Goal: Transaction & Acquisition: Purchase product/service

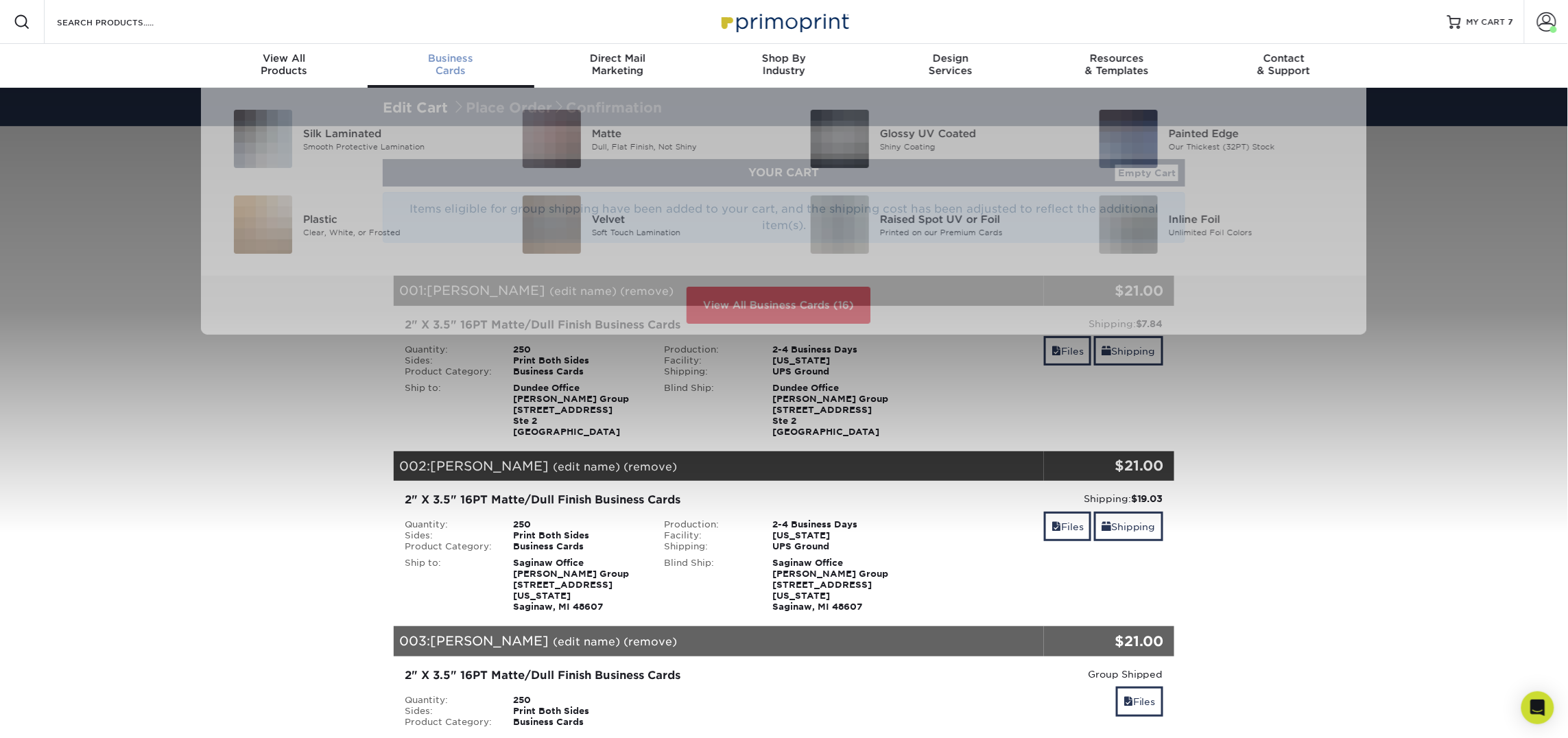
scroll to position [1, 0]
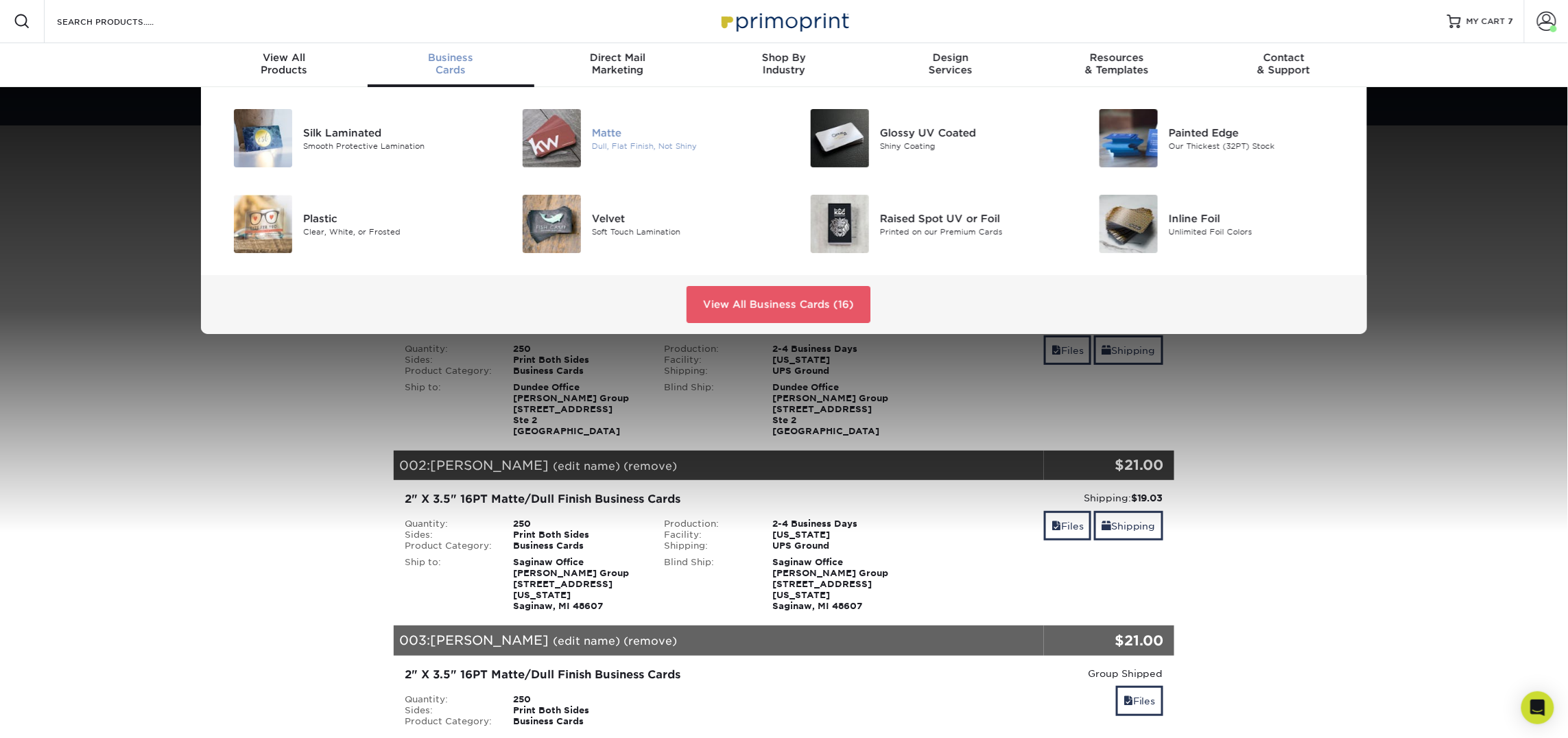
click at [544, 134] on img at bounding box center [551, 138] width 58 height 58
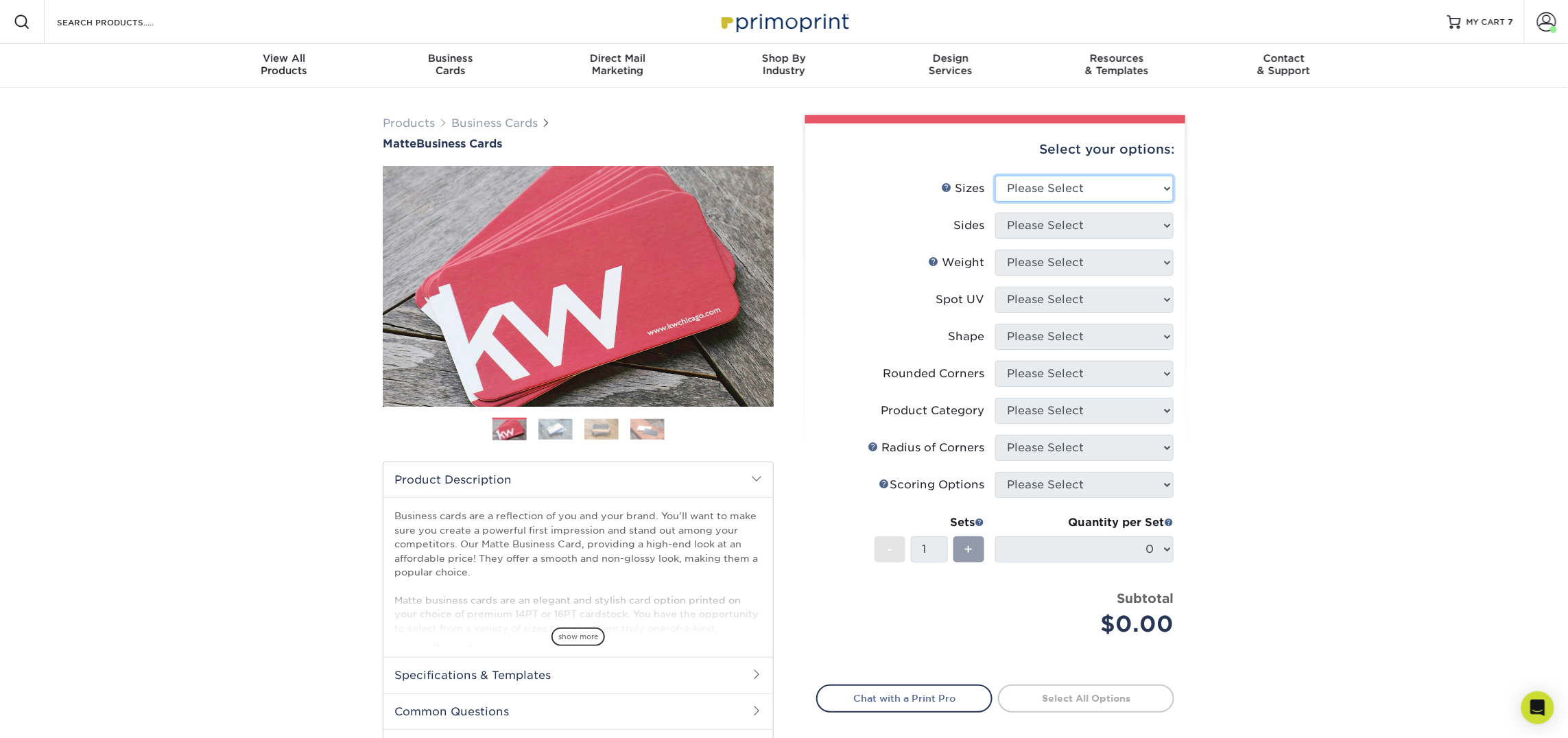
click at [1028, 198] on select "Please Select 1.5" x 3.5" - Mini 1.75" x 3.5" - Mini 2" x 2" - Square 2" x 3" -…" at bounding box center [1084, 188] width 178 height 26
select select "2.00x3.50"
click at [995, 175] on select "Please Select 1.5" x 3.5" - Mini 1.75" x 3.5" - Mini 2" x 2" - Square 2" x 3" -…" at bounding box center [1084, 188] width 178 height 26
click at [1039, 216] on select "Please Select Print Both Sides Print Front Only" at bounding box center [1084, 225] width 178 height 26
select select "13abbda7-1d64-4f25-8bb2-c179b224825d"
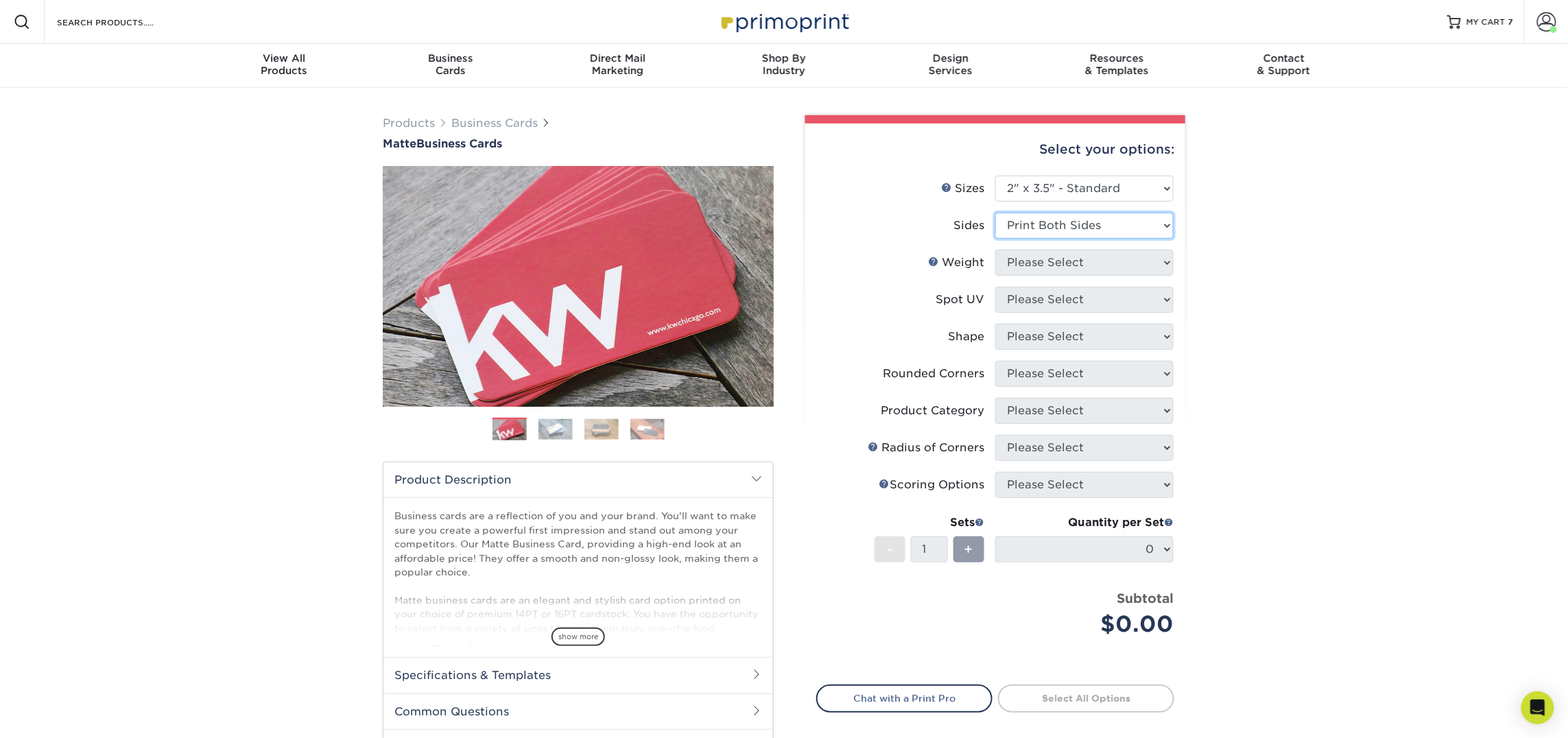
click at [995, 212] on select "Please Select Print Both Sides Print Front Only" at bounding box center [1084, 225] width 178 height 26
click at [1033, 257] on select "Please Select 16PT 14PT" at bounding box center [1084, 262] width 178 height 26
select select "16PT"
click at [995, 249] on select "Please Select 16PT 14PT" at bounding box center [1084, 262] width 178 height 26
click at [1025, 303] on select "Please Select No Spot UV Front and Back (Both Sides) Front Only Back Only" at bounding box center [1084, 300] width 178 height 26
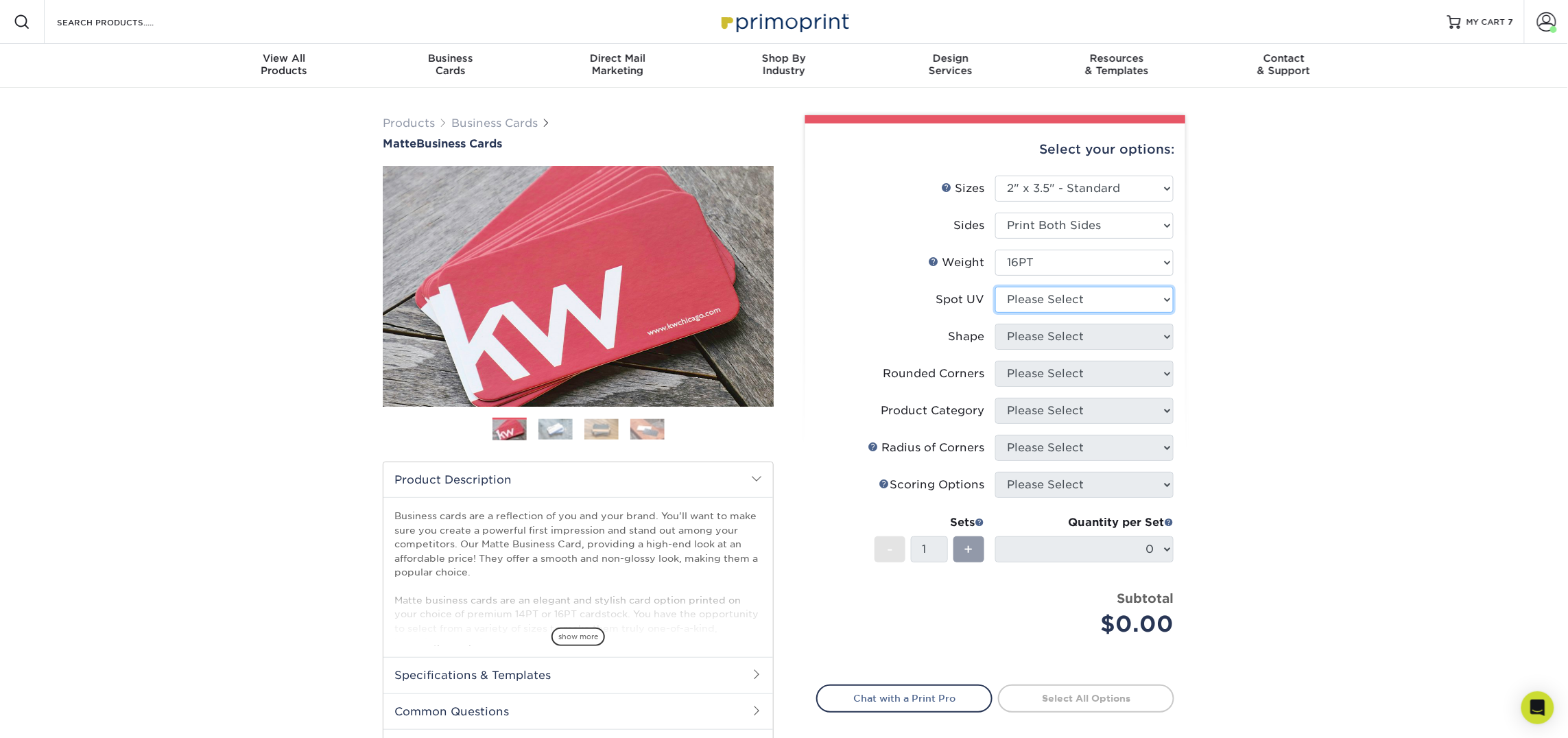
select select "3"
click at [995, 287] on select "Please Select No Spot UV Front and Back (Both Sides) Front Only Back Only" at bounding box center [1084, 300] width 178 height 26
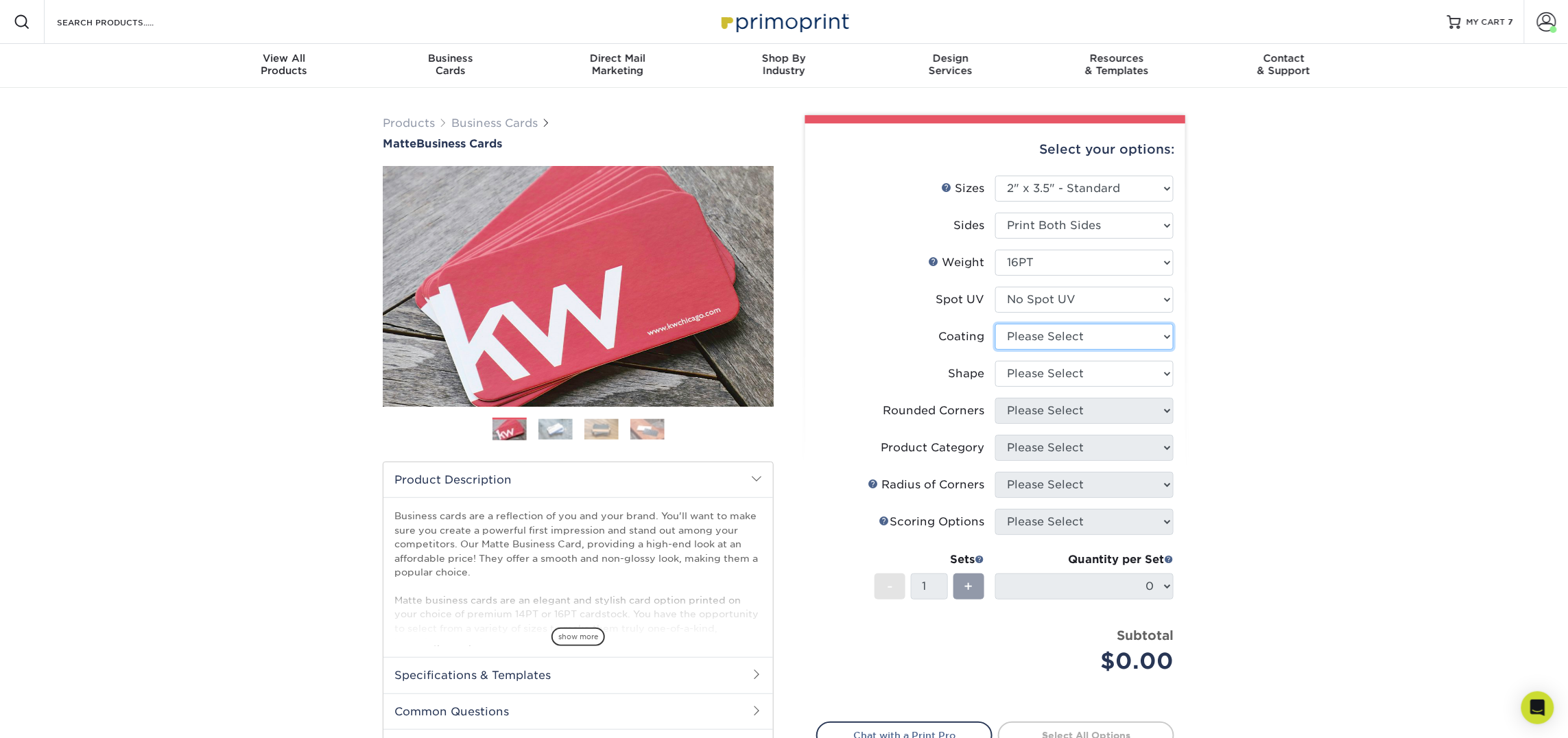
click at [1050, 336] on select at bounding box center [1084, 337] width 178 height 26
select select "121bb7b5-3b4d-429f-bd8d-bbf80e953313"
click at [995, 324] on select at bounding box center [1084, 337] width 178 height 26
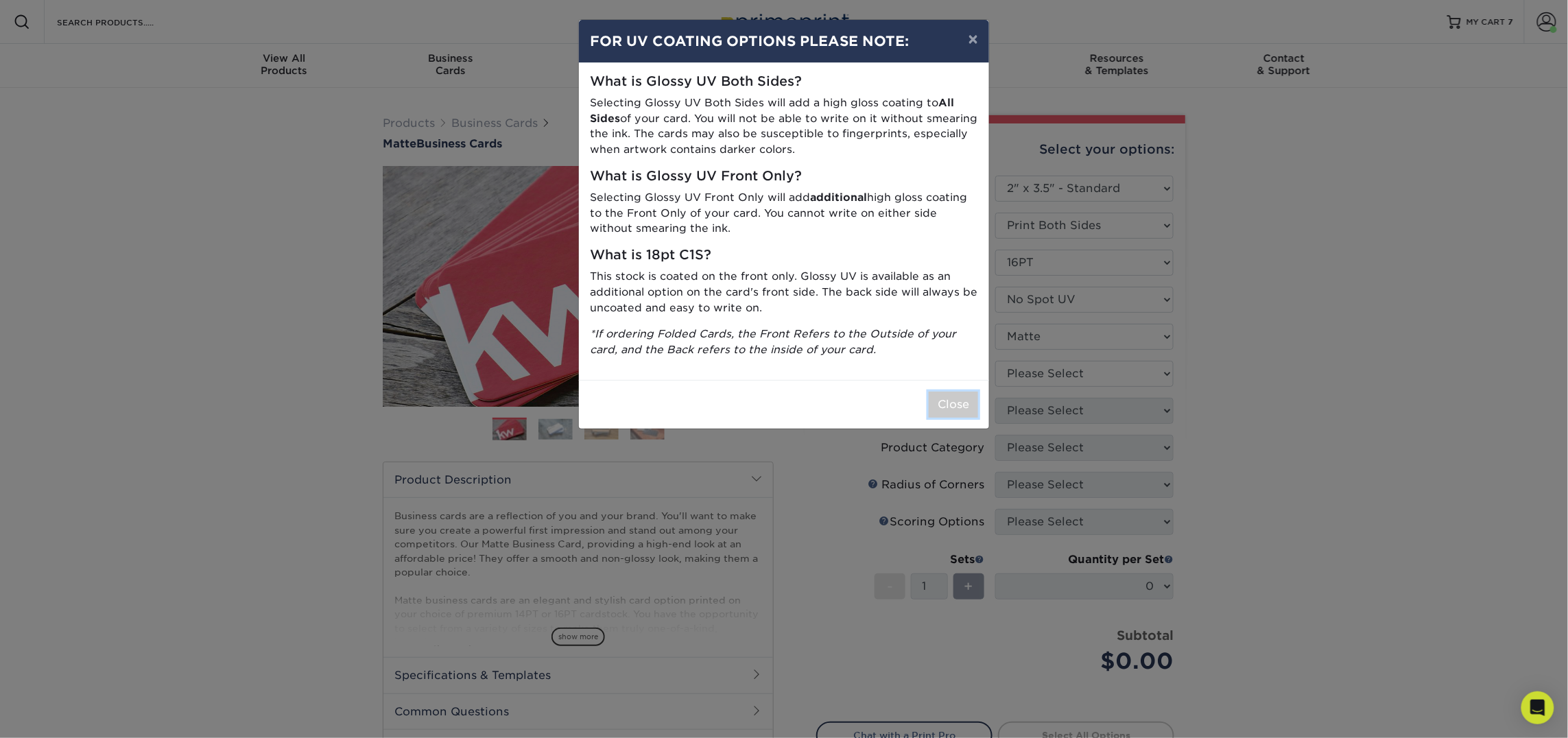
drag, startPoint x: 958, startPoint y: 398, endPoint x: 976, endPoint y: 397, distance: 18.0
click at [958, 398] on button "Close" at bounding box center [953, 405] width 49 height 26
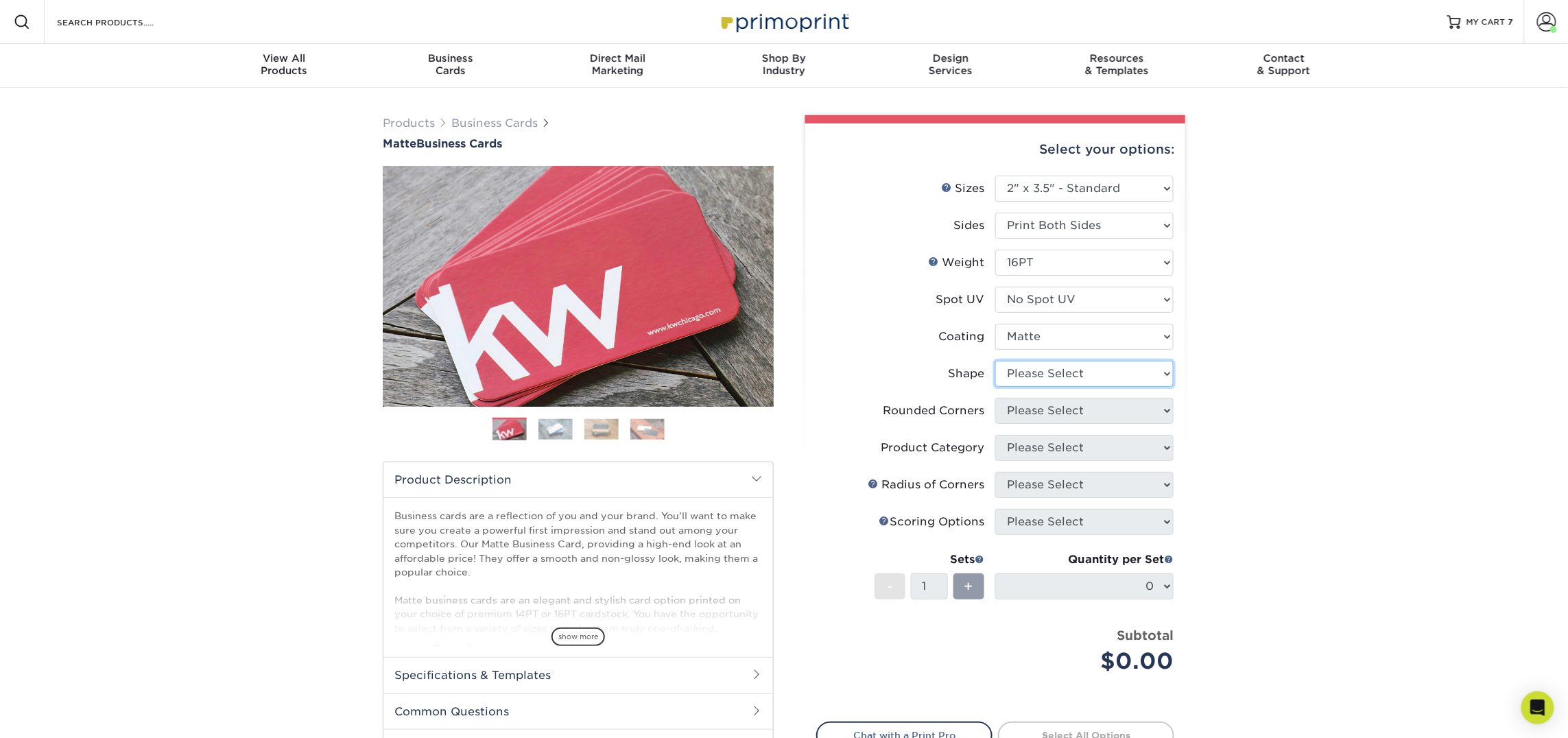
click at [1083, 373] on select "Please Select Standard Oval" at bounding box center [1084, 374] width 178 height 26
select select "standard"
click at [995, 361] on select "Please Select Standard Oval" at bounding box center [1084, 374] width 178 height 26
click at [1083, 413] on select "Please Select Yes - Round 2 Corners Yes - Round 4 Corners No" at bounding box center [1084, 411] width 178 height 26
select select "0"
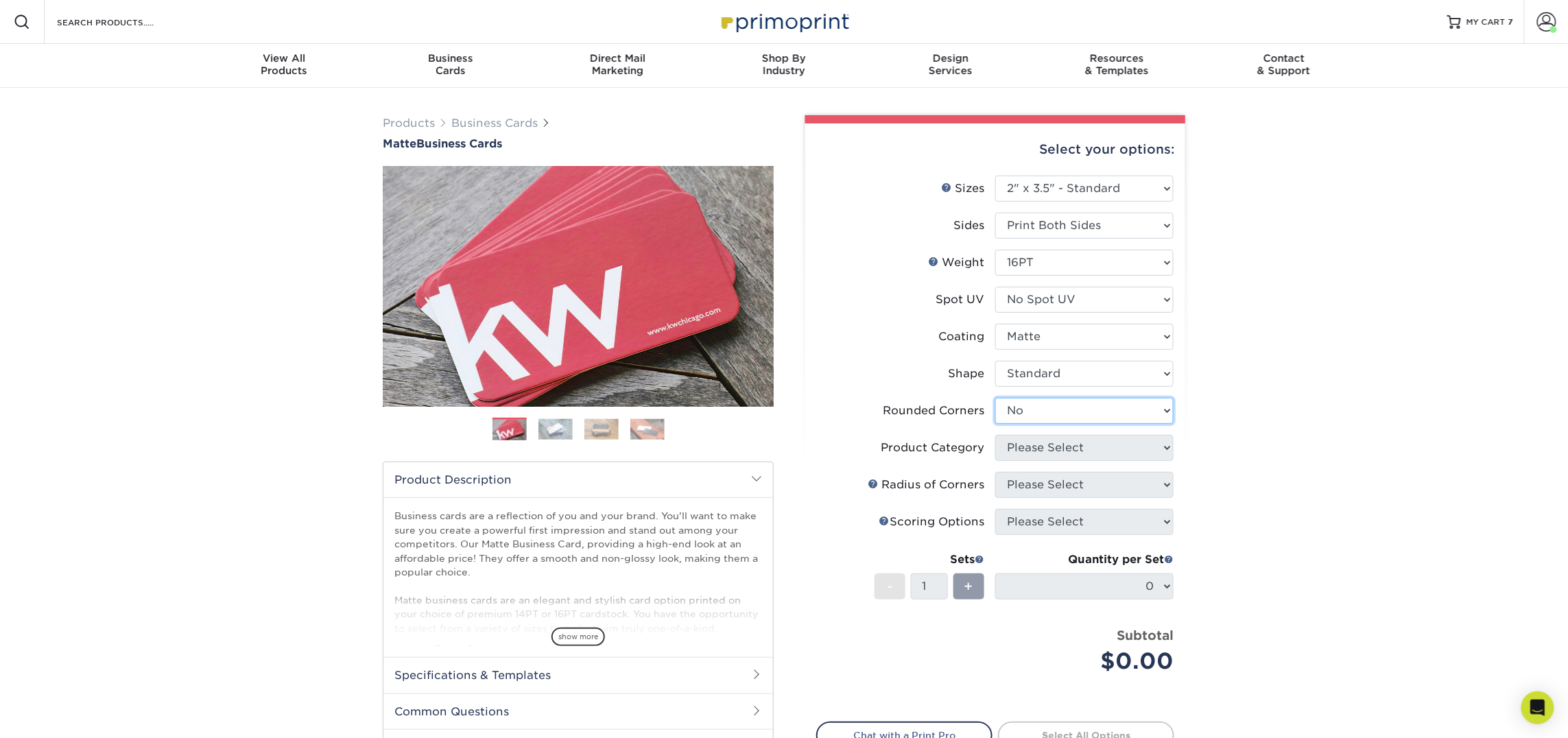
click at [995, 398] on select "Please Select Yes - Round 2 Corners Yes - Round 4 Corners No" at bounding box center [1084, 411] width 178 height 26
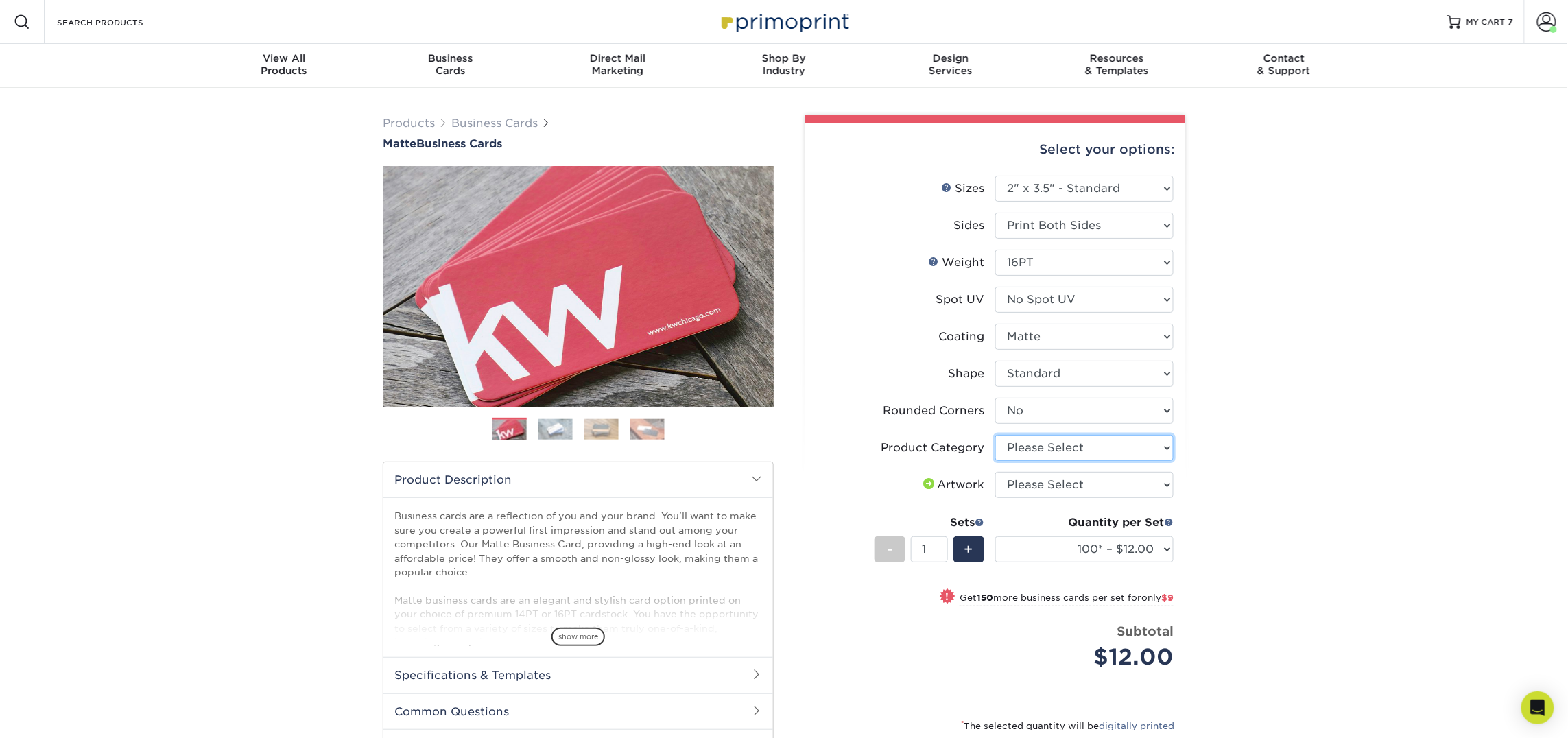
click at [1080, 447] on select "Please Select Business Cards" at bounding box center [1084, 448] width 178 height 26
click at [995, 435] on select "Please Select Business Cards" at bounding box center [1084, 448] width 178 height 26
click at [1087, 443] on select "Please Select Business Cards" at bounding box center [1084, 448] width 178 height 26
select select "3b5148f1-0588-4f88-a218-97bcfdce65c1"
click at [995, 435] on select "Please Select Business Cards" at bounding box center [1084, 448] width 178 height 26
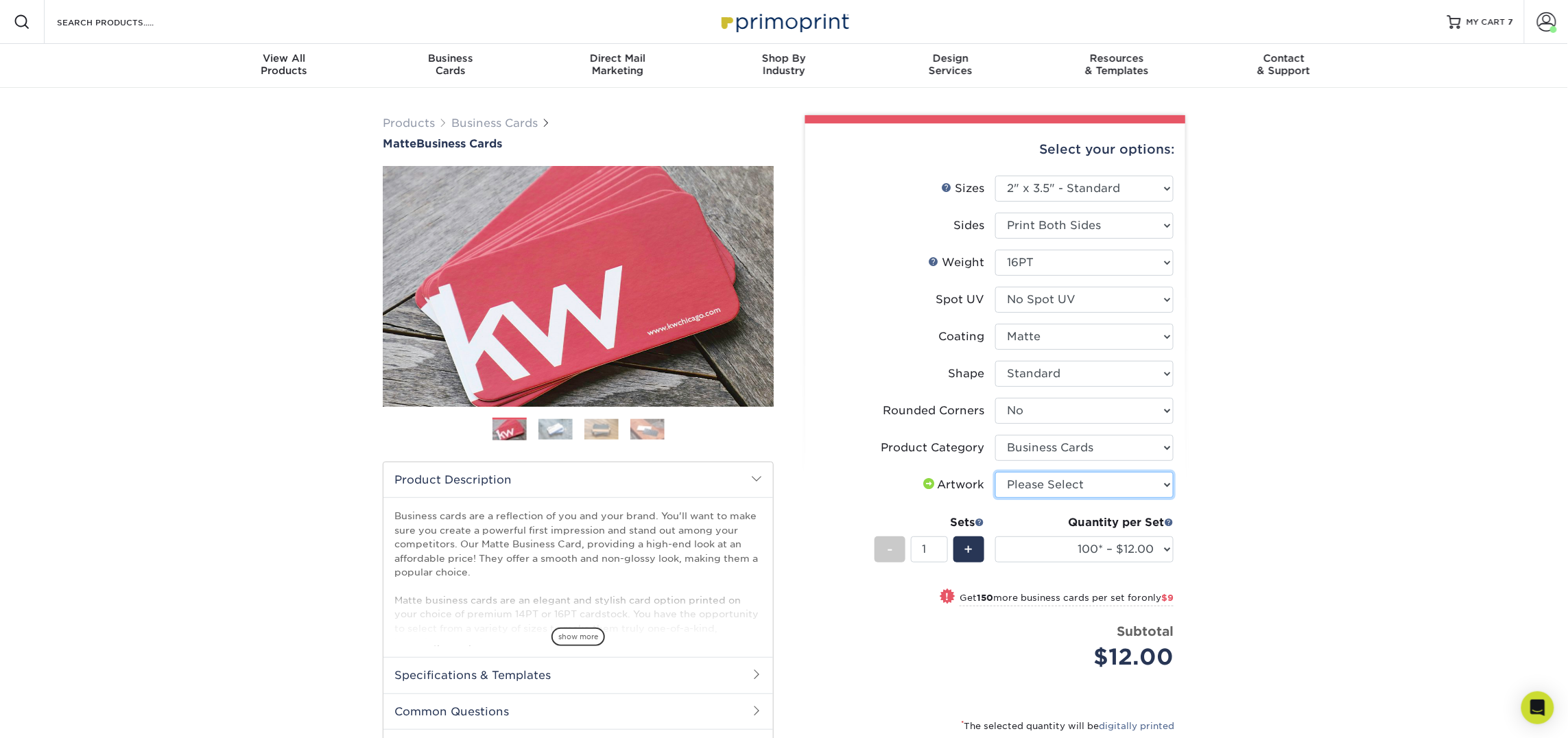
click at [1083, 471] on select "Please Select I will upload files I need a design - $100" at bounding box center [1084, 484] width 178 height 26
select select "upload"
click at [995, 471] on select "Please Select I will upload files I need a design - $100" at bounding box center [1084, 484] width 178 height 26
click at [1062, 541] on select "100* – $12.00 250* – $21.00 500 – $42.00 1000 – $53.00 2500 – $95.00 5000 – $18…" at bounding box center [1084, 549] width 178 height 26
select select "250* – $21.00"
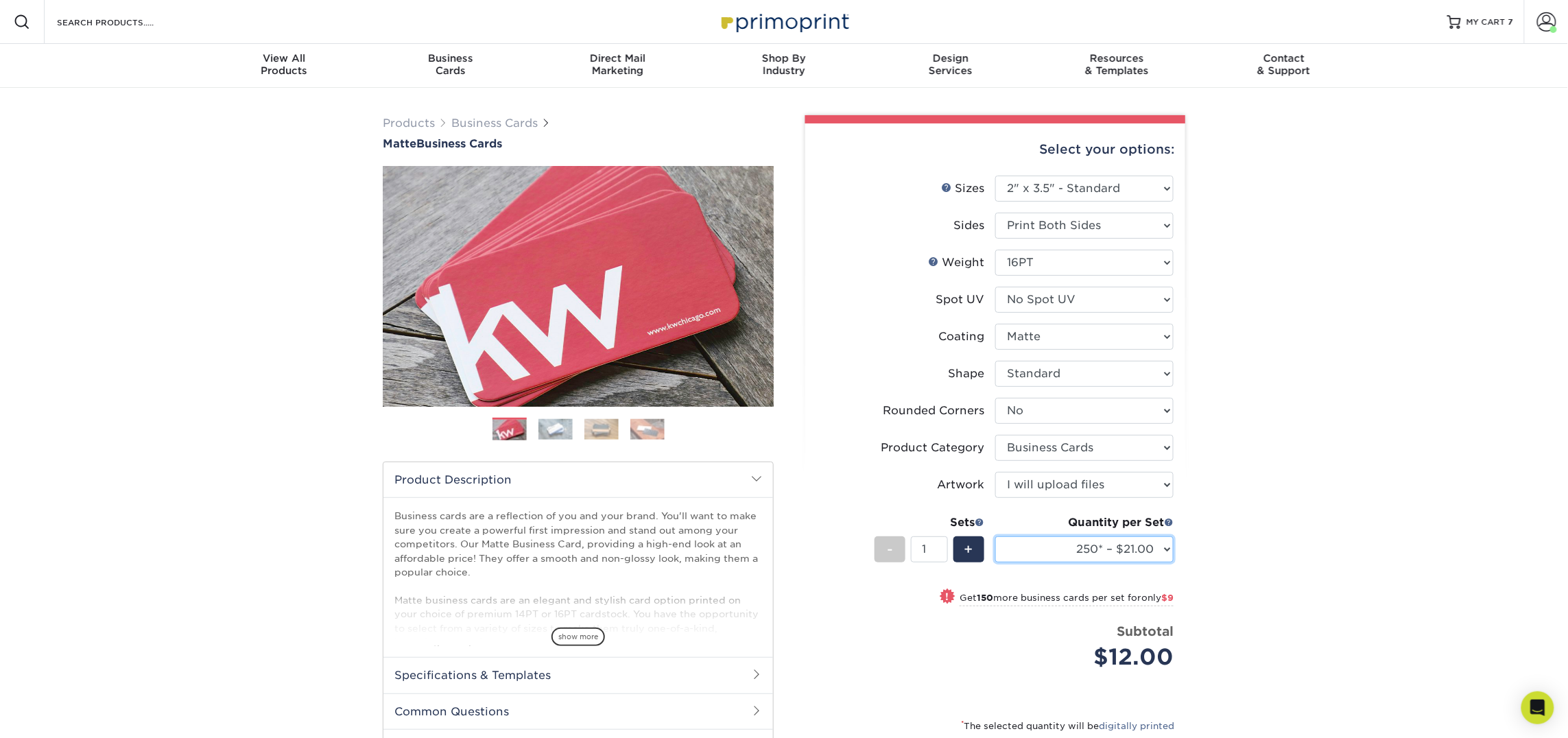
click at [995, 536] on select "100* – $12.00 250* – $21.00 500 – $42.00 1000 – $53.00 2500 – $95.00 5000 – $18…" at bounding box center [1084, 549] width 178 height 26
click at [1271, 485] on div "Products Business Cards Matte Business Cards Previous Next 100 $ 9" at bounding box center [784, 496] width 1568 height 816
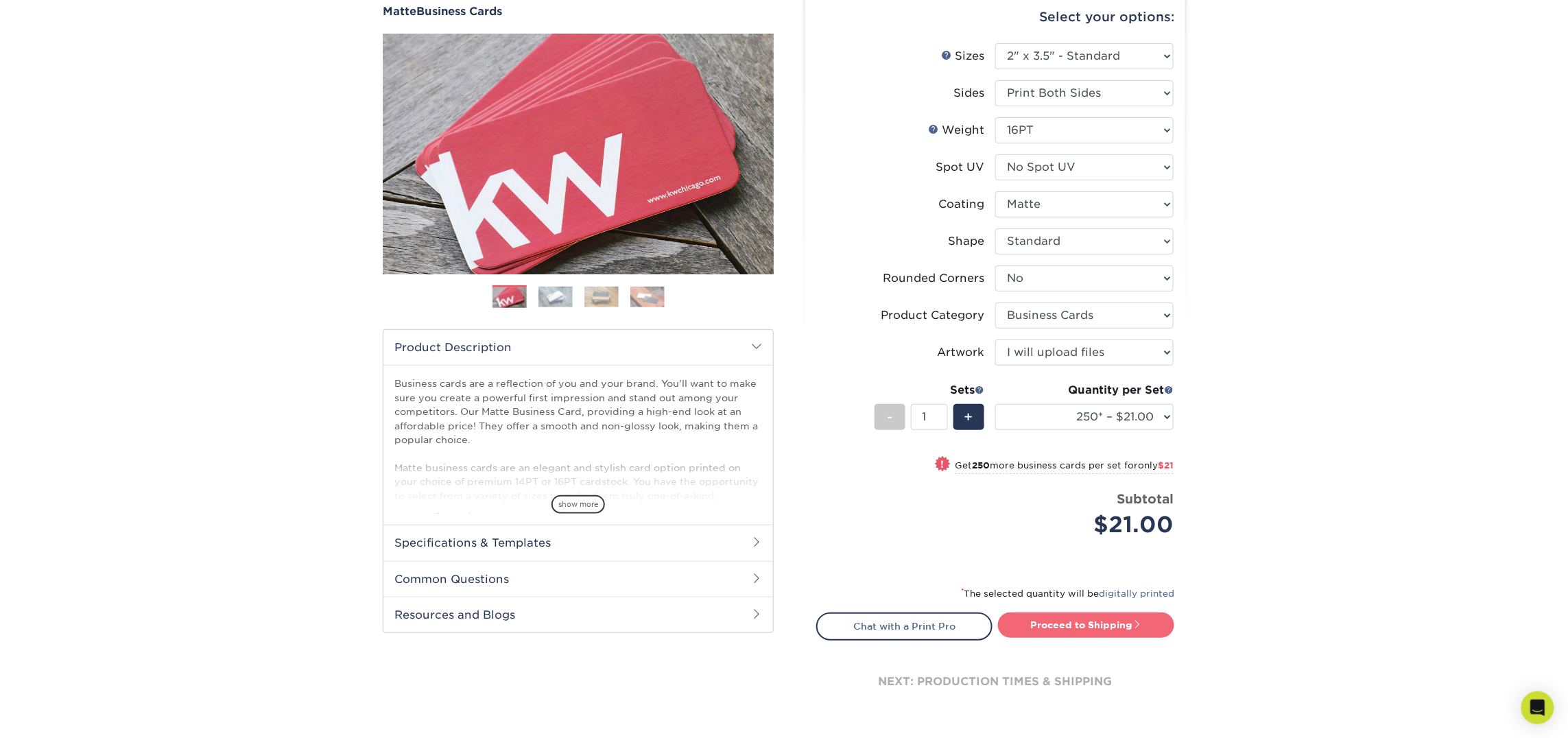
click at [1080, 623] on link "Proceed to Shipping" at bounding box center [1086, 625] width 176 height 25
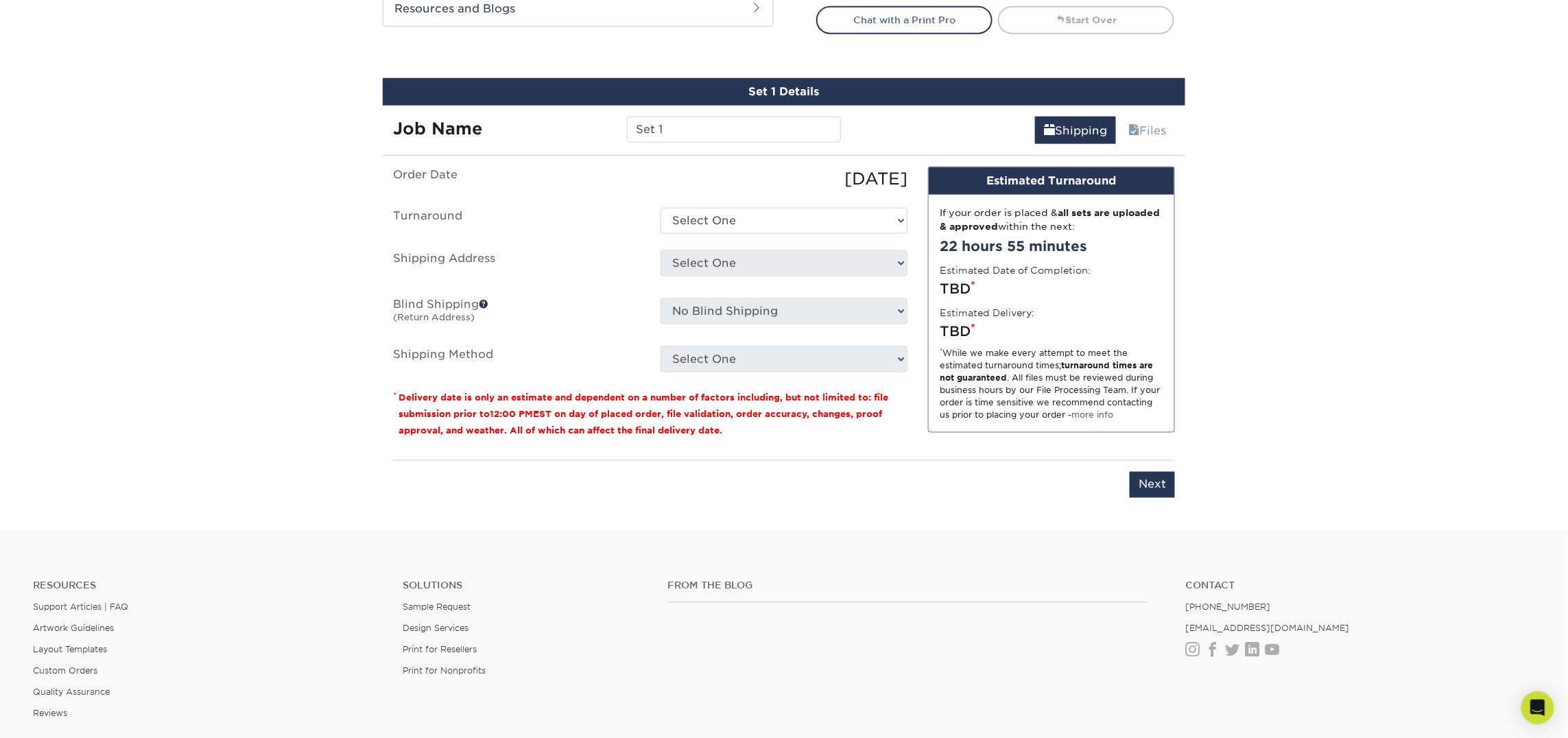
scroll to position [779, 0]
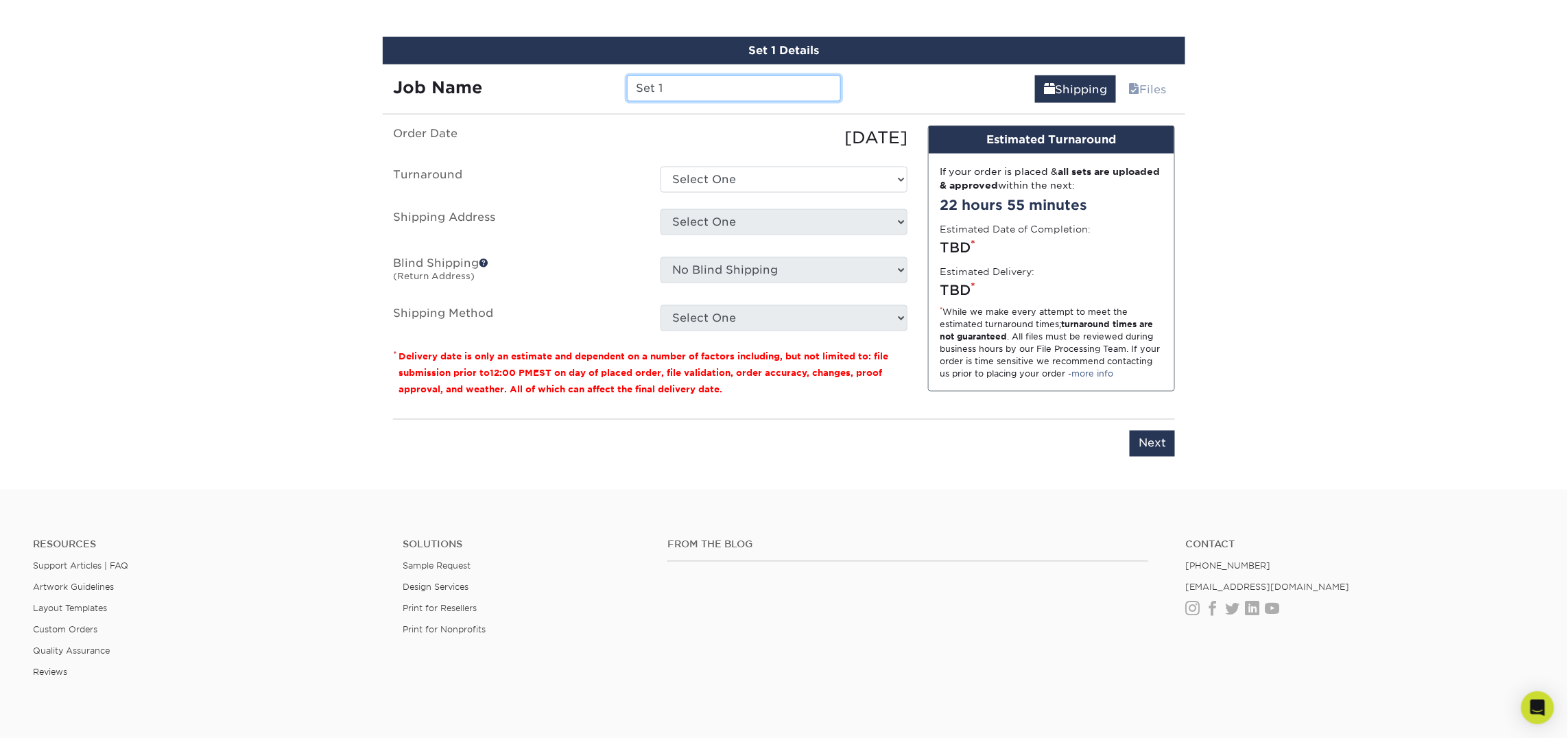
click at [730, 90] on input "Set 1" at bounding box center [733, 89] width 213 height 26
type input "[PERSON_NAME]"
click at [672, 181] on select "Select One 2-4 Business Days 2 Day Next Business Day" at bounding box center [784, 179] width 247 height 26
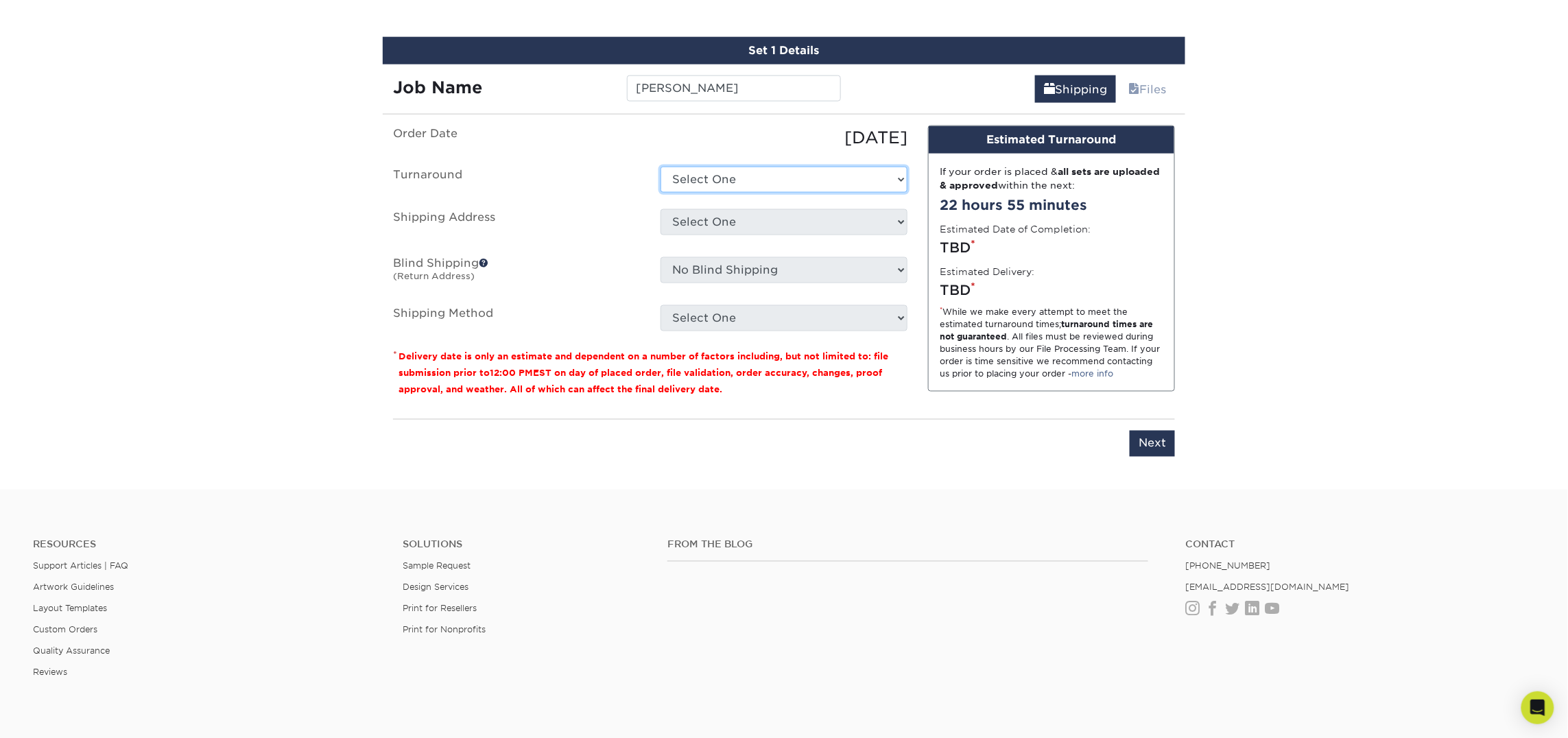
select select "23721297-b68b-4846-ba83-3171e6bd9d78"
click at [661, 166] on select "Select One 2-4 Business Days 2 Day Next Business Day" at bounding box center [784, 179] width 247 height 26
click at [682, 216] on select "Select One Atlanta Office Bingham Farms Byron Center Dawsonville, GA Office Dun…" at bounding box center [784, 222] width 247 height 26
click at [685, 211] on select "Select One Atlanta Office Bingham Farms Byron Center Dawsonville, GA Office Dun…" at bounding box center [784, 222] width 247 height 26
select select "257129"
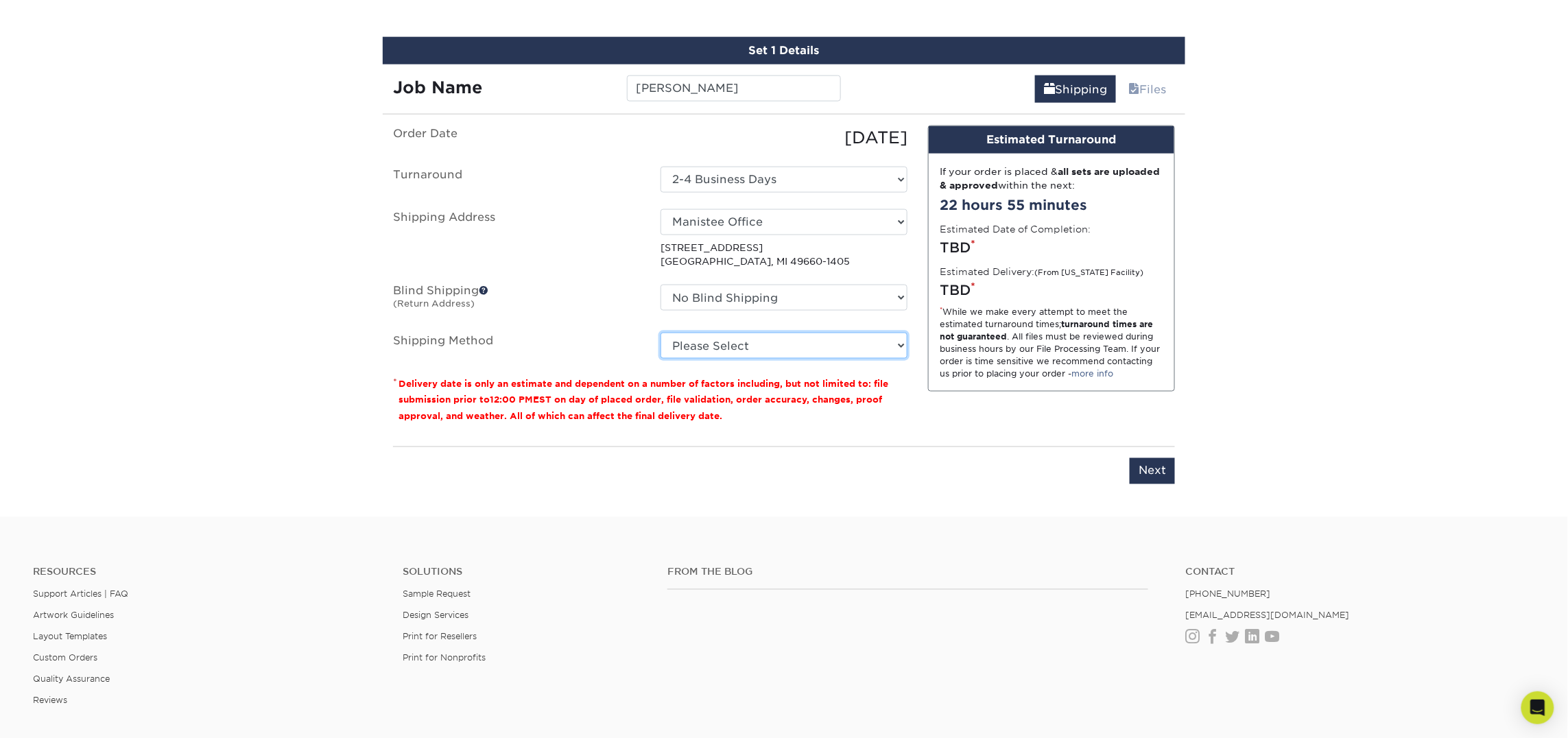
click at [740, 348] on select "Please Select Ground Shipping (+$7.84) 3 Day Shipping Service (+$18.69) 2 Day A…" at bounding box center [784, 346] width 247 height 26
select select "03"
click at [661, 333] on select "Please Select Ground Shipping (+$7.84) 3 Day Shipping Service (+$18.69) 2 Day A…" at bounding box center [784, 346] width 247 height 26
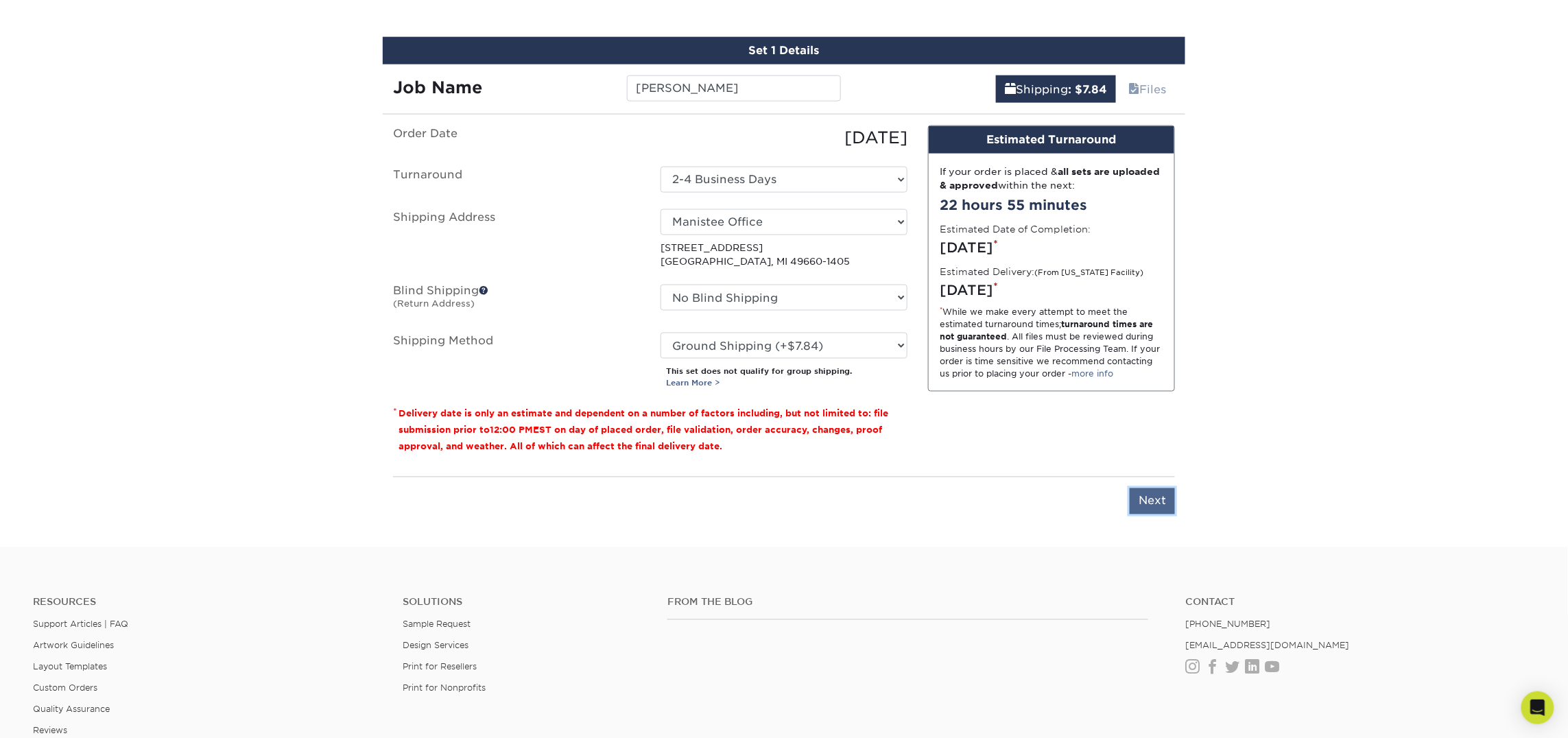
click at [1156, 507] on input "Next" at bounding box center [1152, 501] width 45 height 26
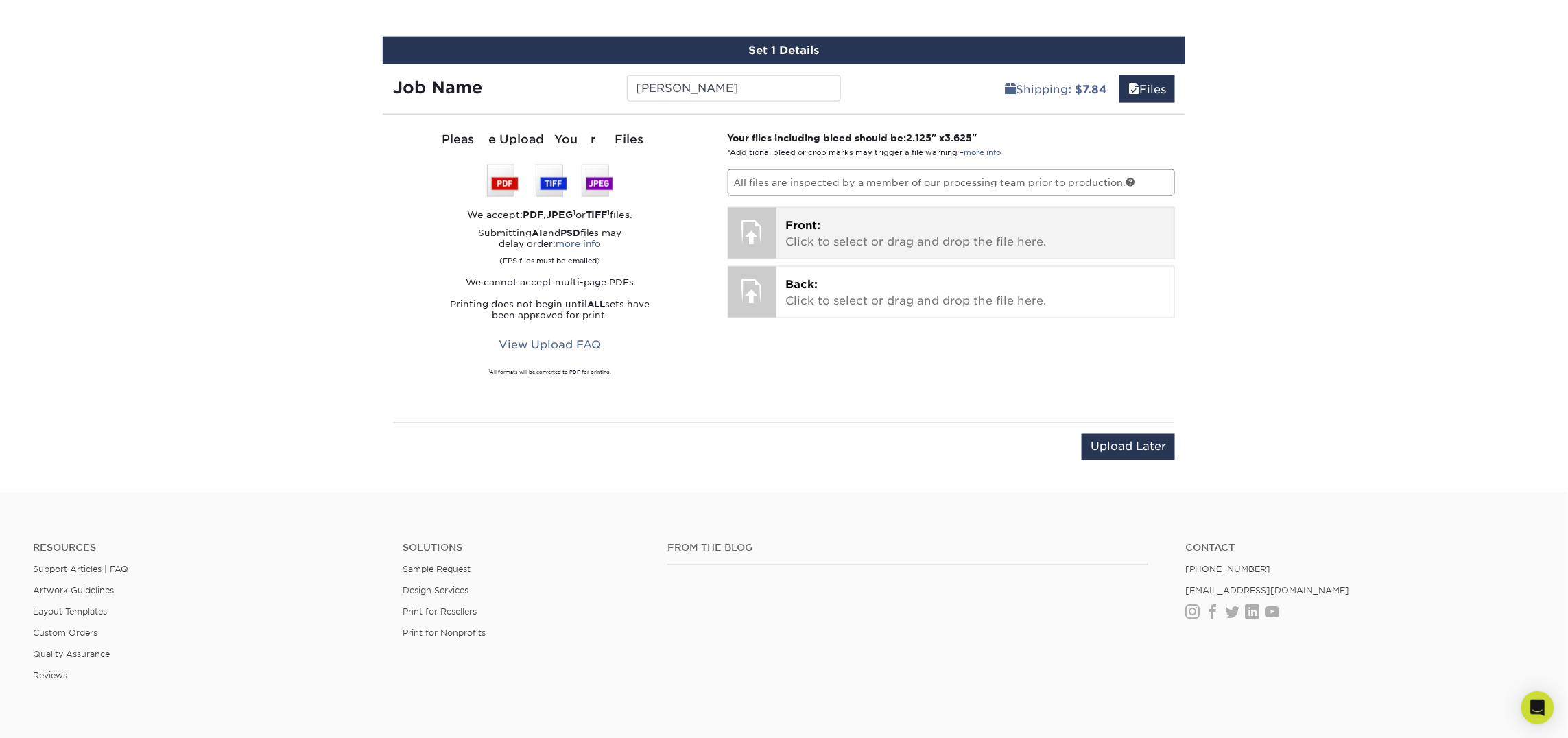
click at [884, 242] on p "Front: Click to select or drag and drop the file here." at bounding box center [975, 234] width 379 height 33
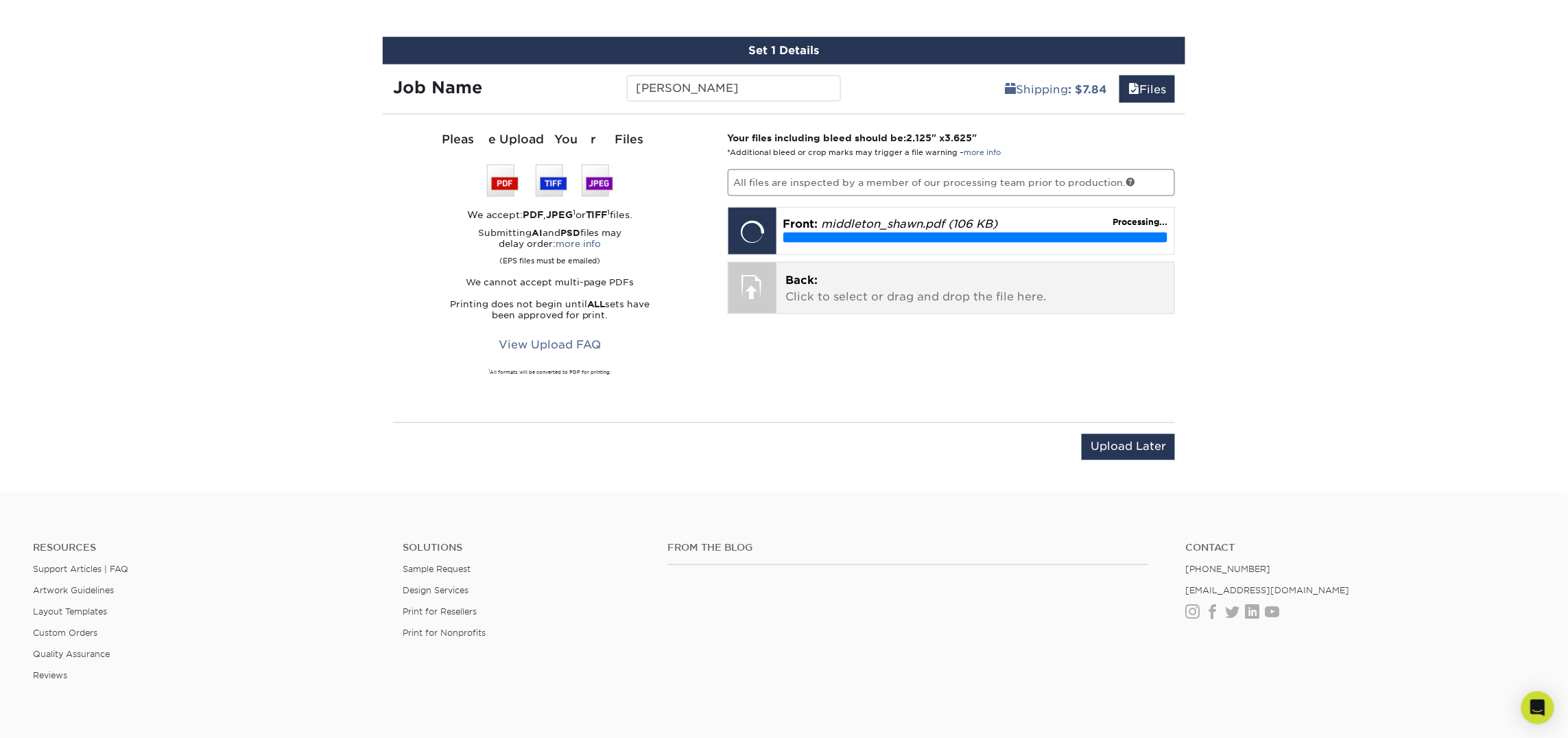
click at [824, 296] on p "Back: Click to select or drag and drop the file here." at bounding box center [975, 289] width 379 height 33
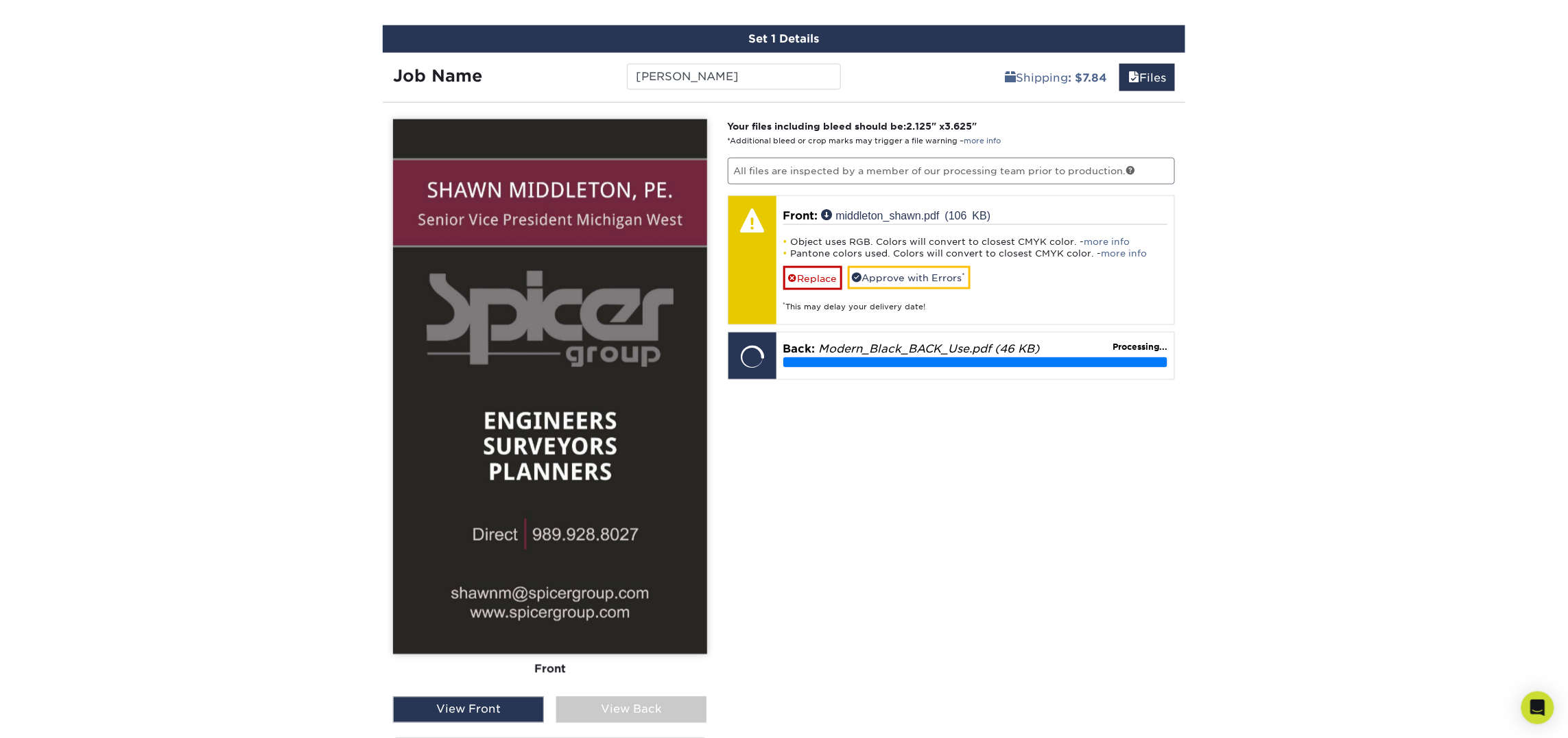
scroll to position [807, 0]
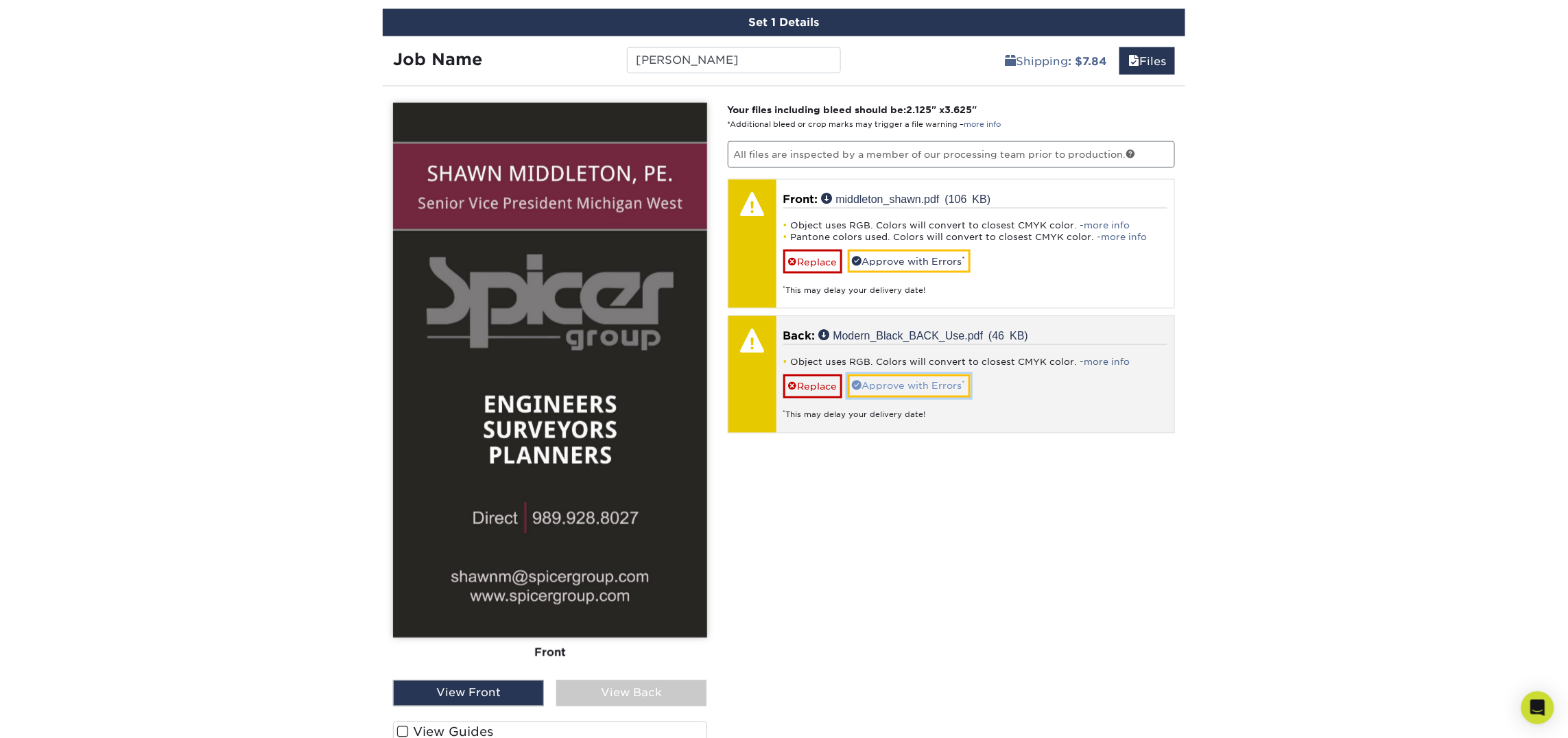
click at [940, 379] on link "Approve with Errors *" at bounding box center [909, 386] width 123 height 23
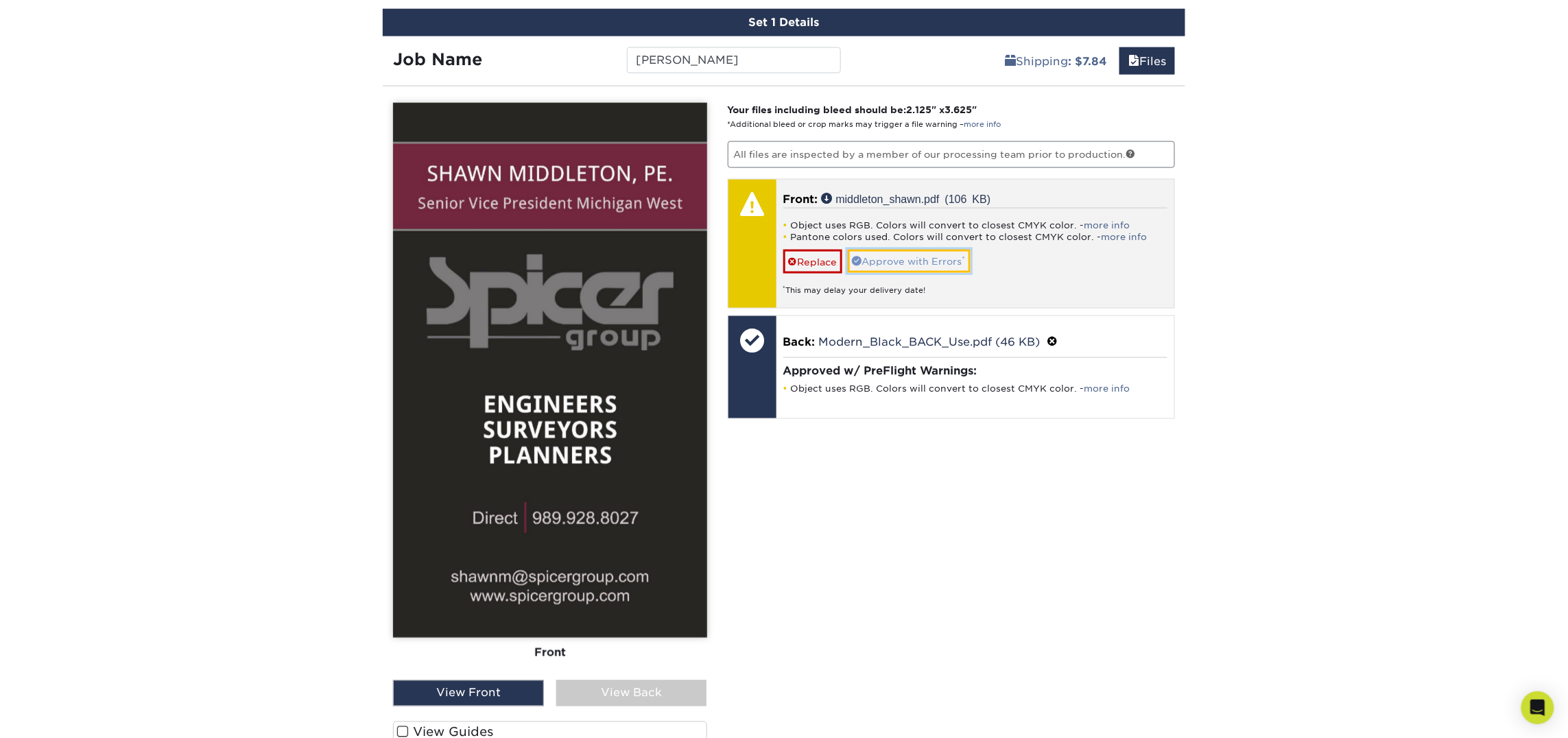
click at [906, 265] on link "Approve with Errors *" at bounding box center [909, 261] width 123 height 23
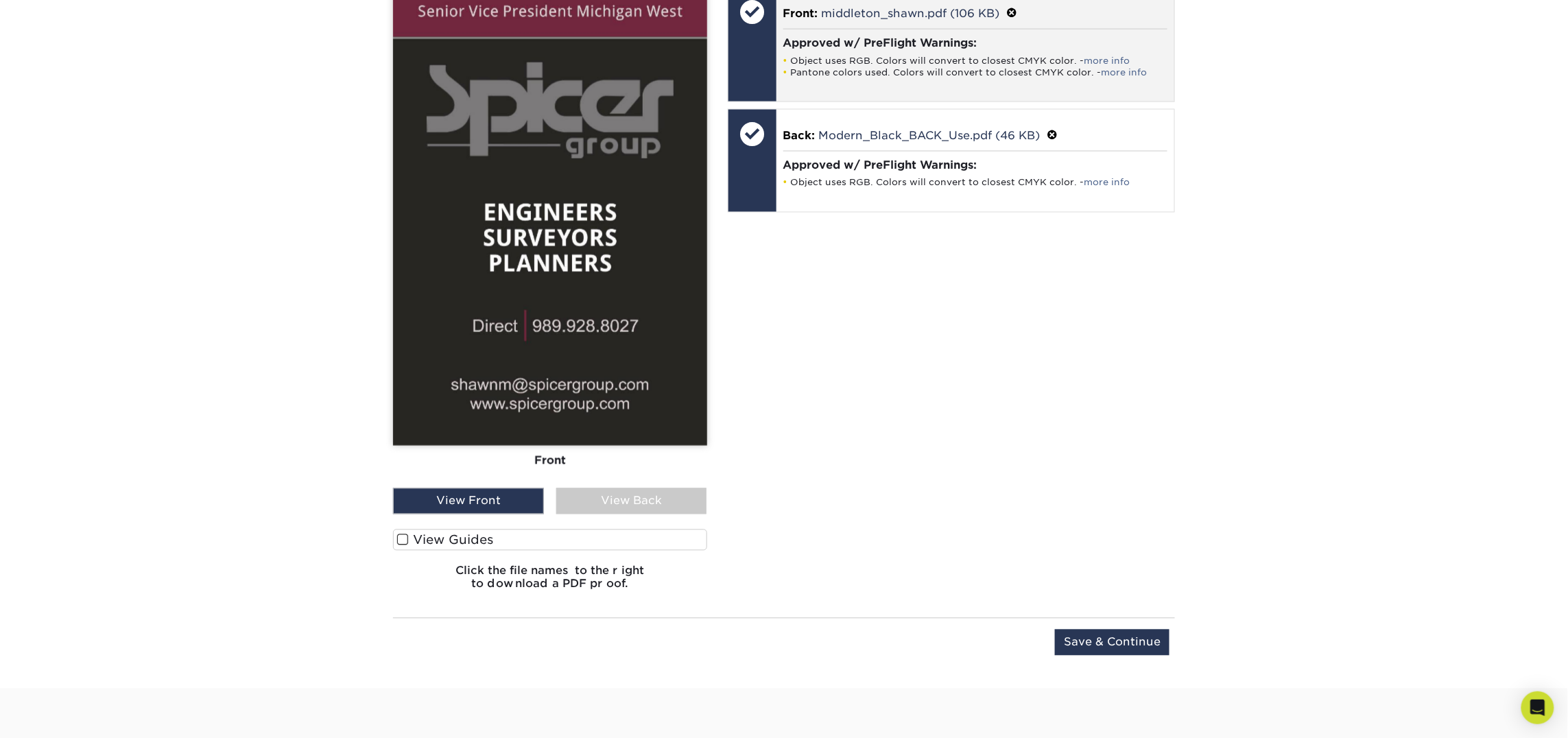
scroll to position [1002, 0]
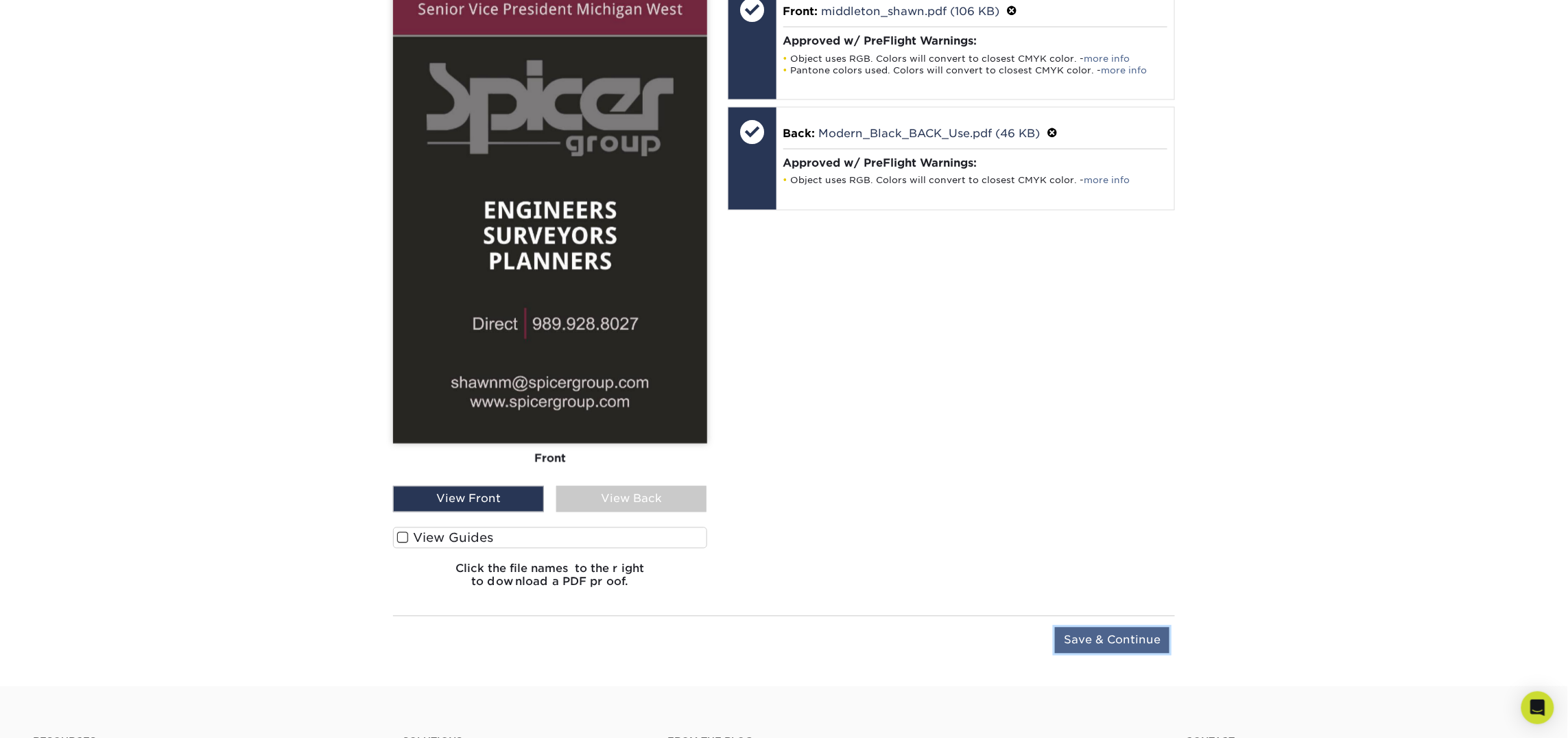
click at [1086, 641] on input "Save & Continue" at bounding box center [1112, 640] width 115 height 26
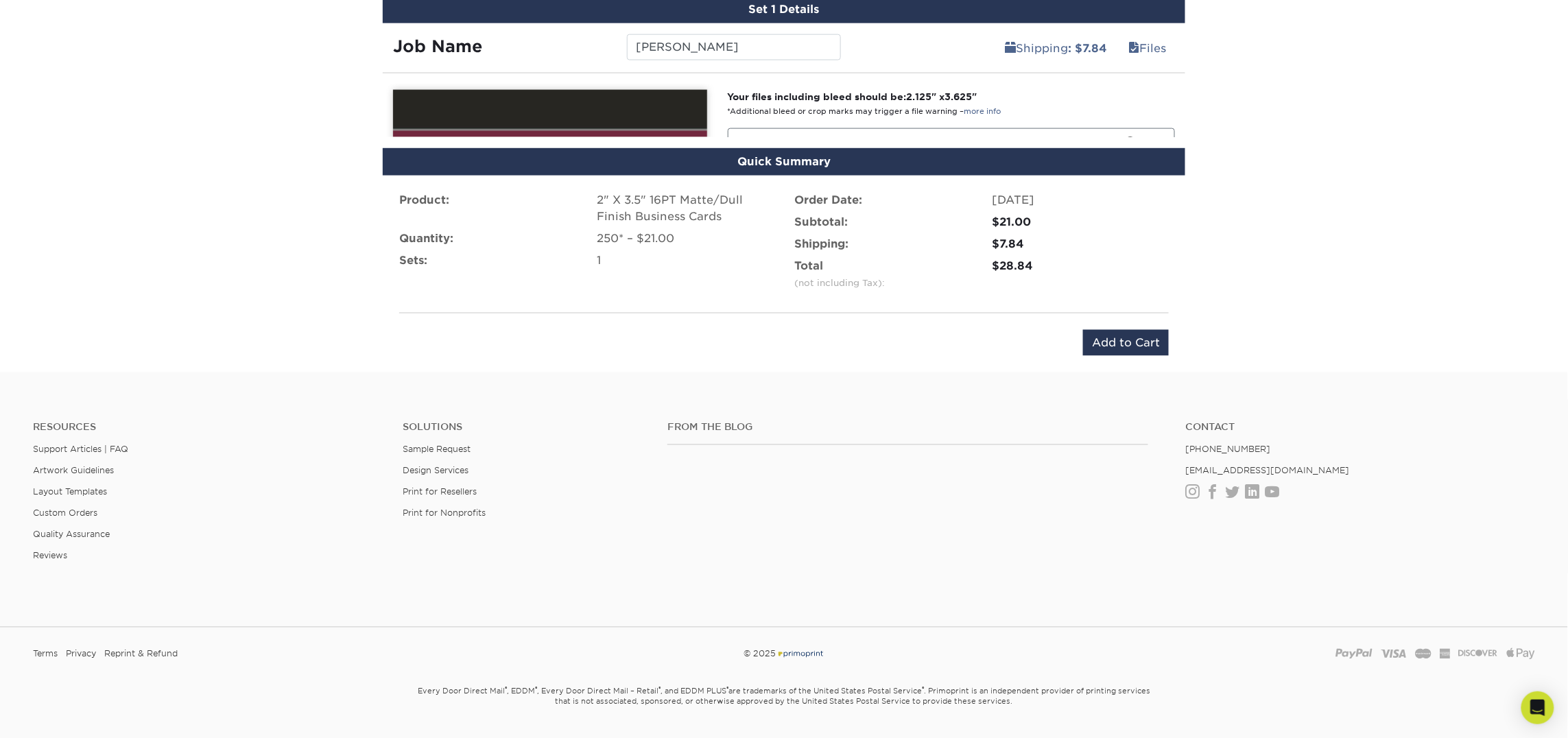
scroll to position [809, 0]
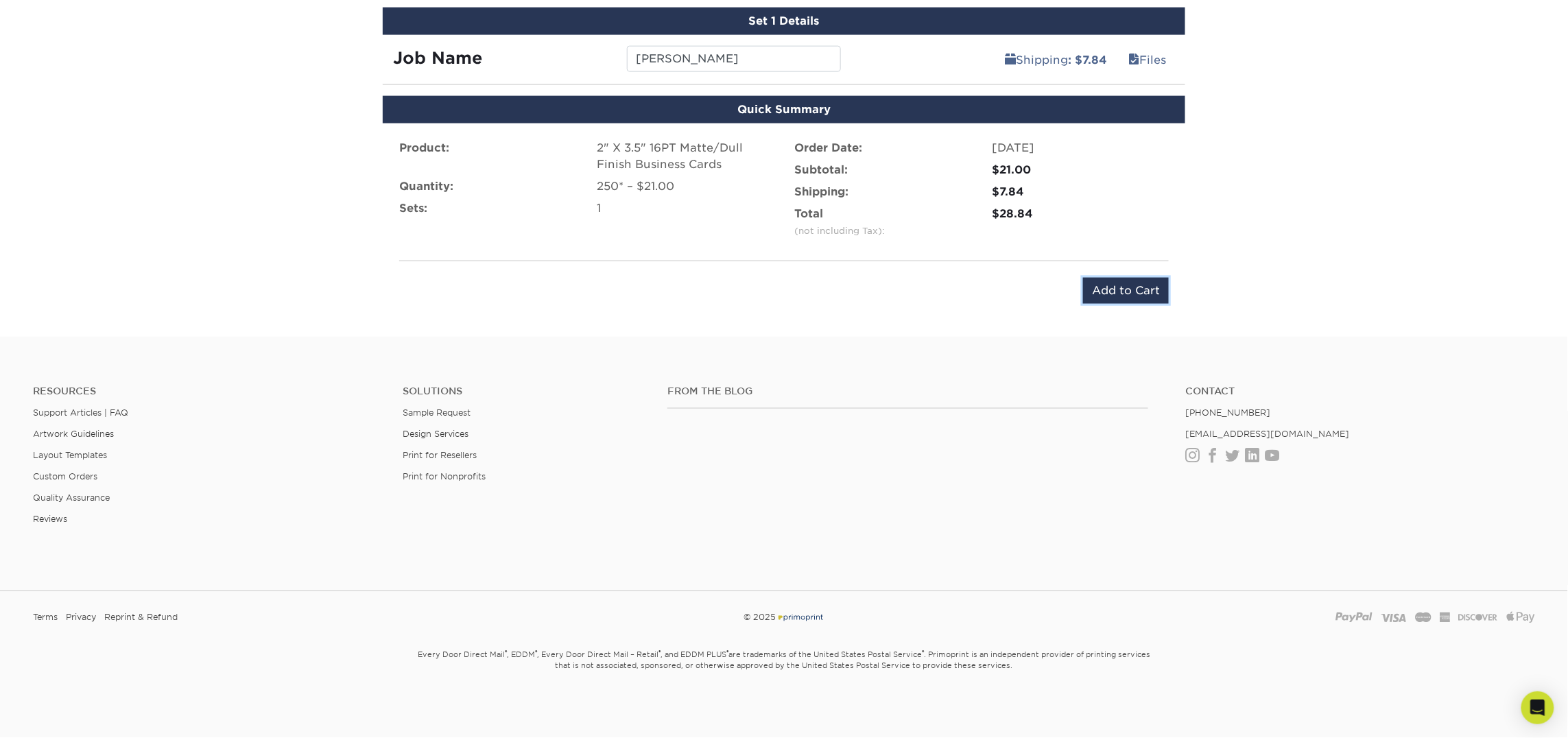
click at [1120, 287] on input "Add to Cart" at bounding box center [1125, 291] width 86 height 26
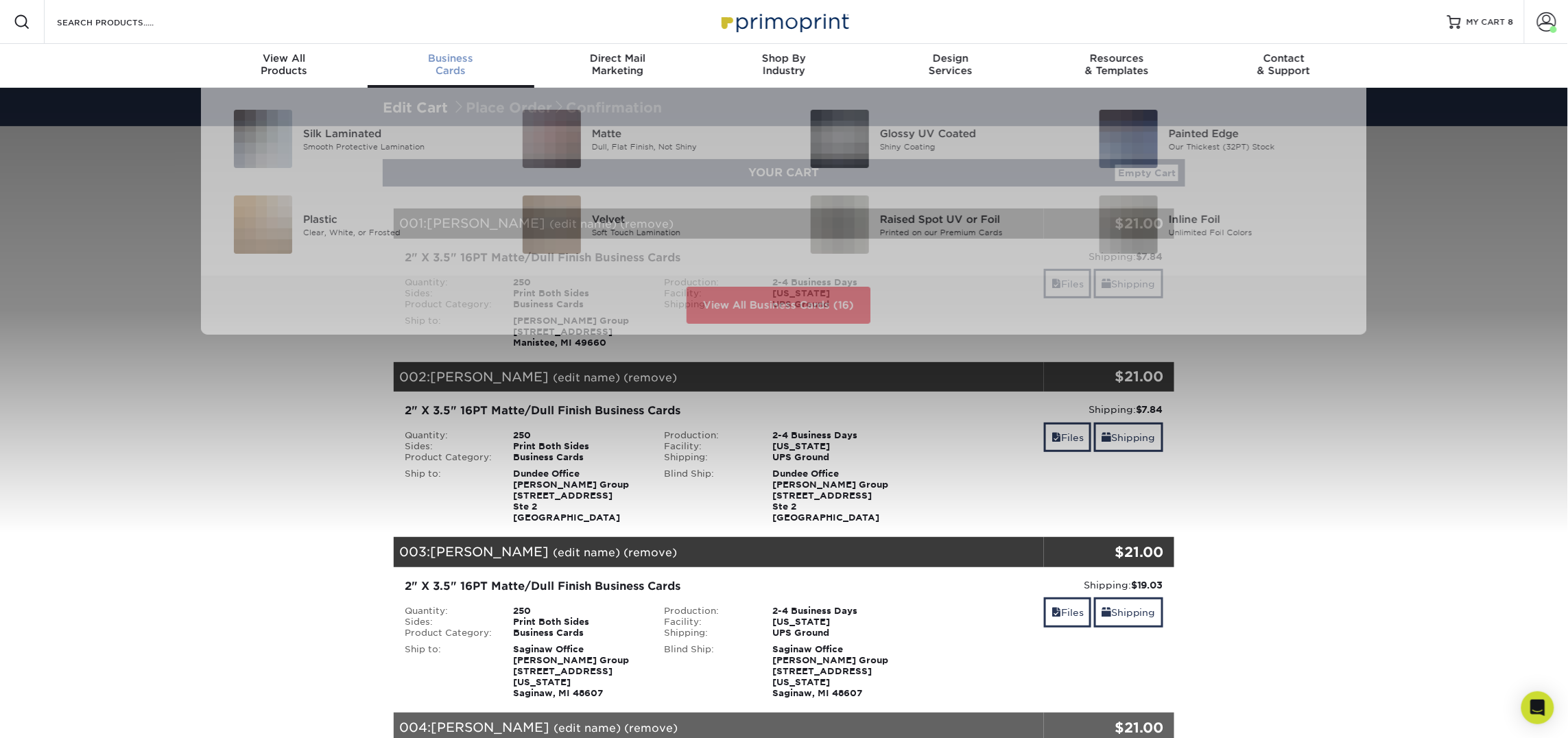
scroll to position [1, 0]
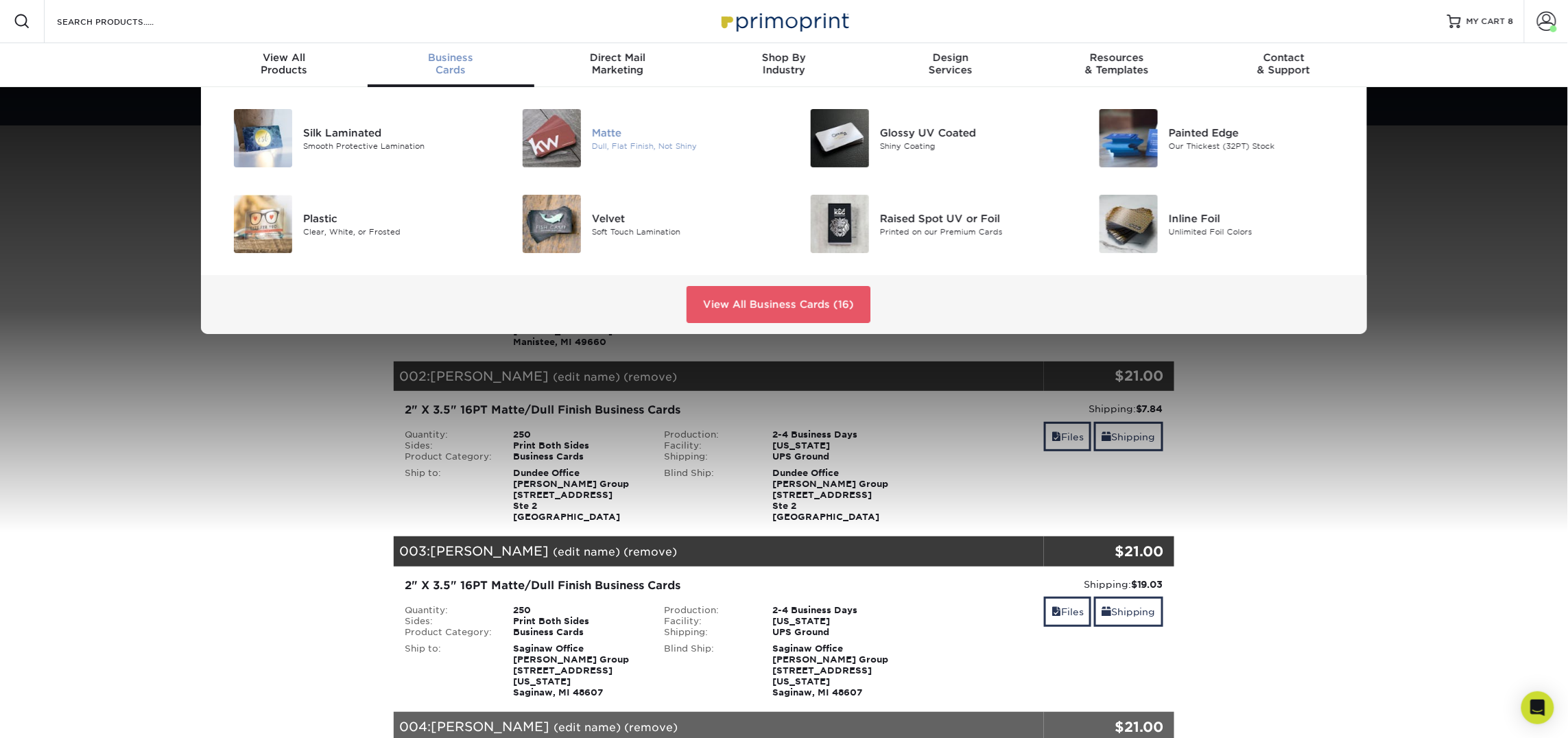
click at [571, 136] on img at bounding box center [551, 138] width 58 height 58
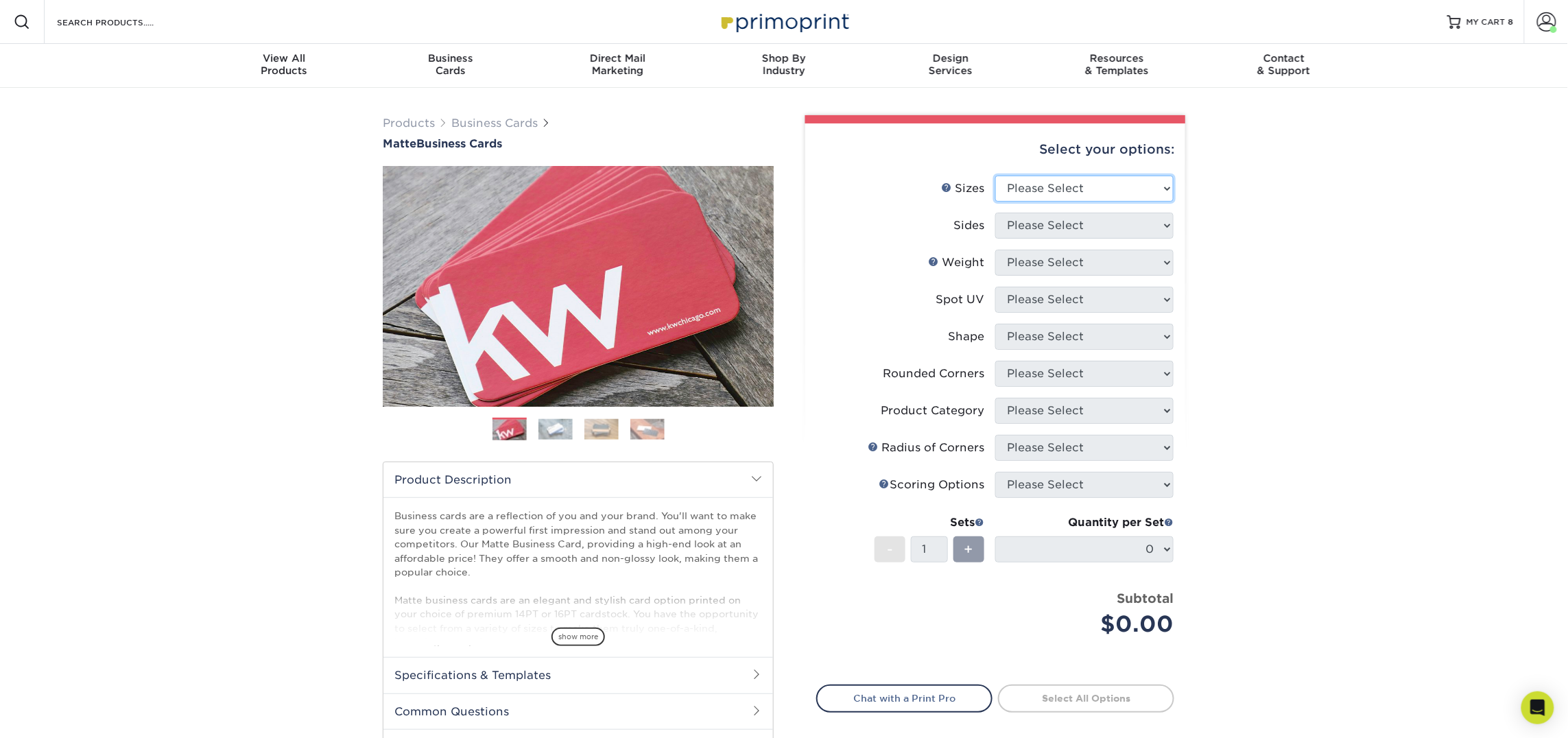
click at [1065, 199] on select "Please Select 1.5" x 3.5" - Mini 1.75" x 3.5" - Mini 2" x 2" - Square 2" x 3" -…" at bounding box center [1084, 188] width 178 height 26
select select "2.00x3.50"
click at [995, 175] on select "Please Select 1.5" x 3.5" - Mini 1.75" x 3.5" - Mini 2" x 2" - Square 2" x 3" -…" at bounding box center [1084, 188] width 178 height 26
click at [1061, 225] on select "Please Select Print Both Sides Print Front Only" at bounding box center [1084, 225] width 178 height 26
select select "13abbda7-1d64-4f25-8bb2-c179b224825d"
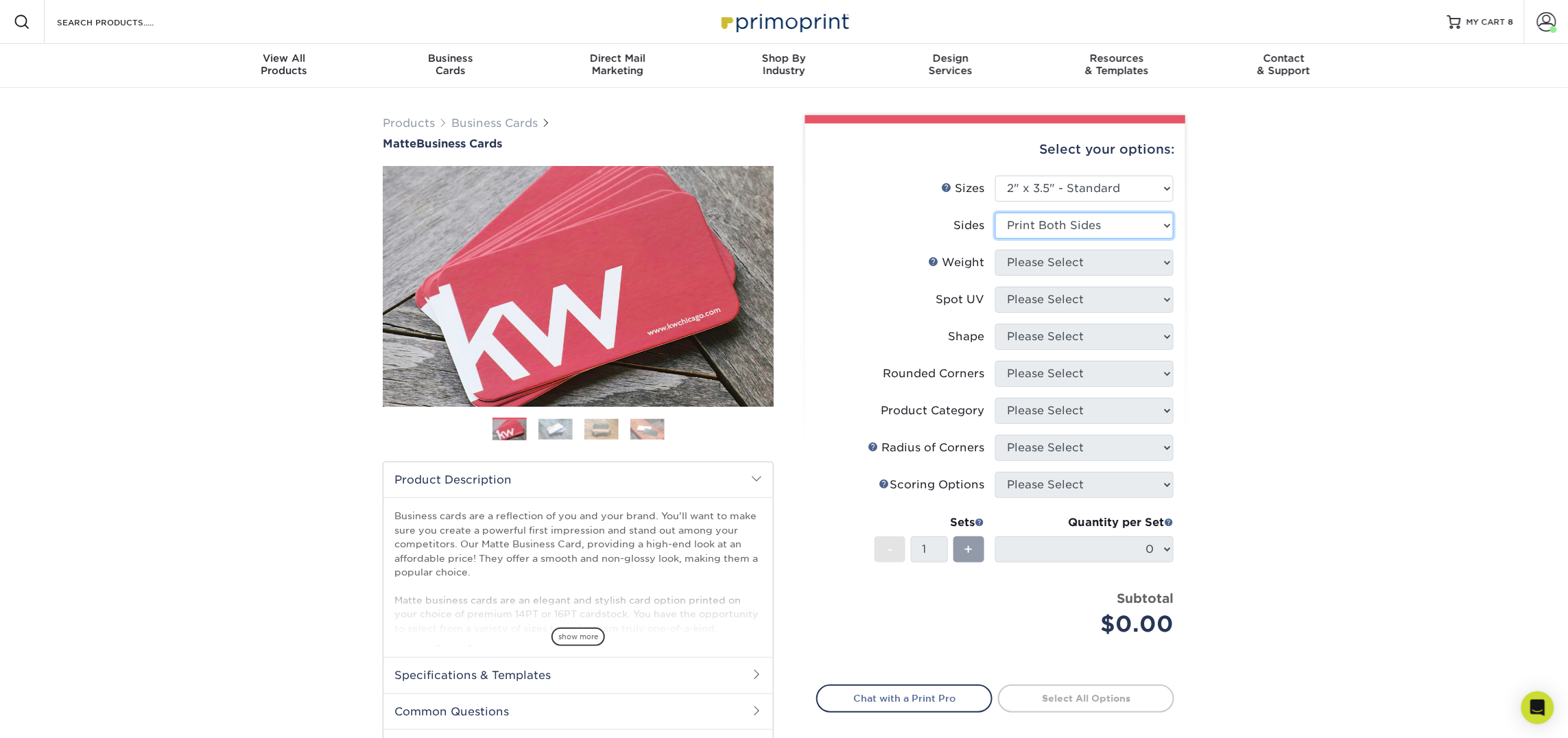
click at [995, 212] on select "Please Select Print Both Sides Print Front Only" at bounding box center [1084, 225] width 178 height 26
click at [1057, 267] on select "Please Select 16PT 14PT" at bounding box center [1084, 262] width 178 height 26
select select "16PT"
click at [995, 249] on select "Please Select 16PT 14PT" at bounding box center [1084, 262] width 178 height 26
click at [1060, 309] on select "Please Select No Spot UV Front and Back (Both Sides) Front Only Back Only" at bounding box center [1084, 300] width 178 height 26
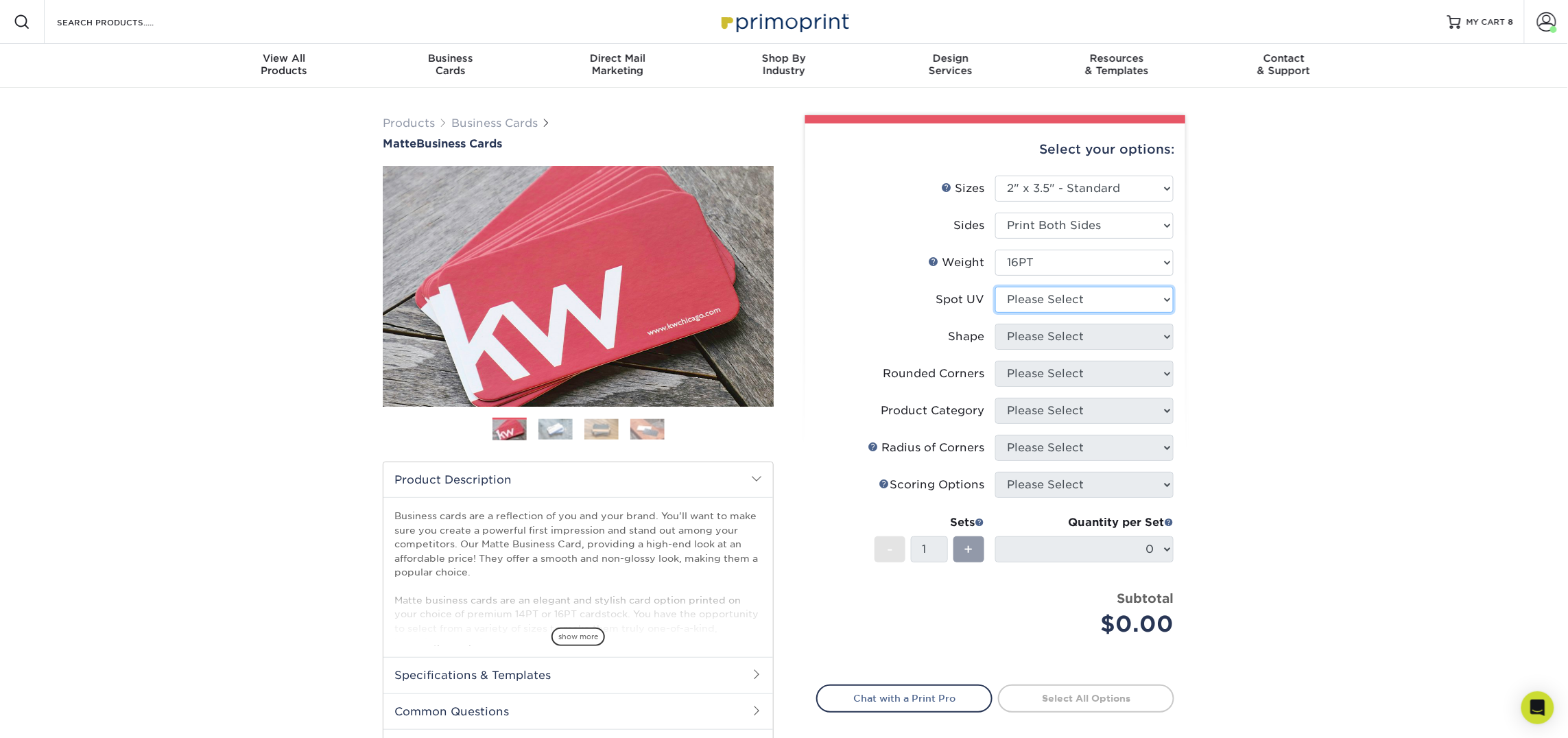
select select "3"
click at [995, 287] on select "Please Select No Spot UV Front and Back (Both Sides) Front Only Back Only" at bounding box center [1084, 300] width 178 height 26
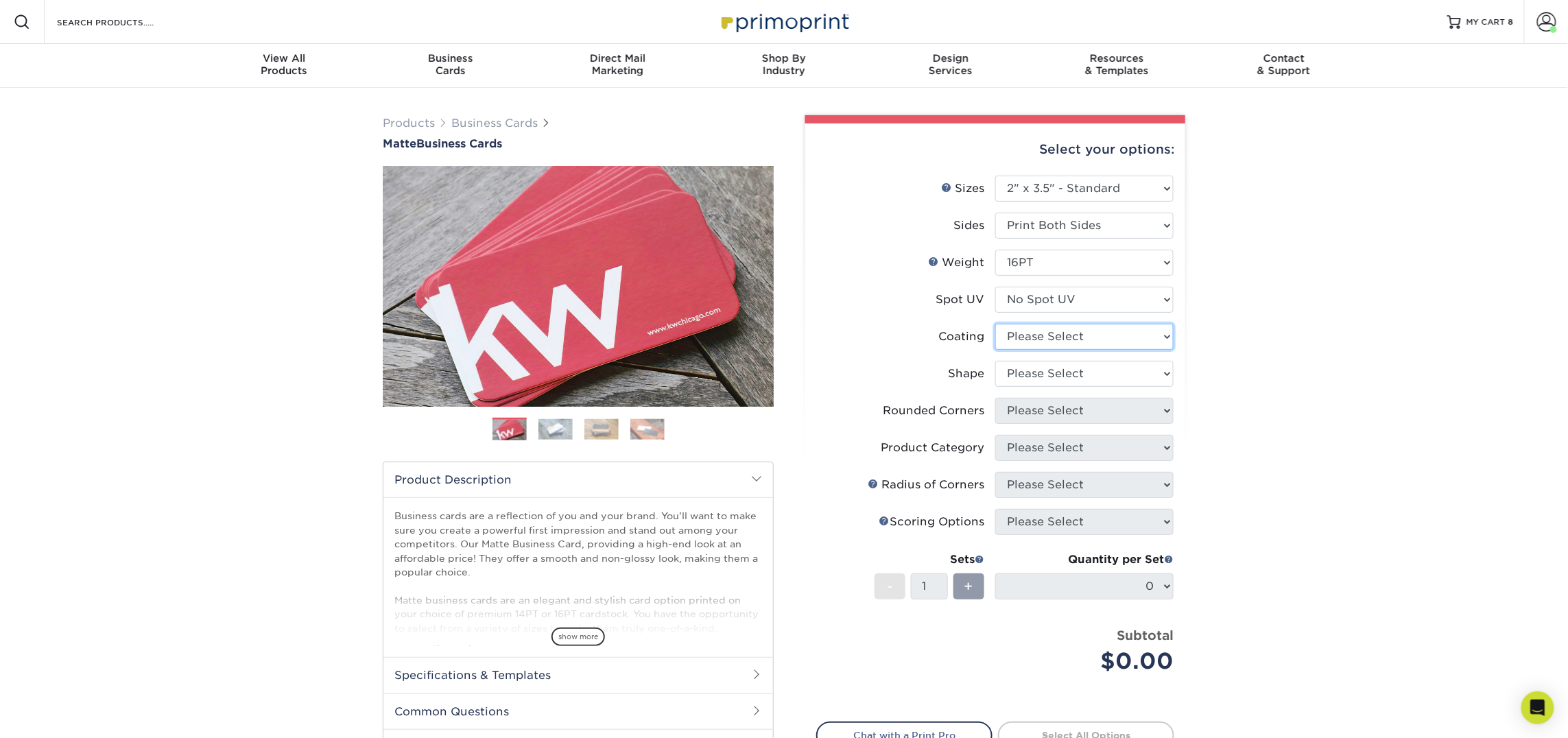
click at [1055, 337] on select at bounding box center [1084, 337] width 178 height 26
select select "121bb7b5-3b4d-429f-bd8d-bbf80e953313"
click at [995, 324] on select at bounding box center [1084, 337] width 178 height 26
click at [0, 0] on div at bounding box center [0, 0] width 0 height 0
click at [1050, 374] on select "Please Select Standard Oval" at bounding box center [1084, 374] width 178 height 26
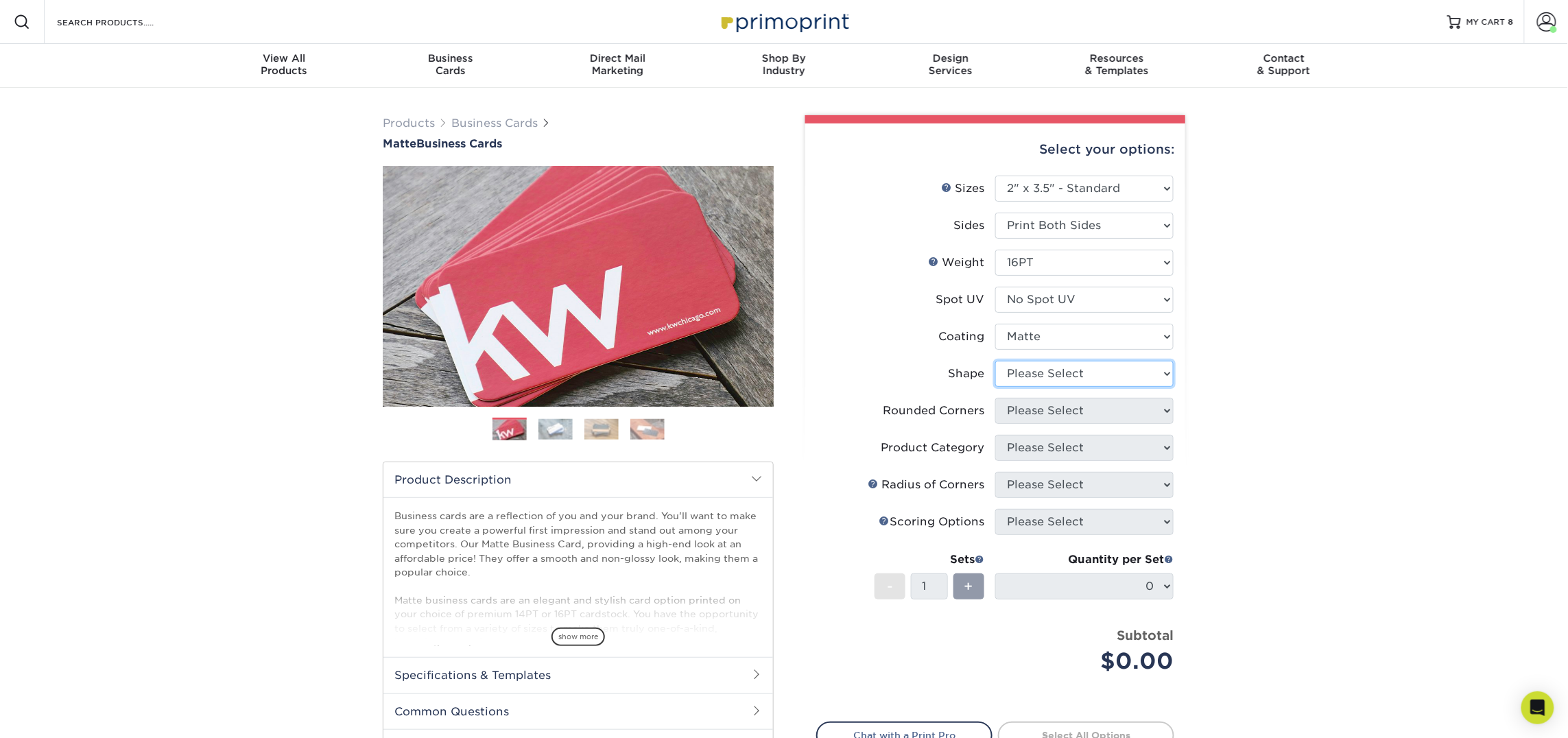
select select "standard"
click at [995, 361] on select "Please Select Standard Oval" at bounding box center [1084, 374] width 178 height 26
click at [1059, 412] on select "Please Select Yes - Round 2 Corners Yes - Round 4 Corners No" at bounding box center [1084, 411] width 178 height 26
select select "0"
click at [995, 398] on select "Please Select Yes - Round 2 Corners Yes - Round 4 Corners No" at bounding box center [1084, 411] width 178 height 26
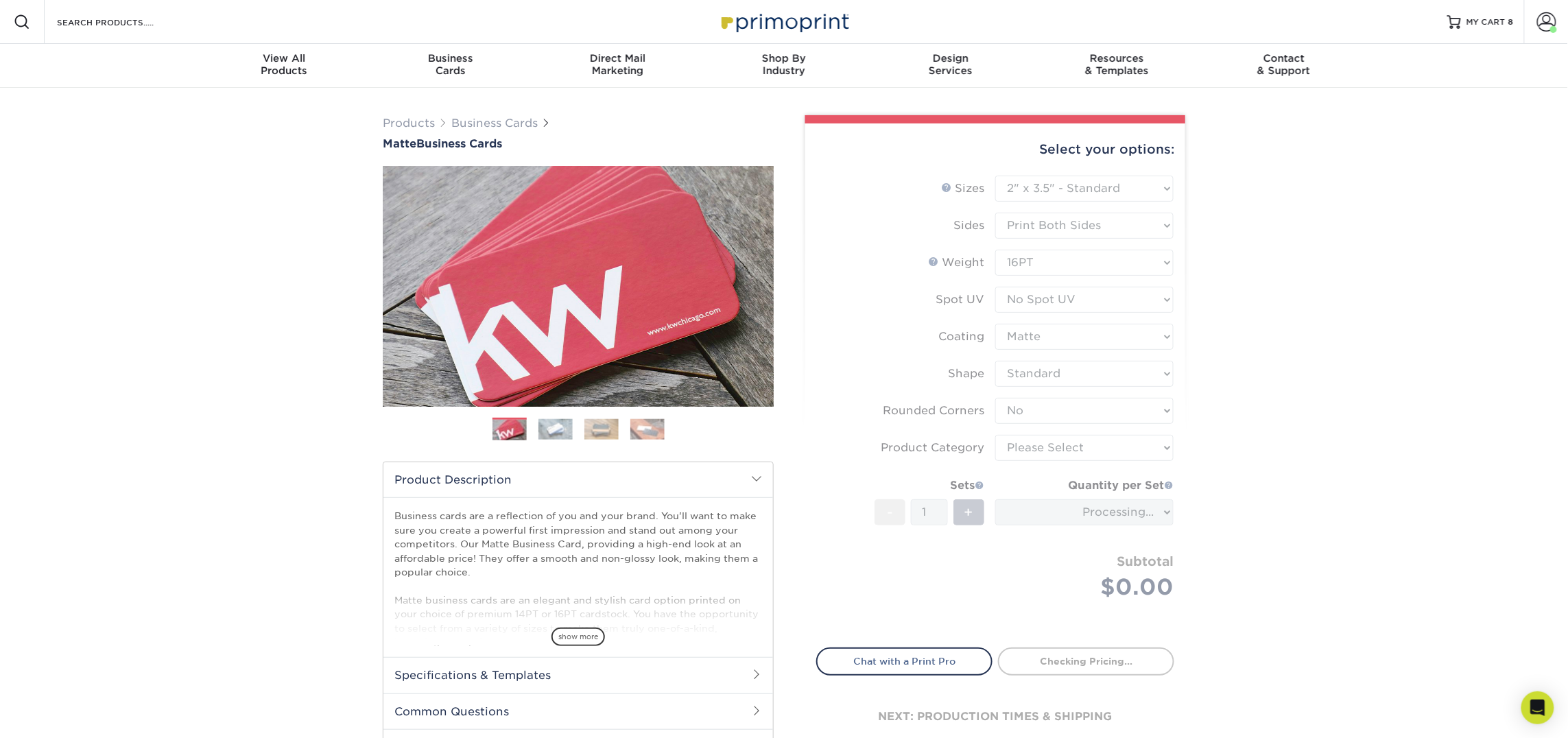
click at [1061, 449] on form "Sizes Help Sizes Please Select 1.5" x 3.5" - Mini 1.75" x 3.5" - Mini 2" x 2" -…" at bounding box center [995, 403] width 358 height 456
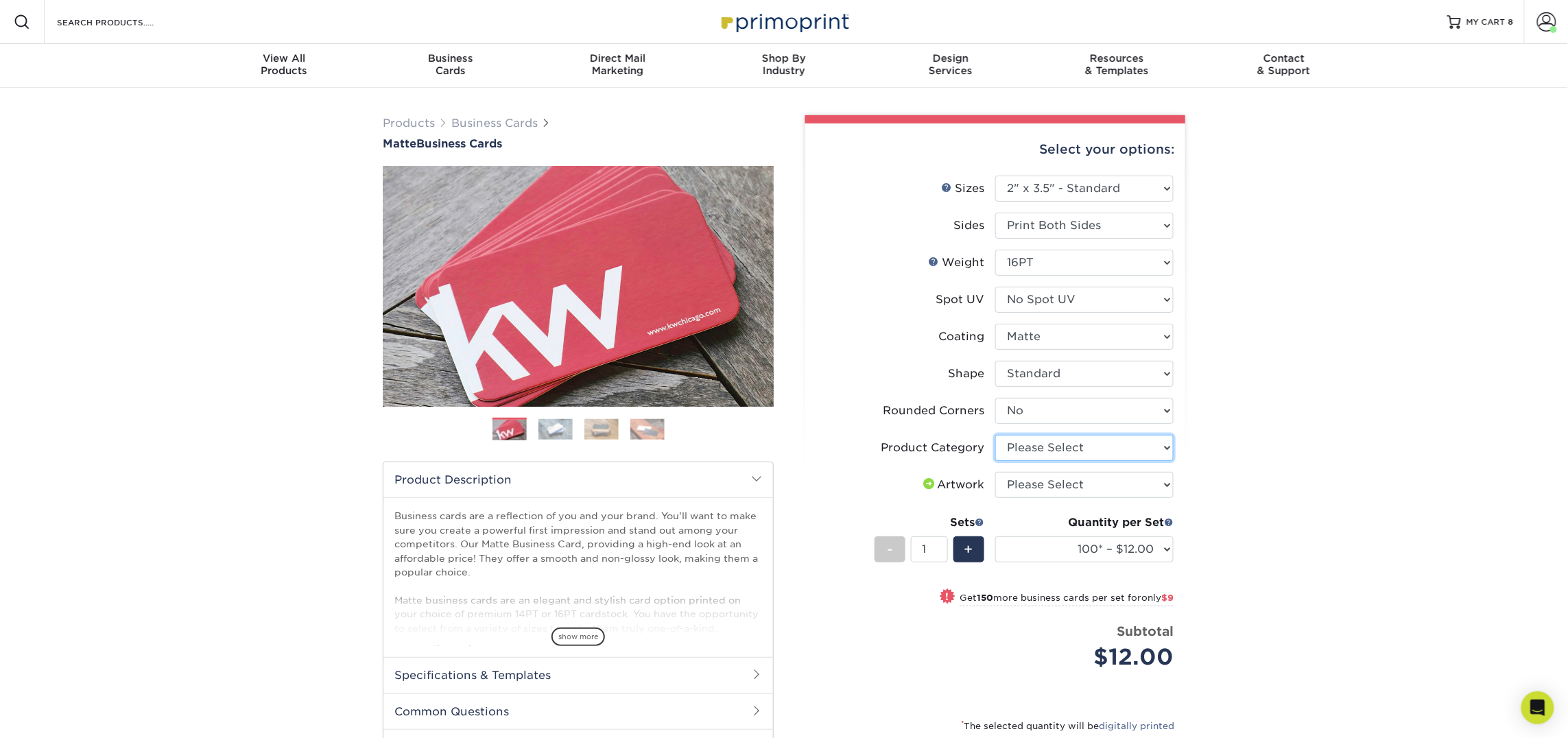
click at [1061, 449] on select "Please Select Business Cards" at bounding box center [1084, 448] width 178 height 26
select select "3b5148f1-0588-4f88-a218-97bcfdce65c1"
click at [995, 435] on select "Please Select Business Cards" at bounding box center [1084, 448] width 178 height 26
click at [1059, 476] on select "Please Select I will upload files I need a design - $100" at bounding box center [1084, 484] width 178 height 26
select select "upload"
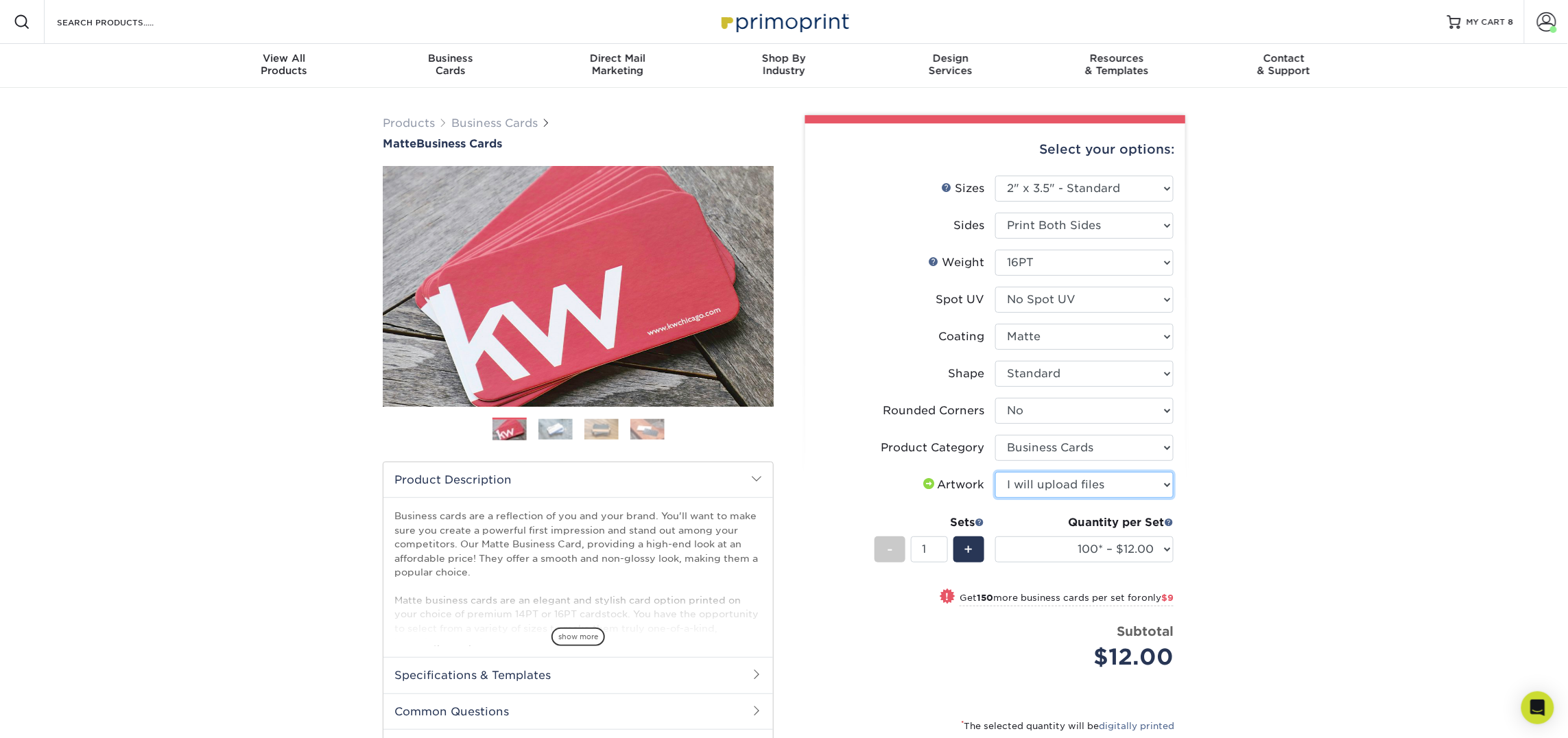
click at [995, 471] on select "Please Select I will upload files I need a design - $100" at bounding box center [1084, 484] width 178 height 26
click at [1065, 556] on select "100* – $12.00 250* – $21.00 500 – $42.00 1000 – $53.00 2500 – $95.00 5000 – $18…" at bounding box center [1084, 549] width 178 height 26
select select "250* – $21.00"
click at [995, 536] on select "100* – $12.00 250* – $21.00 500 – $42.00 1000 – $53.00 2500 – $95.00 5000 – $18…" at bounding box center [1084, 549] width 178 height 26
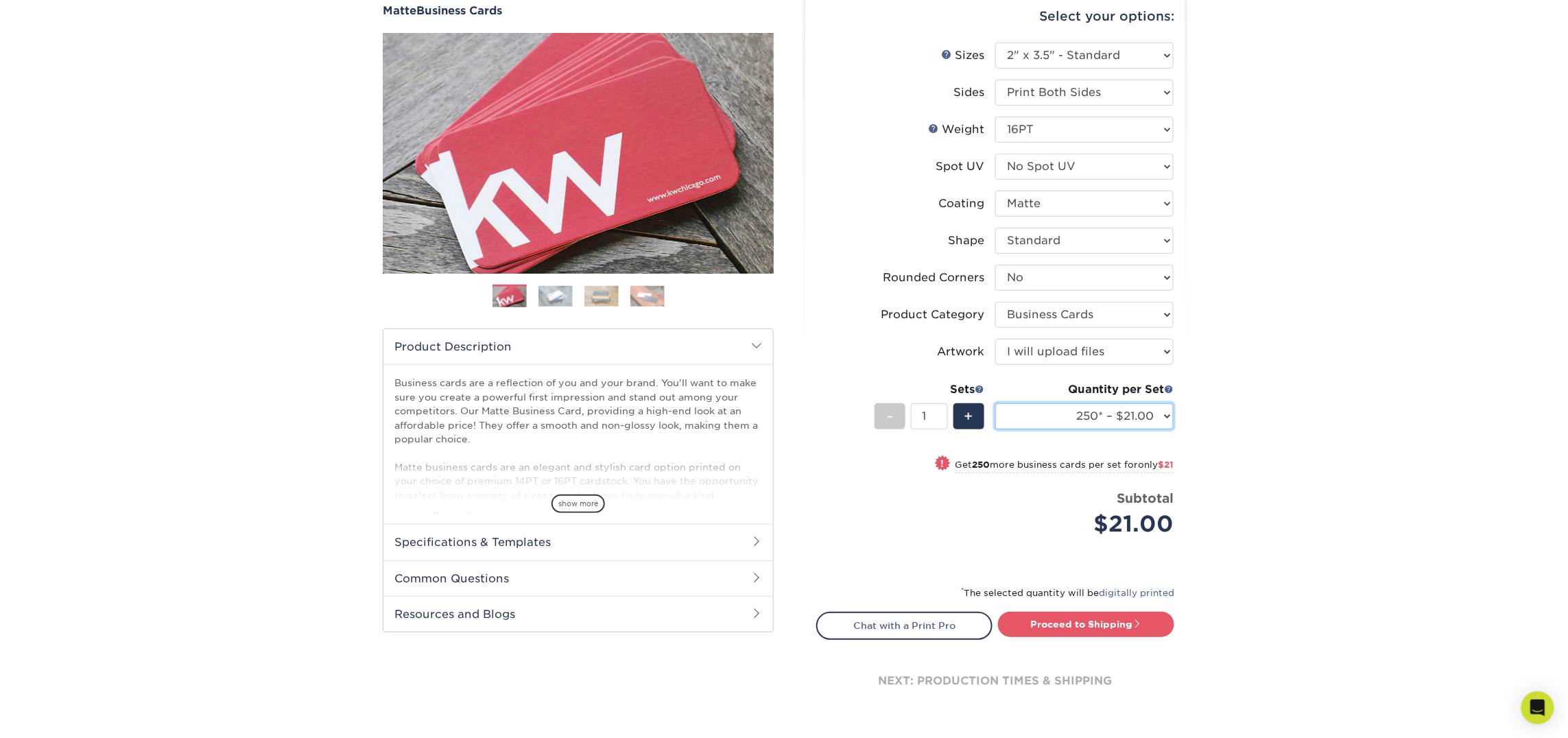
scroll to position [143, 0]
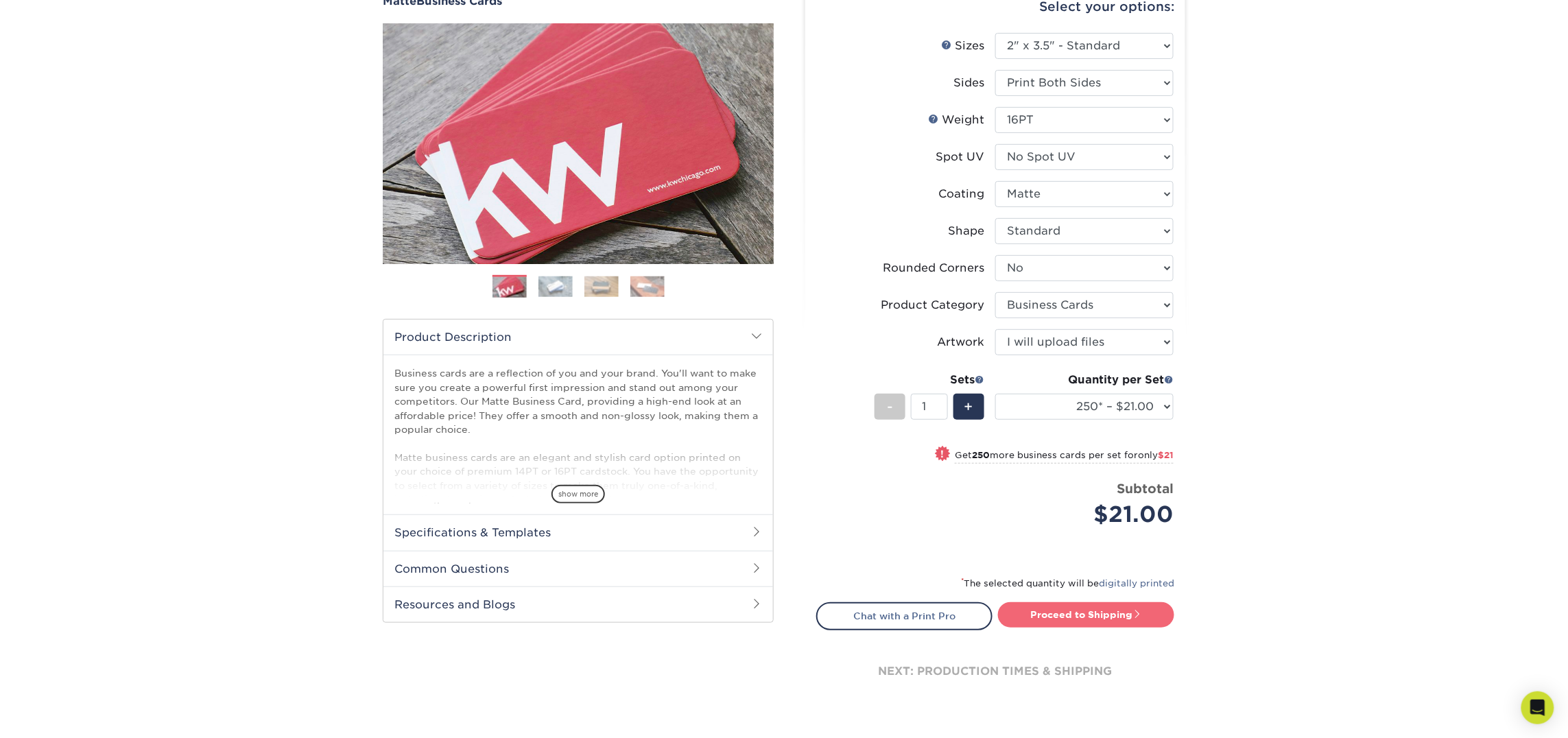
click at [1100, 608] on link "Proceed to Shipping" at bounding box center [1086, 614] width 176 height 25
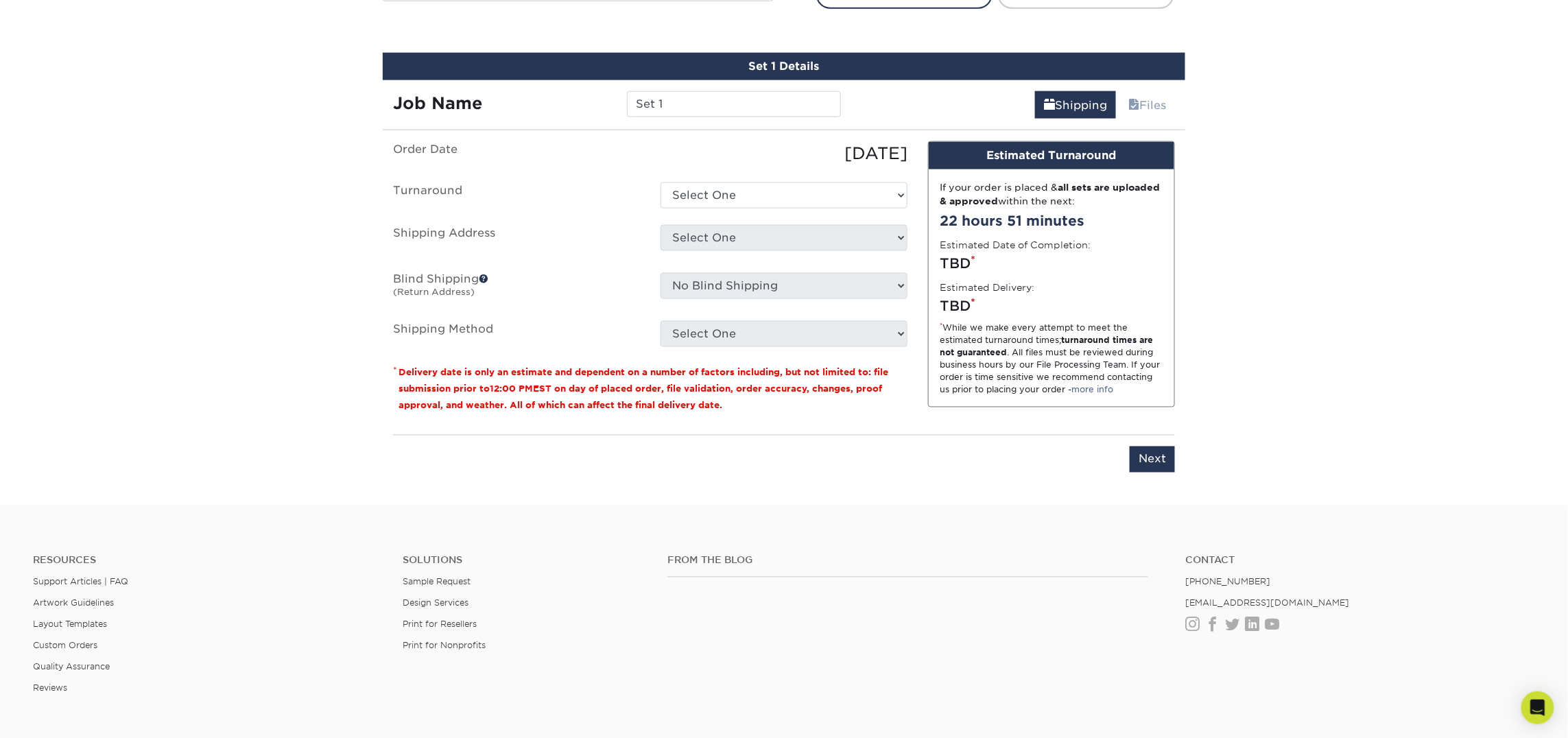
scroll to position [779, 0]
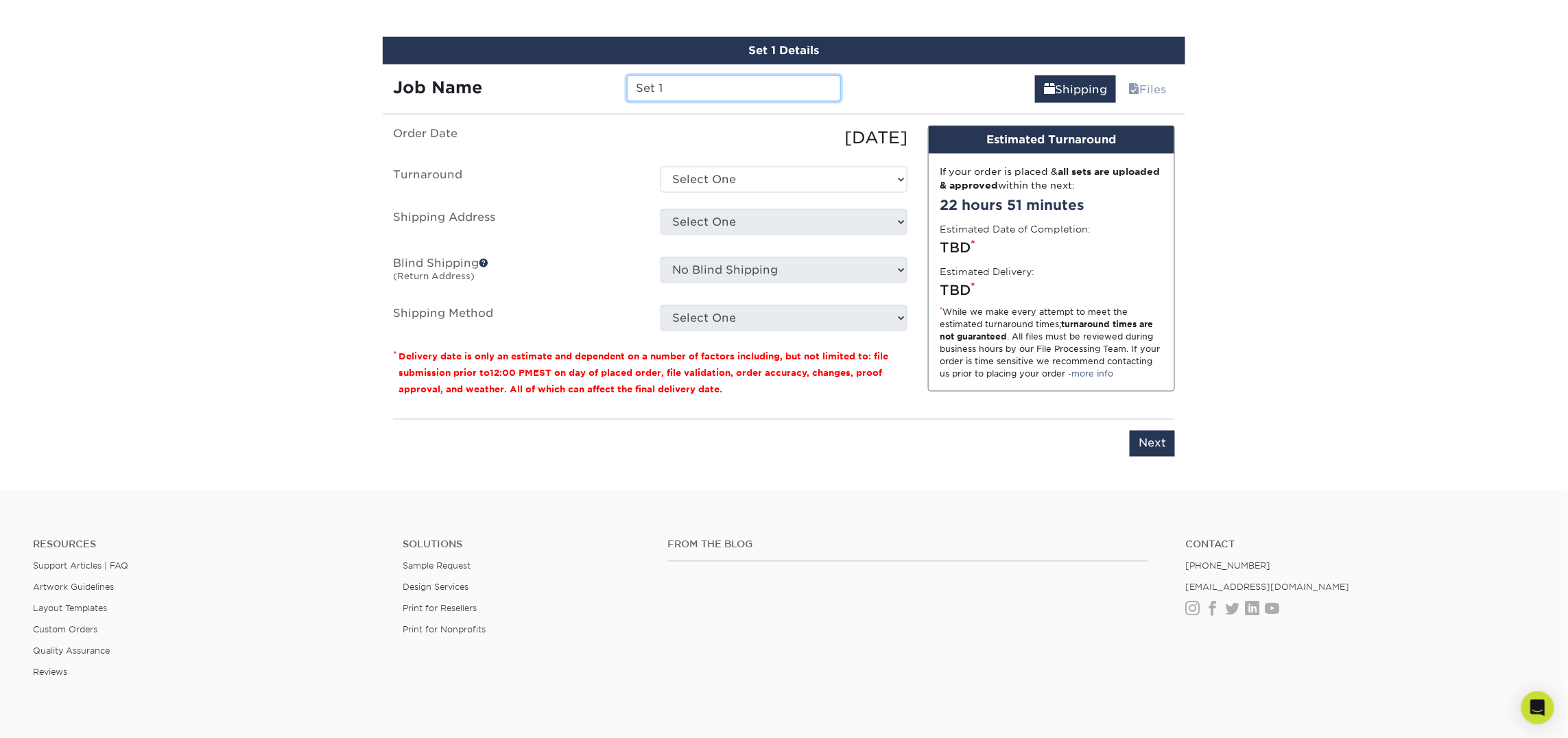
click at [705, 92] on input "Set 1" at bounding box center [733, 89] width 213 height 26
type input "Nathan Shepherd"
click at [736, 179] on select "Select One 2-4 Business Days 2 Day Next Business Day" at bounding box center [784, 179] width 247 height 26
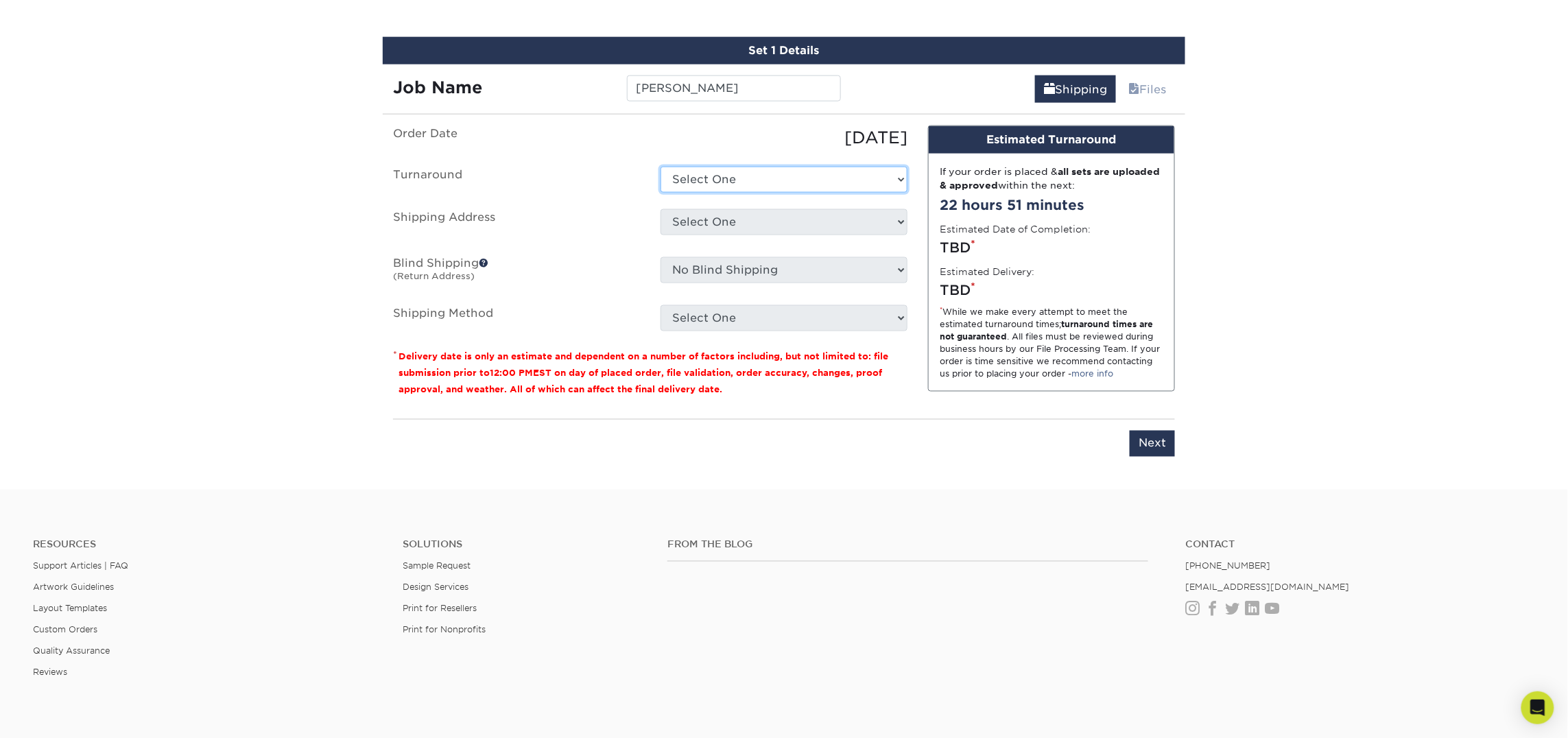
select select "23721297-b68b-4846-ba83-3171e6bd9d78"
click at [661, 166] on select "Select One 2-4 Business Days 2 Day Next Business Day" at bounding box center [784, 179] width 247 height 26
click at [732, 219] on select "Select One Atlanta Office Bingham Farms Byron Center Dawsonville, GA Office Dun…" at bounding box center [784, 222] width 247 height 26
select select "256853"
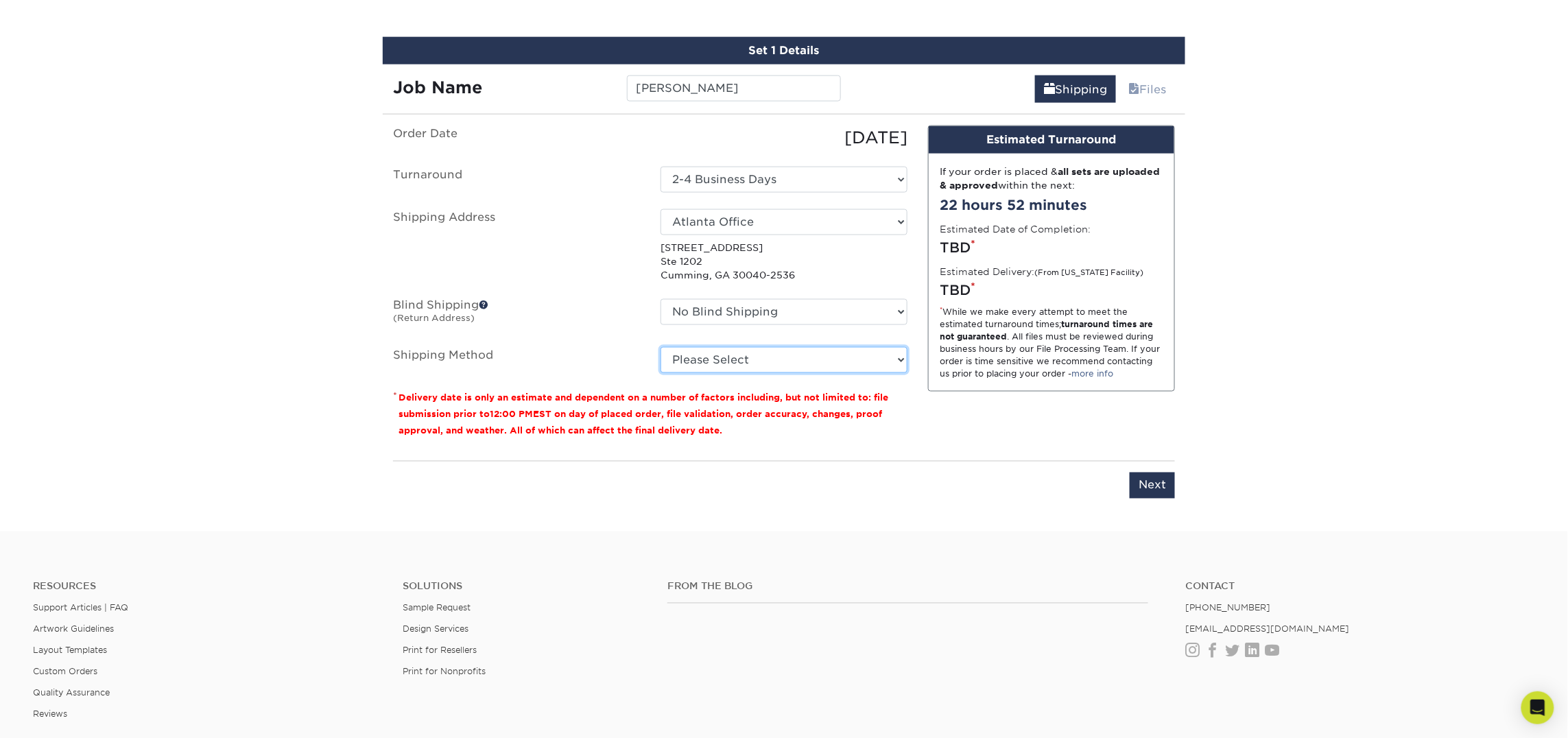
click at [718, 361] on select "Please Select Ground Shipping (+$7.84) 3 Day Shipping Service (+$15.34) 2 Day A…" at bounding box center [784, 360] width 247 height 26
select select "03"
click at [661, 347] on select "Please Select Ground Shipping (+$7.84) 3 Day Shipping Service (+$15.34) 2 Day A…" at bounding box center [784, 360] width 247 height 26
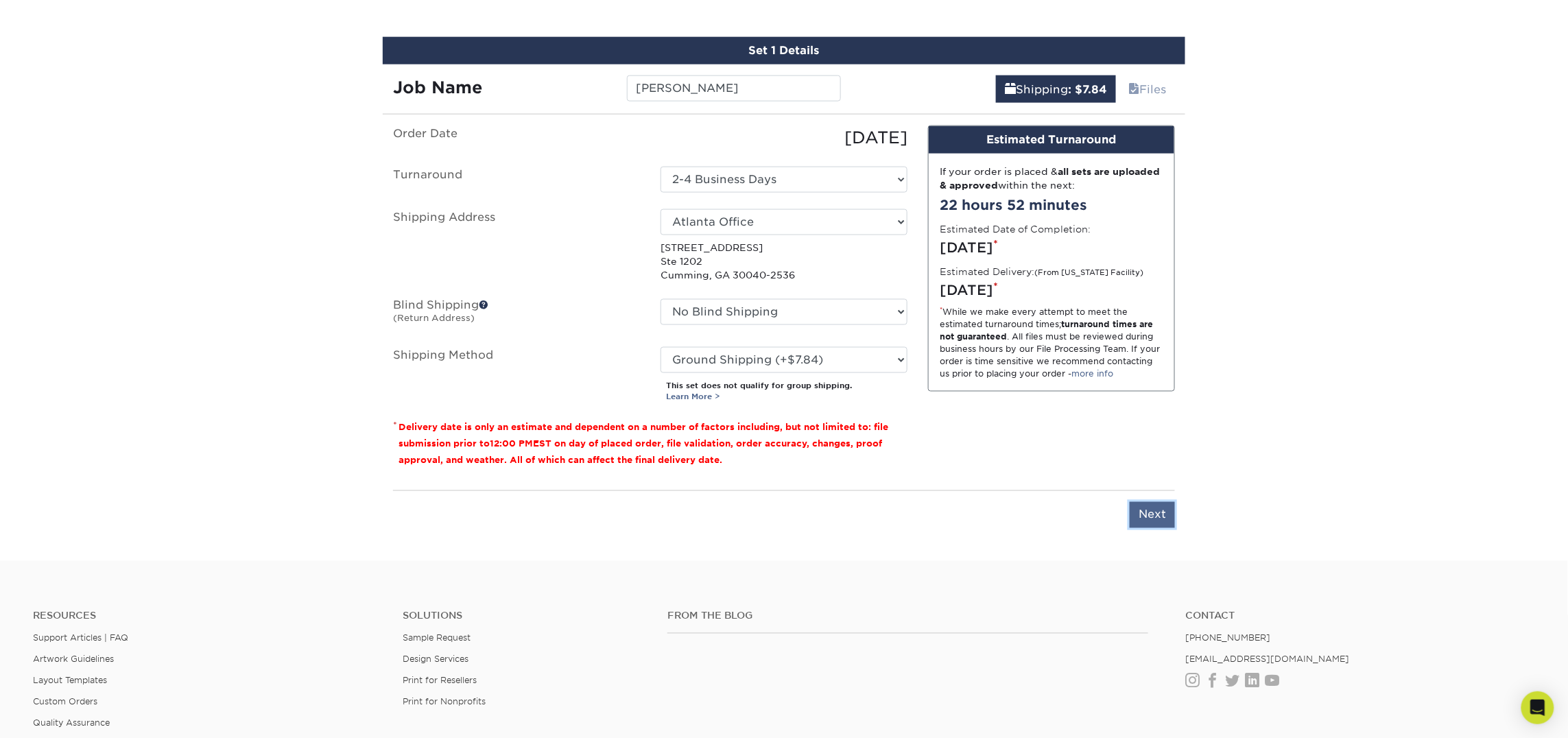
click at [1158, 519] on input "Next" at bounding box center [1152, 515] width 45 height 26
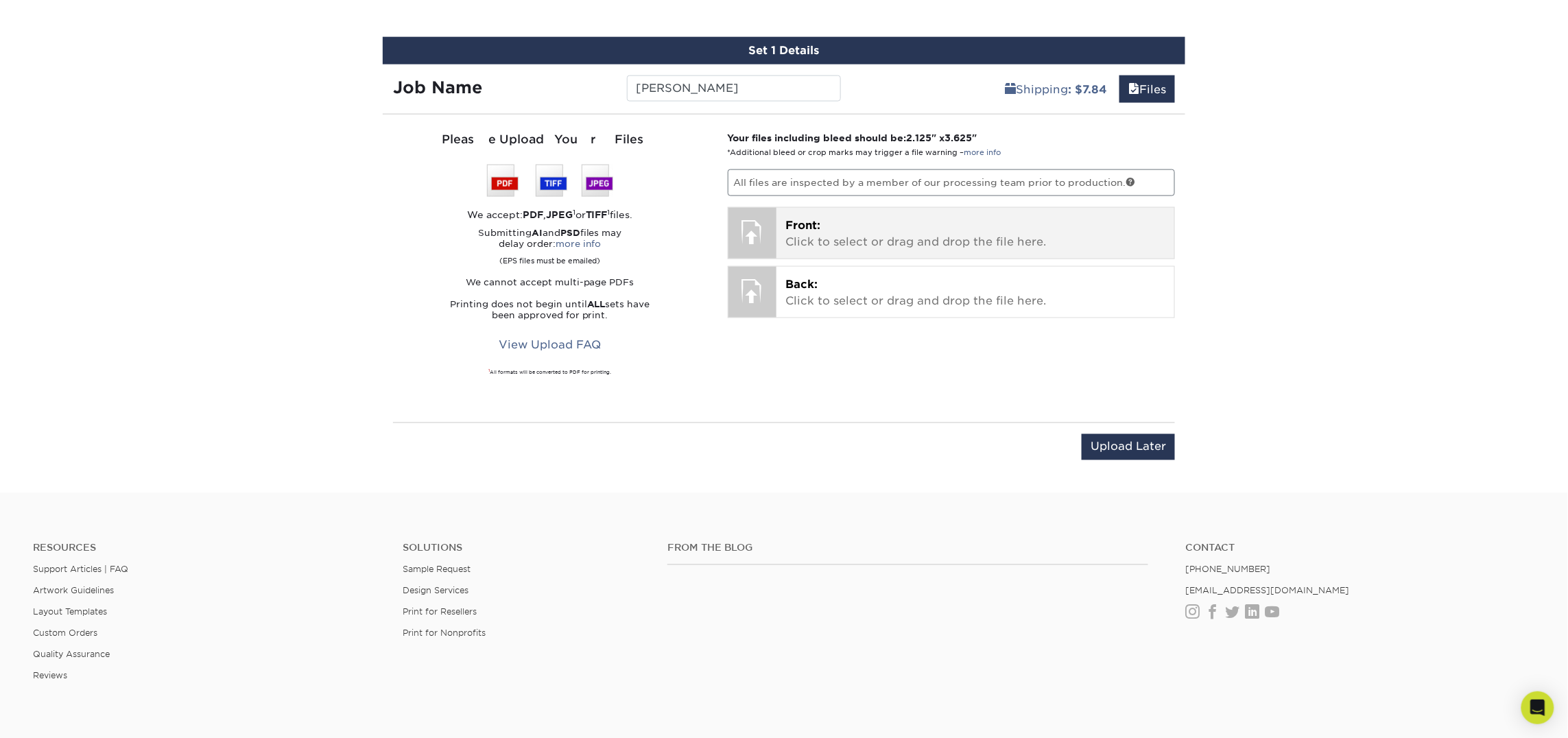
click at [883, 243] on p "Front: Click to select or drag and drop the file here." at bounding box center [975, 234] width 379 height 33
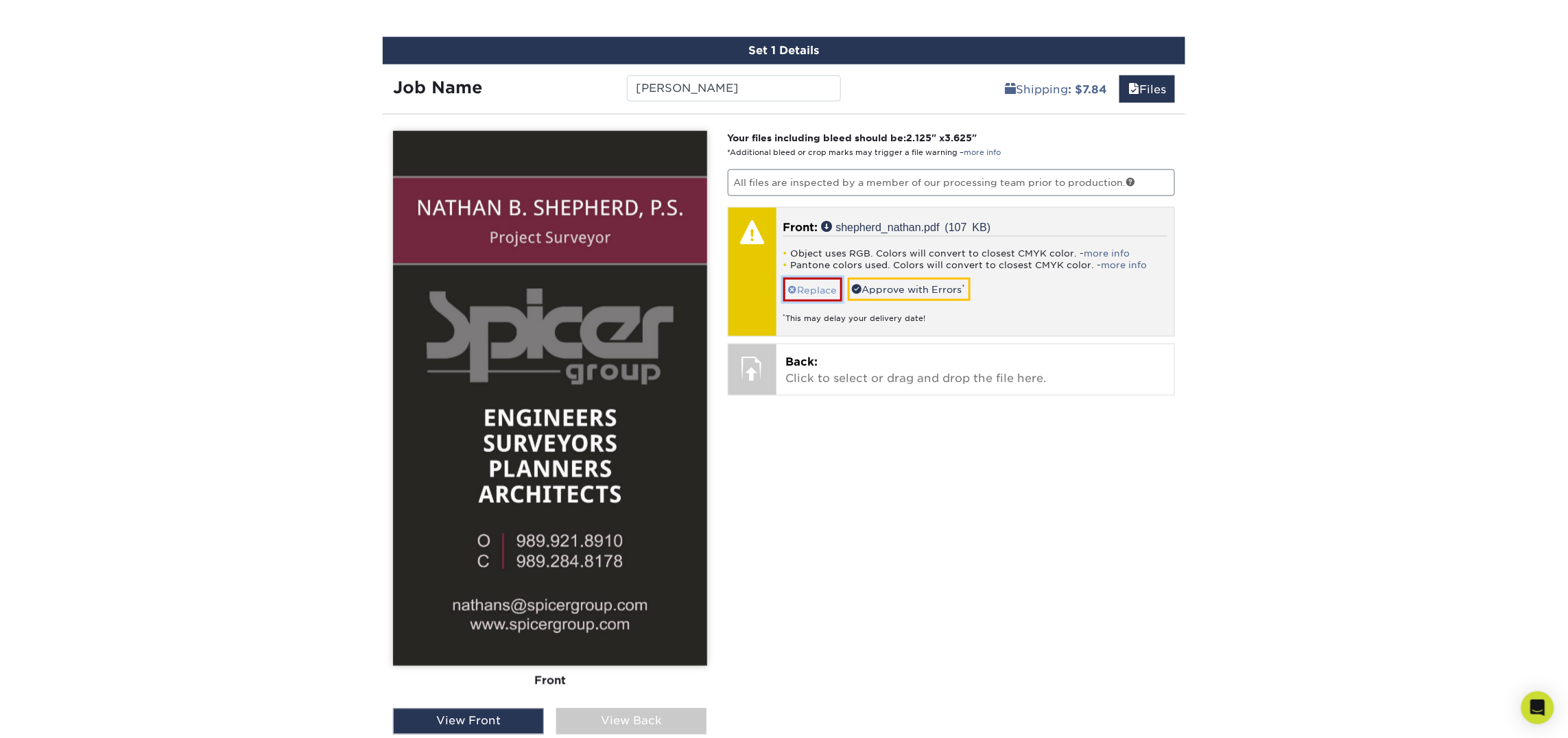
click at [824, 289] on link "Replace" at bounding box center [813, 289] width 59 height 24
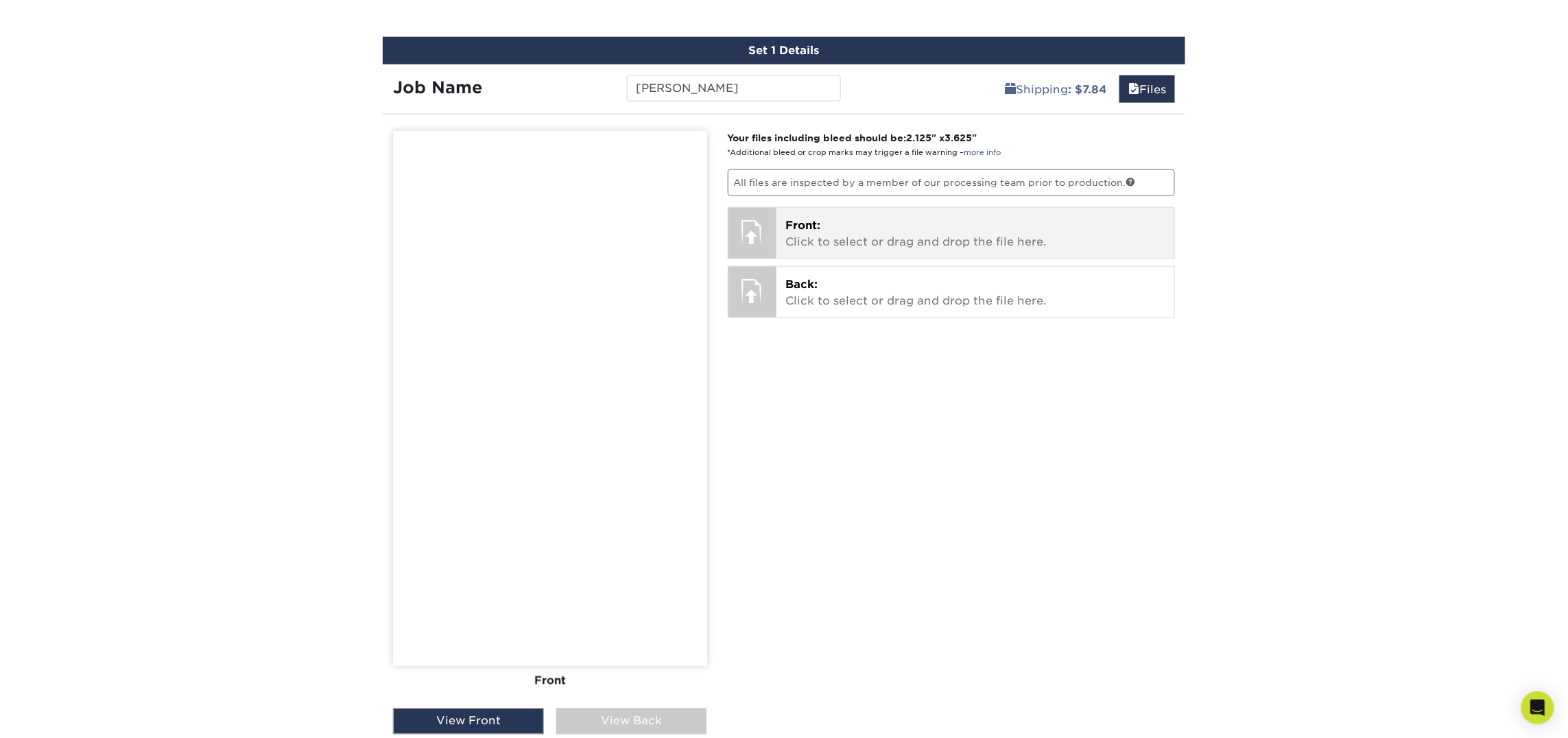
click at [857, 234] on p "Front: Click to select or drag and drop the file here." at bounding box center [975, 234] width 379 height 33
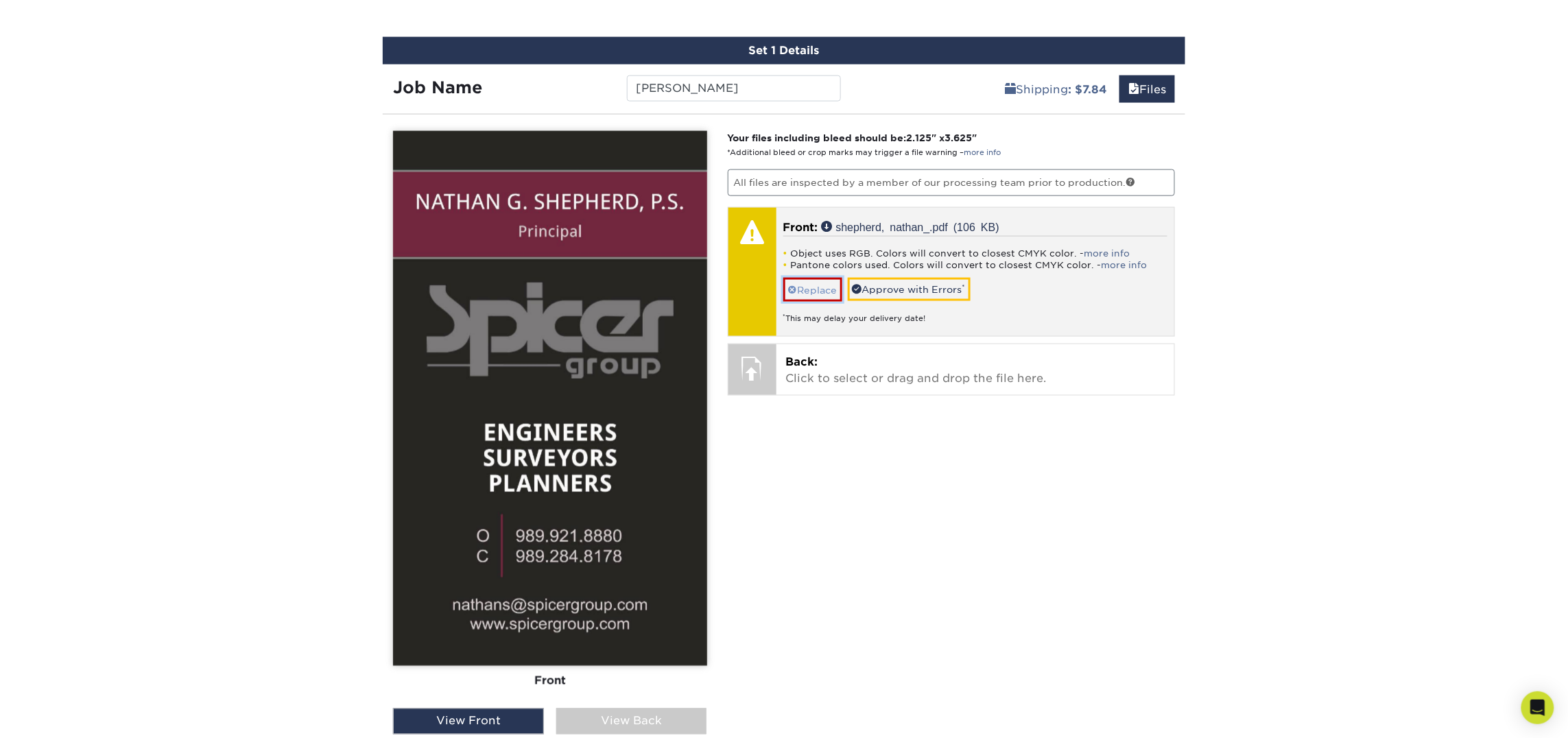
click at [824, 289] on link "Replace" at bounding box center [813, 289] width 59 height 24
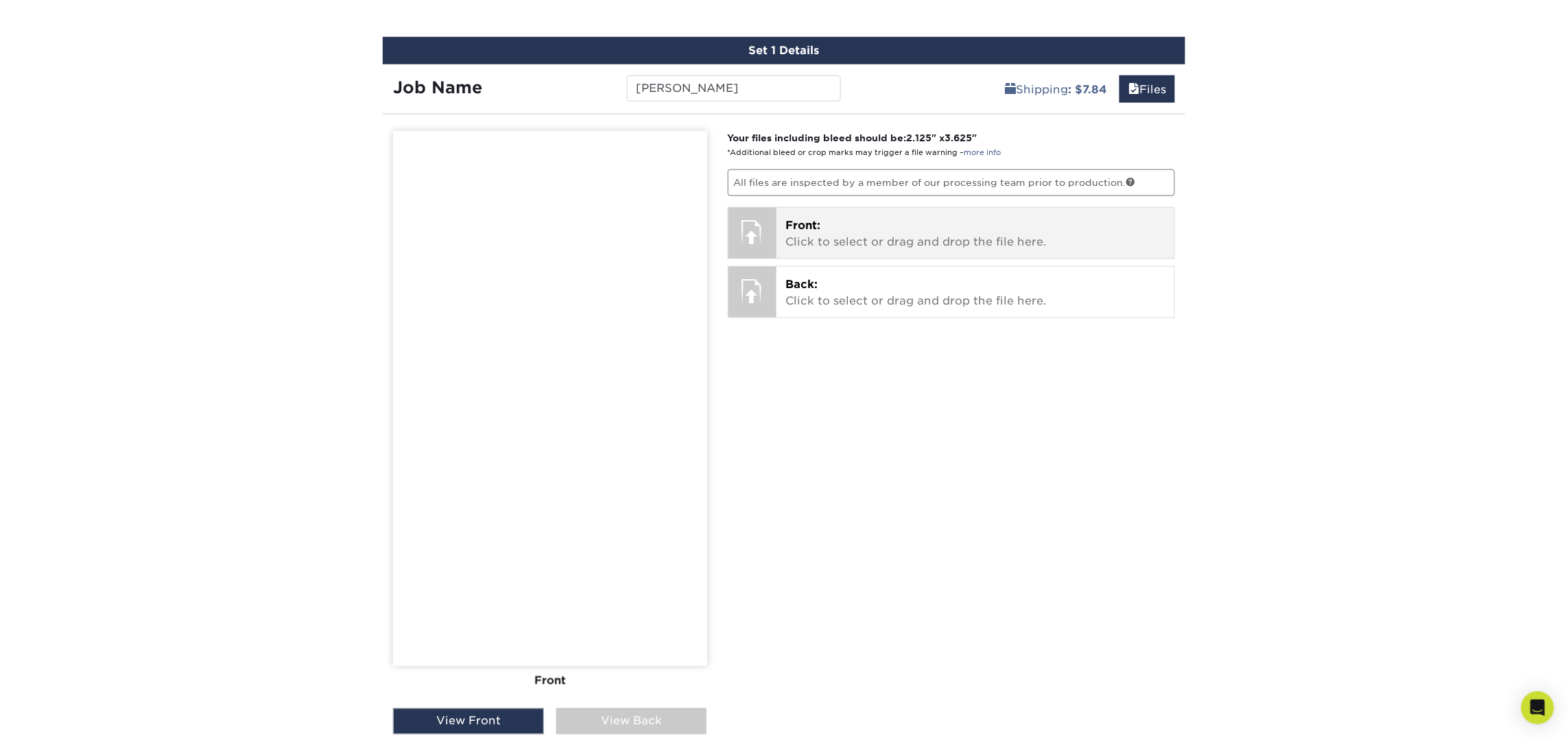
click at [849, 251] on div "Front: Click to select or drag and drop the file here. Choose file shepherd_nat…" at bounding box center [975, 233] width 399 height 51
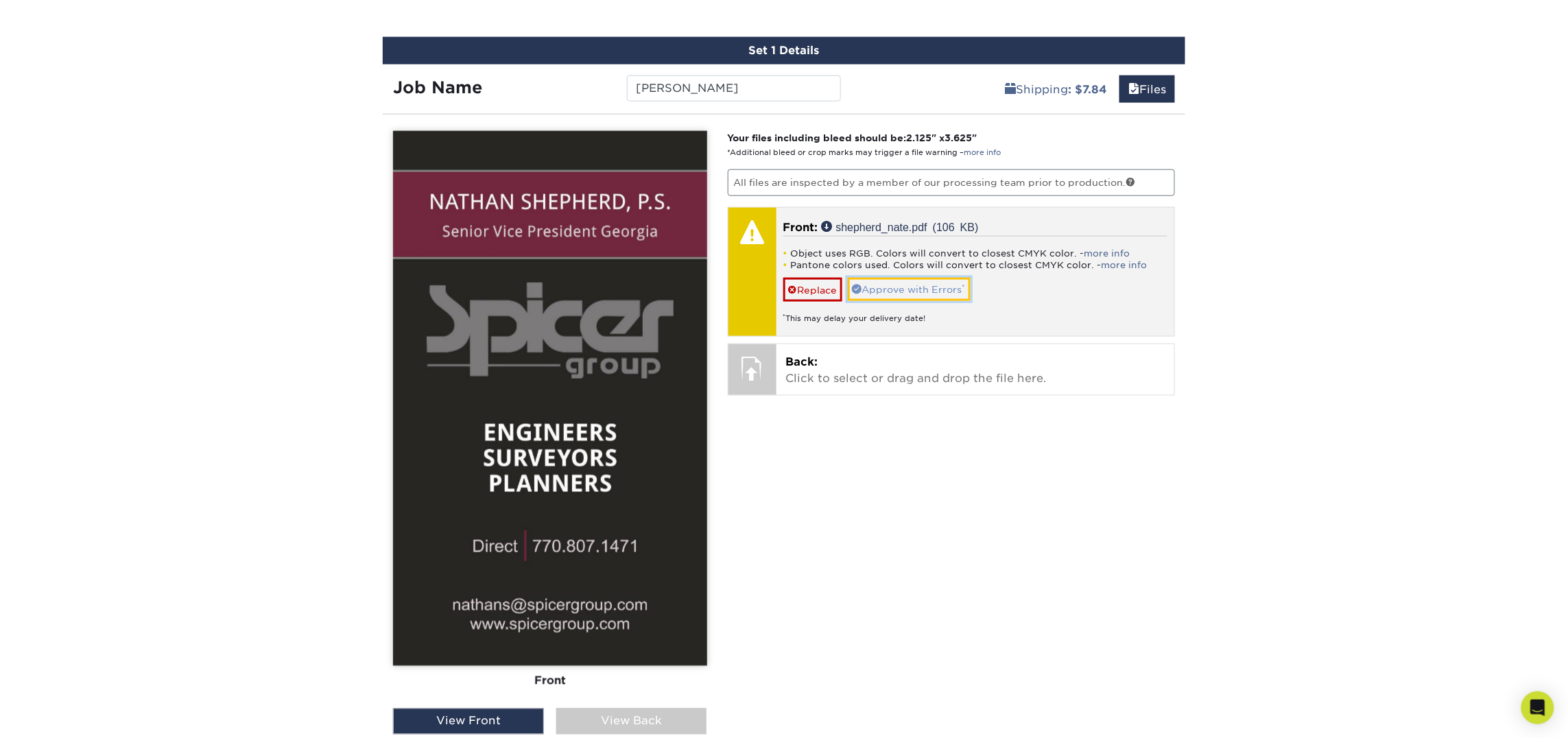
click at [915, 281] on link "Approve with Errors *" at bounding box center [909, 289] width 123 height 23
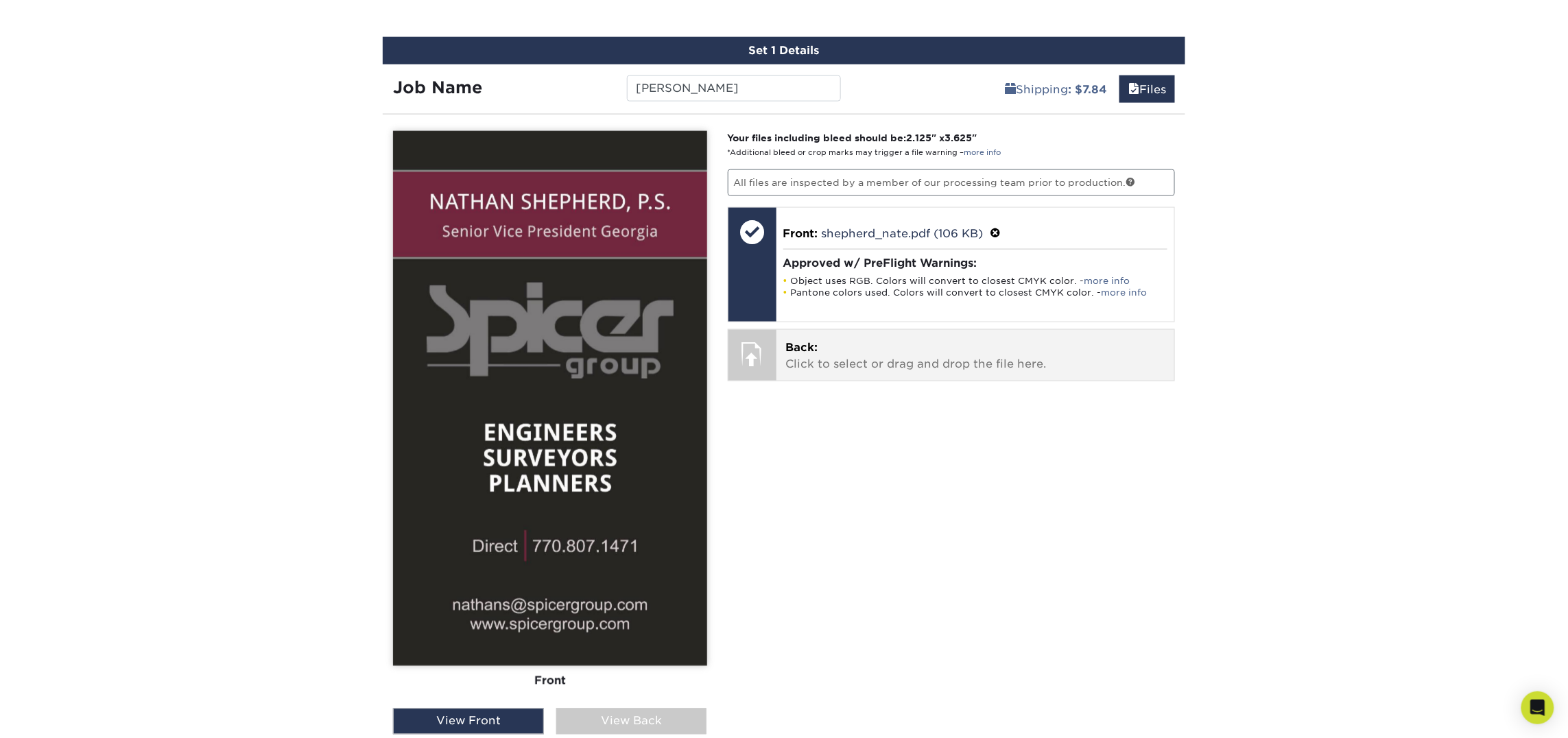
click at [897, 362] on p "Back: Click to select or drag and drop the file here." at bounding box center [975, 356] width 379 height 33
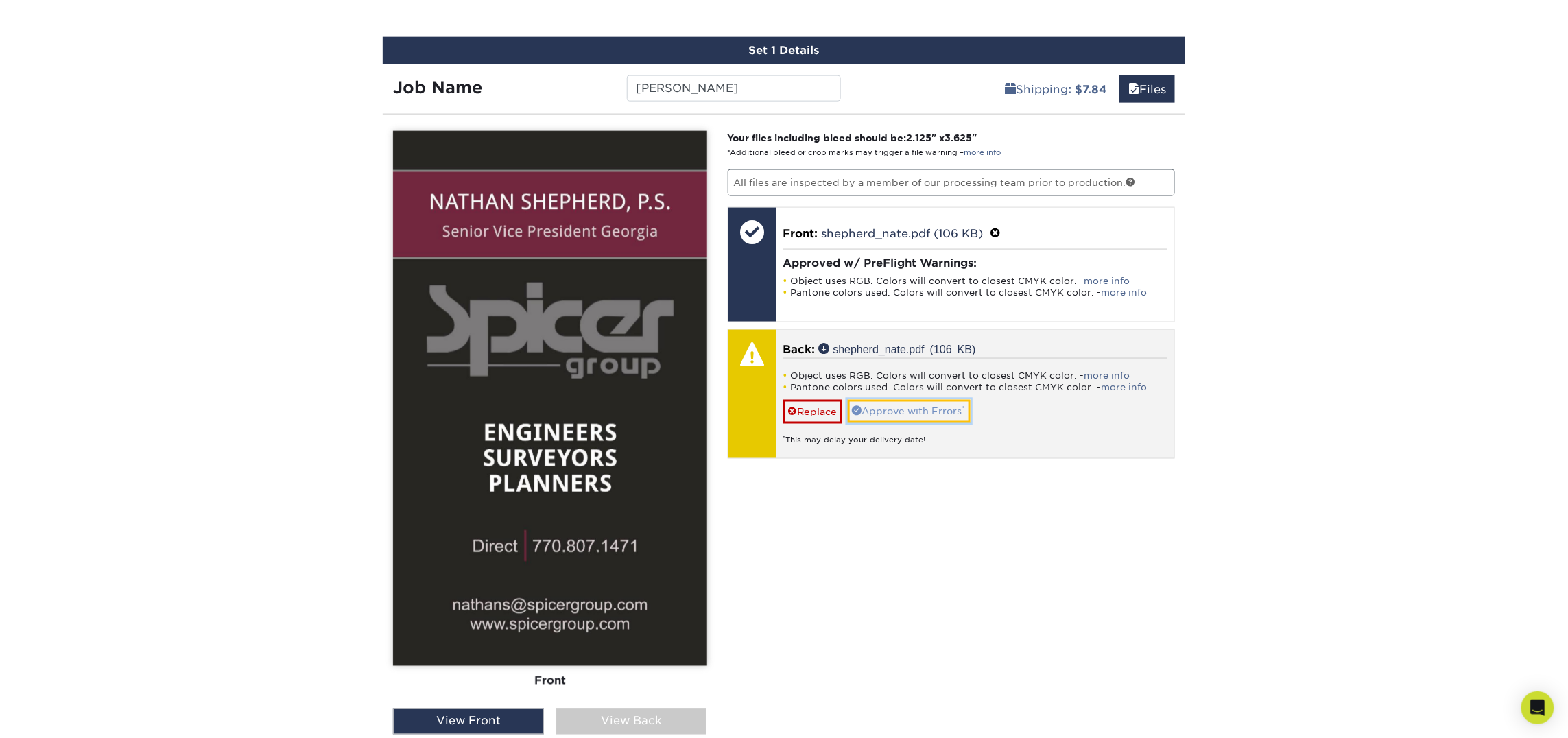
click at [926, 409] on link "Approve with Errors *" at bounding box center [909, 412] width 123 height 23
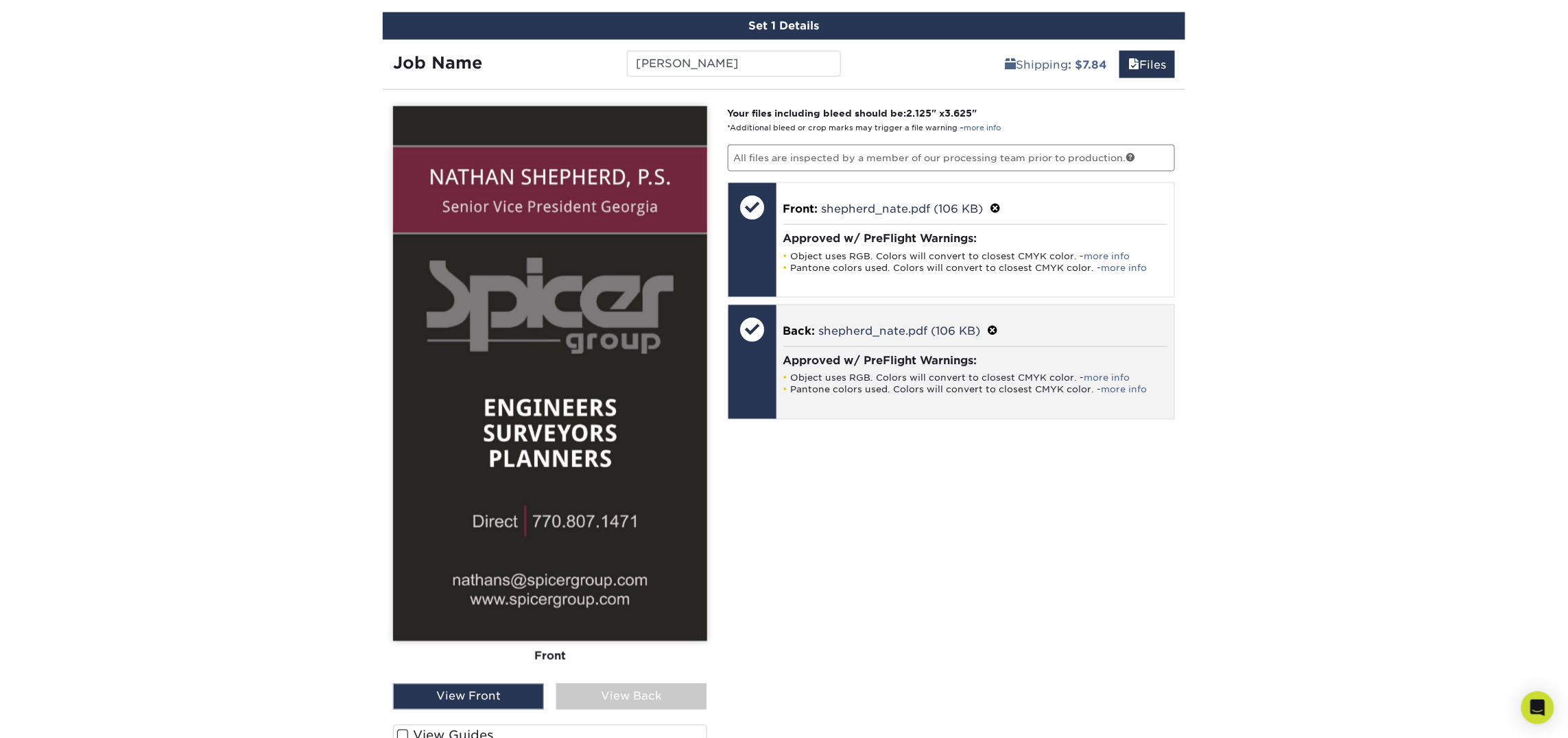
scroll to position [805, 0]
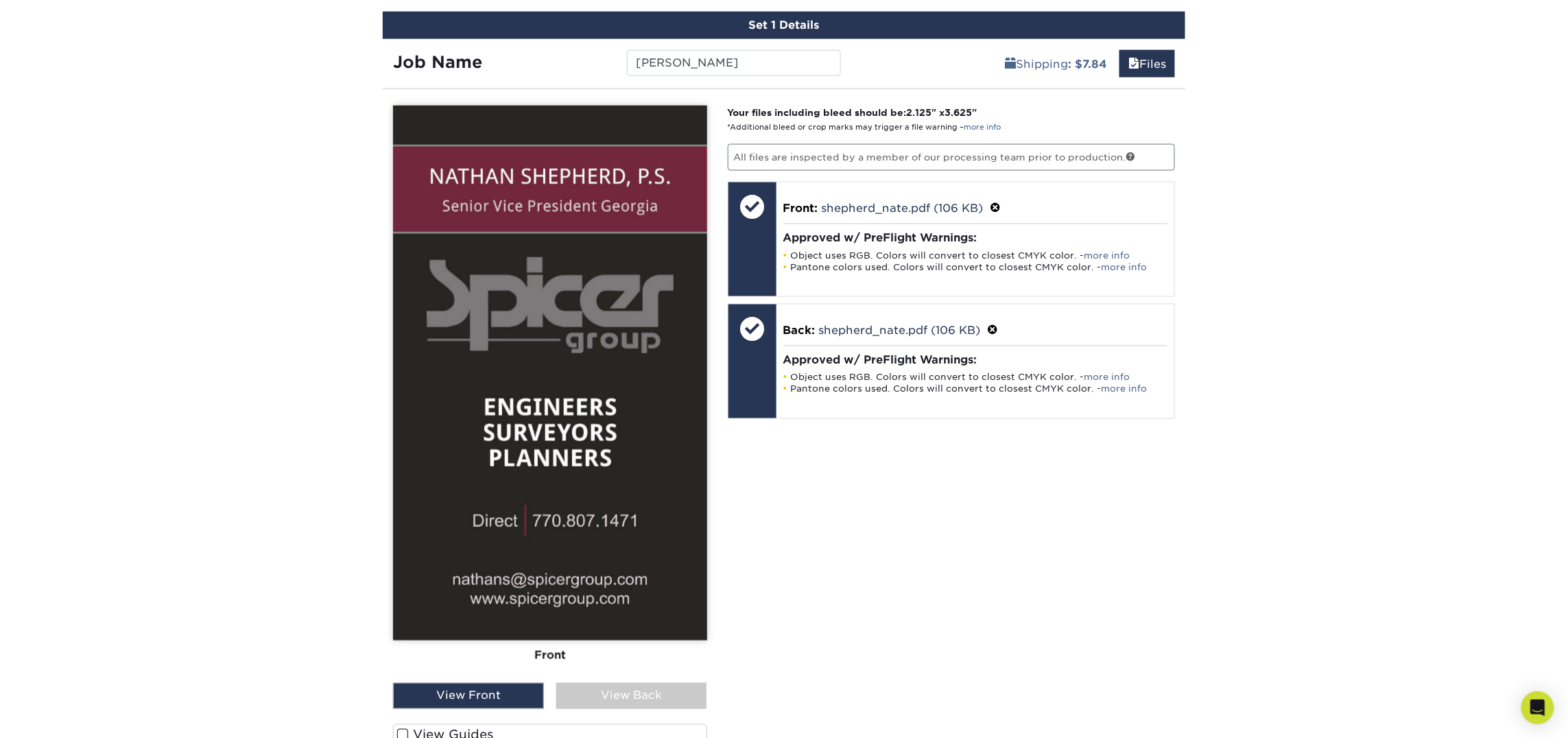
click at [625, 693] on div "View Back" at bounding box center [632, 696] width 151 height 26
click at [480, 685] on div "View Front" at bounding box center [469, 696] width 151 height 26
click at [636, 699] on div "View Back" at bounding box center [632, 696] width 151 height 26
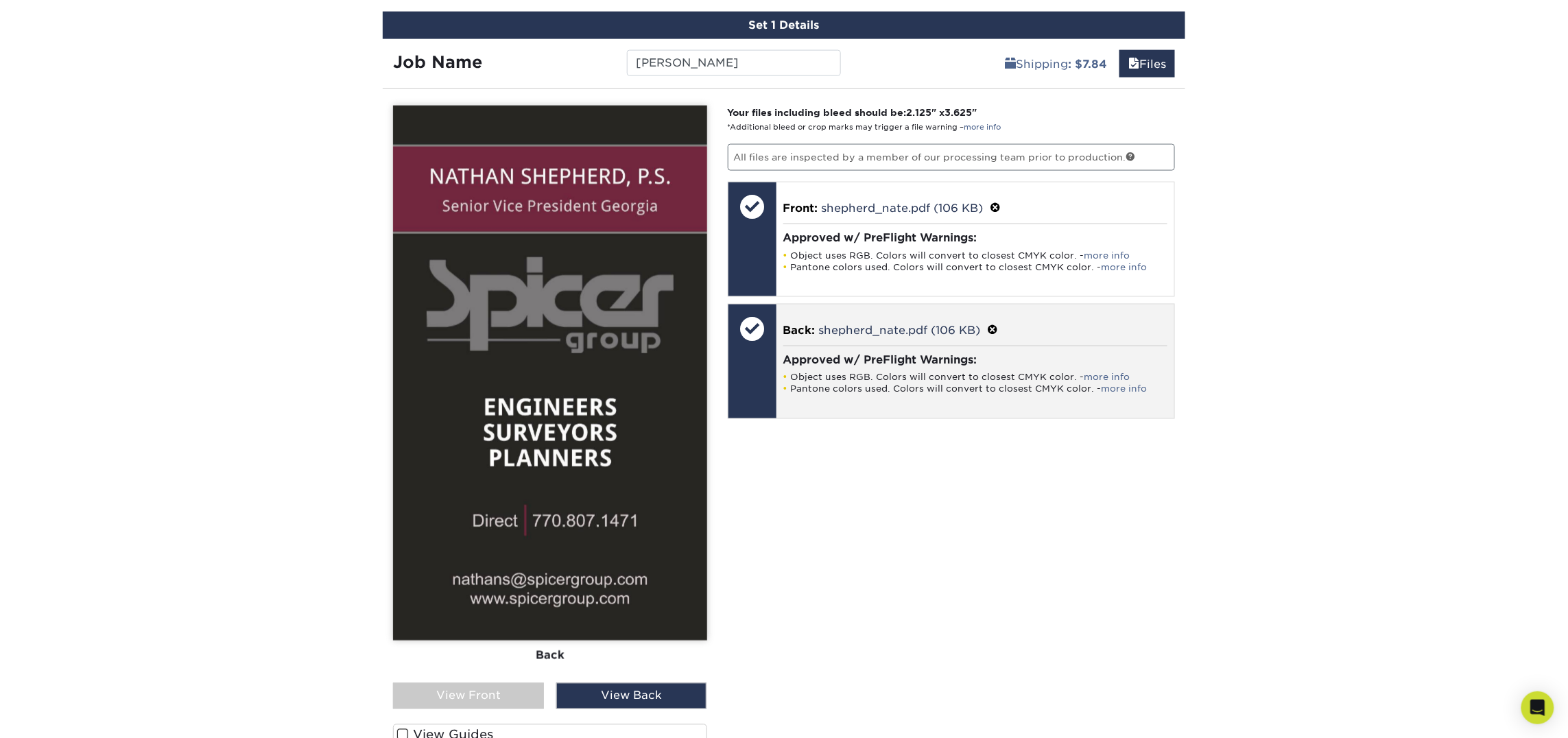
click at [993, 328] on span at bounding box center [993, 330] width 11 height 13
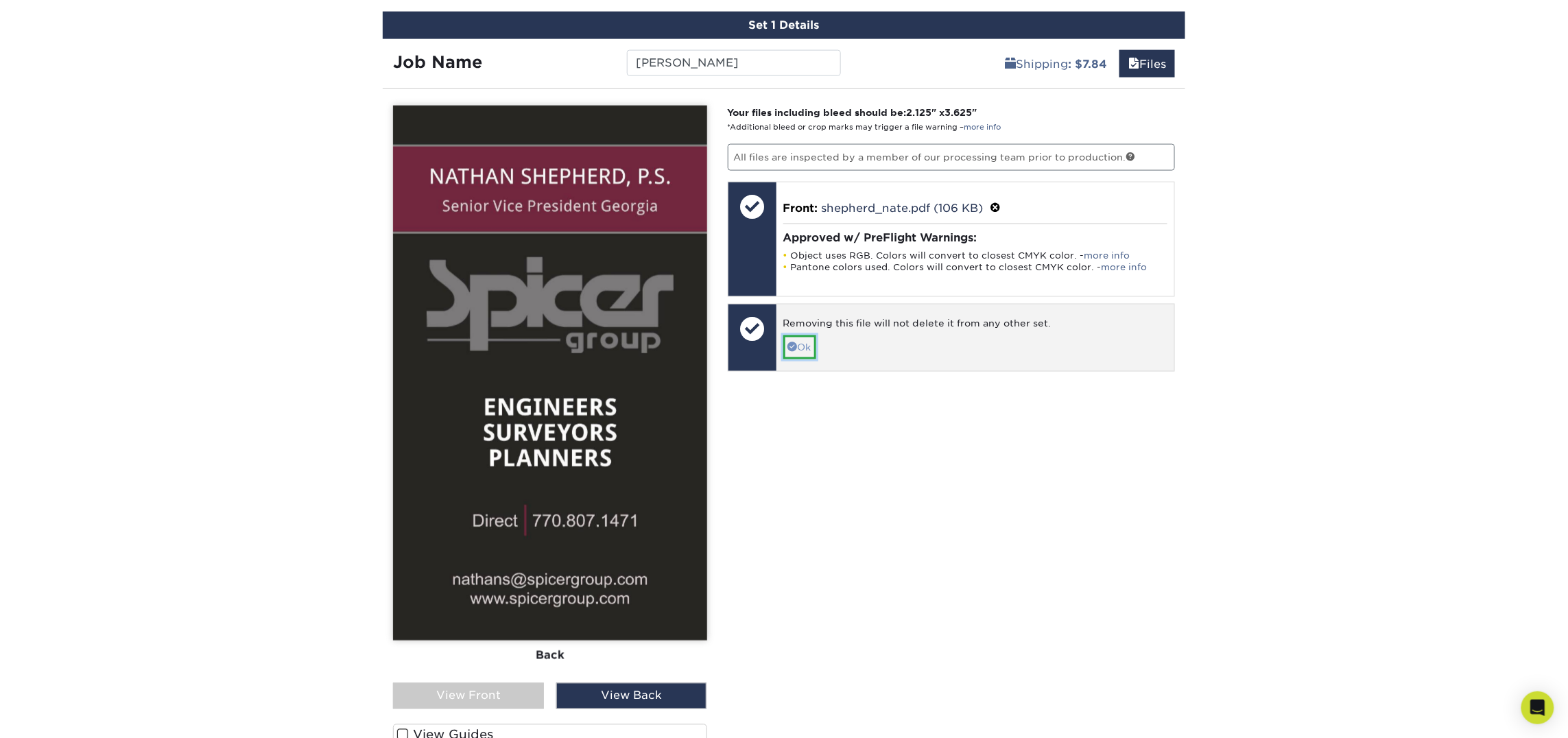
click at [806, 354] on link "Ok" at bounding box center [799, 347] width 33 height 23
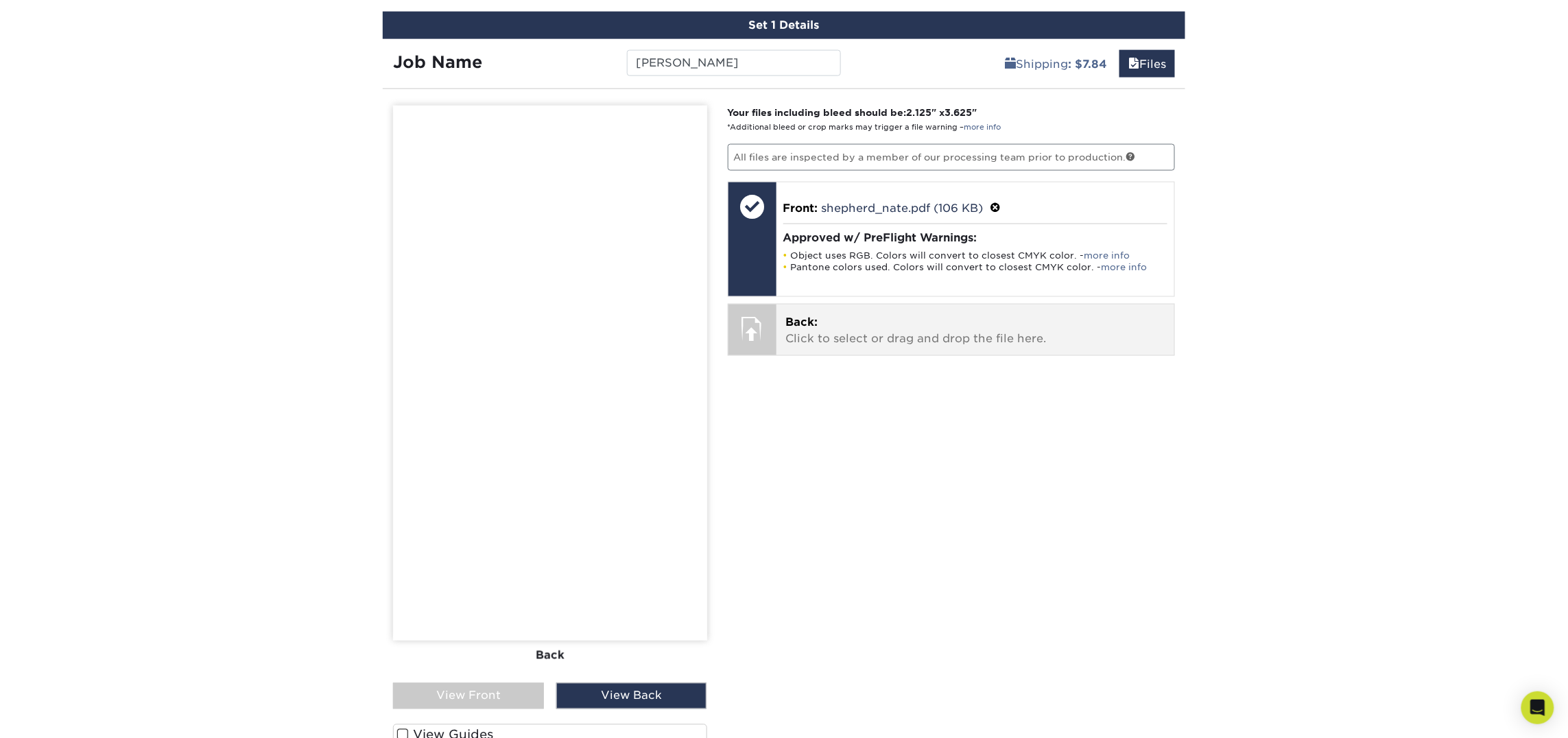
click at [852, 328] on p "Back: Click to select or drag and drop the file here." at bounding box center [975, 331] width 379 height 33
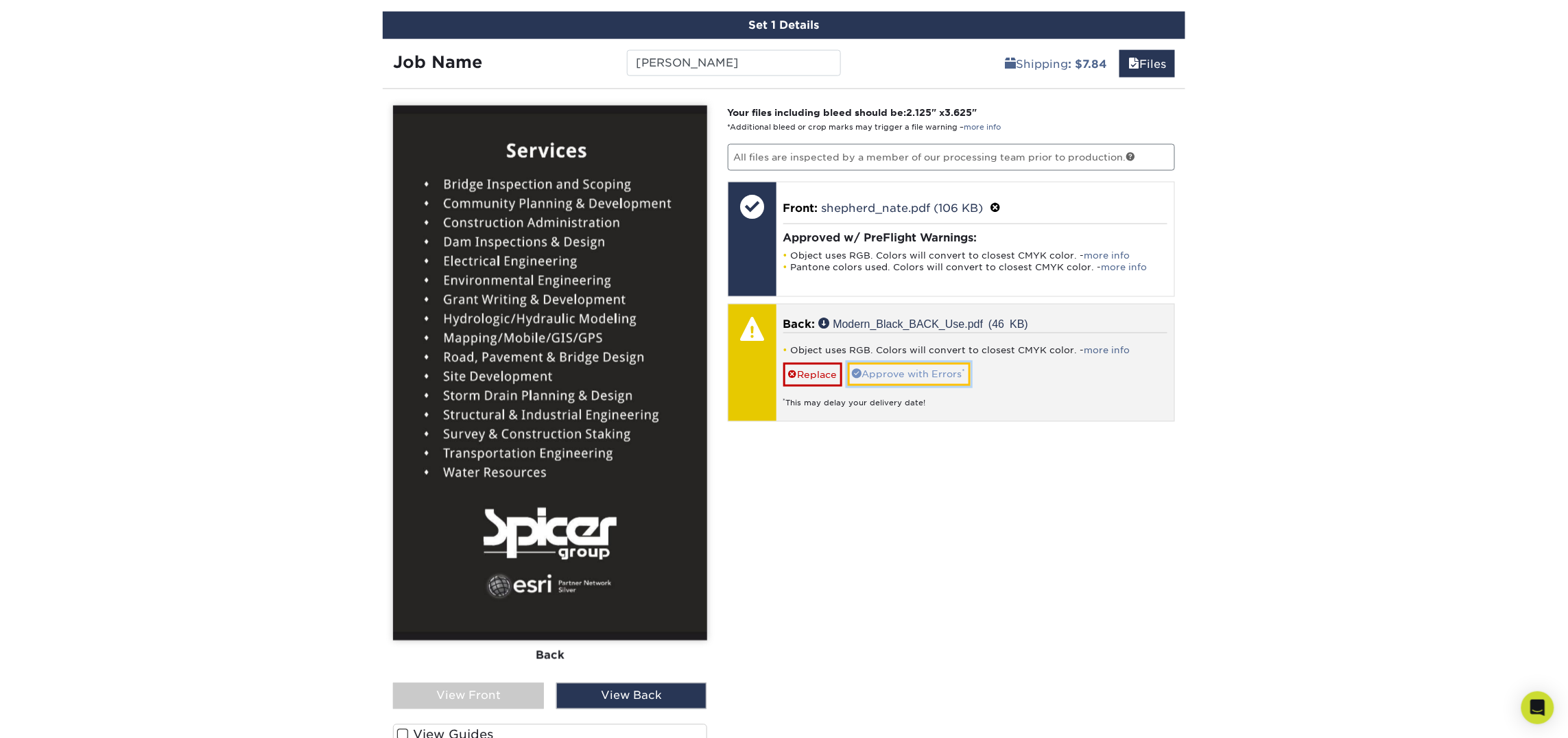
click at [907, 377] on link "Approve with Errors *" at bounding box center [909, 374] width 123 height 23
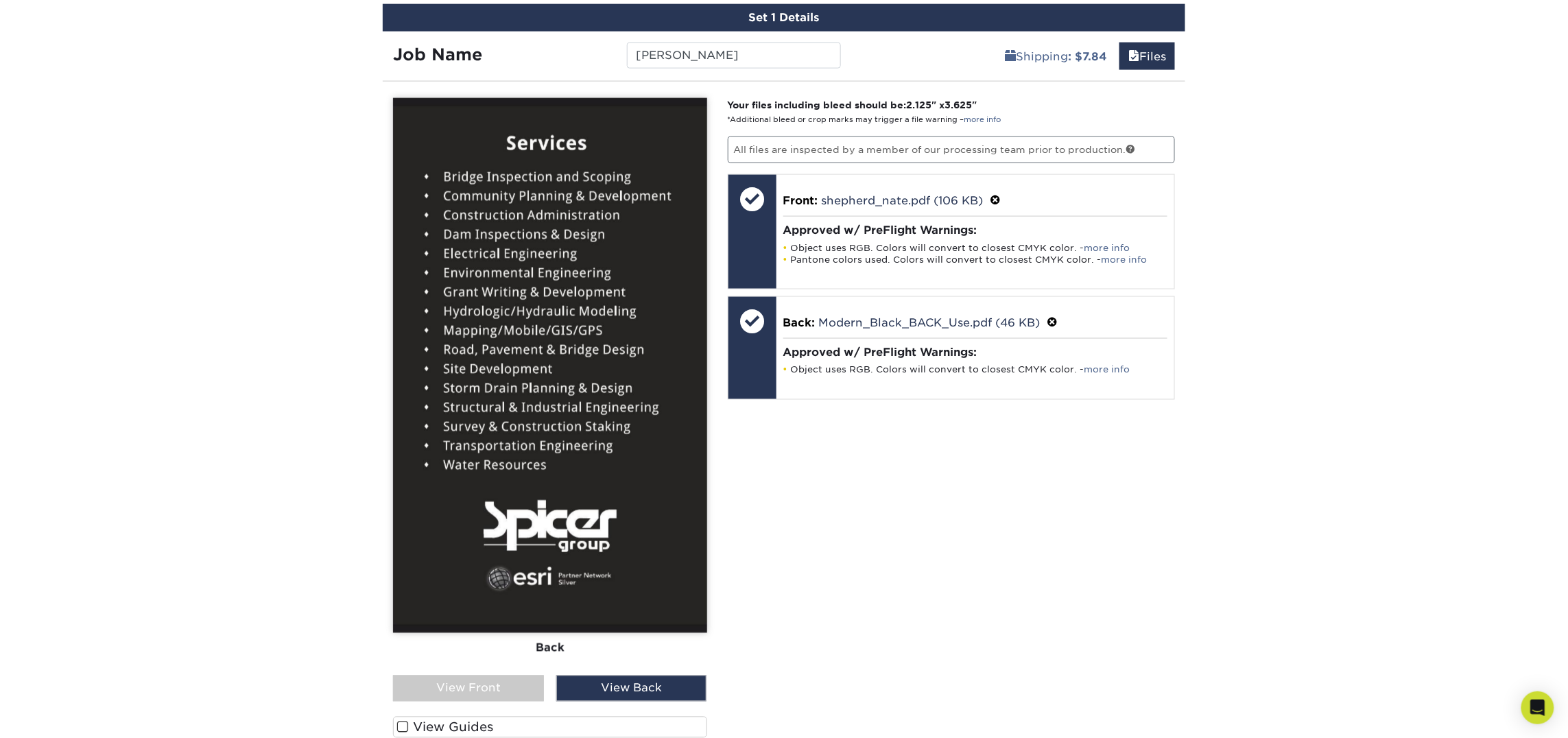
scroll to position [818, 0]
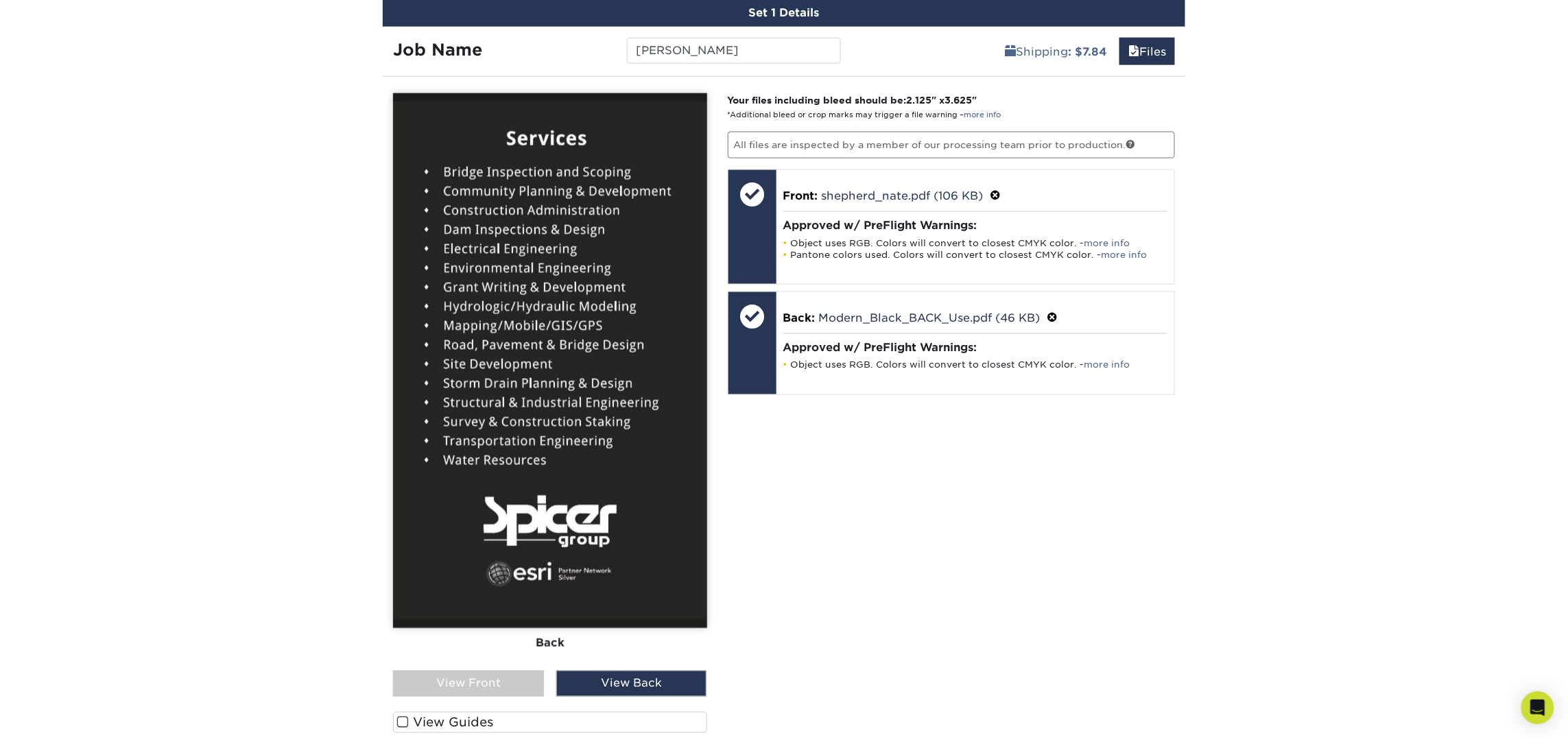
click at [518, 686] on div "View Front" at bounding box center [469, 684] width 151 height 26
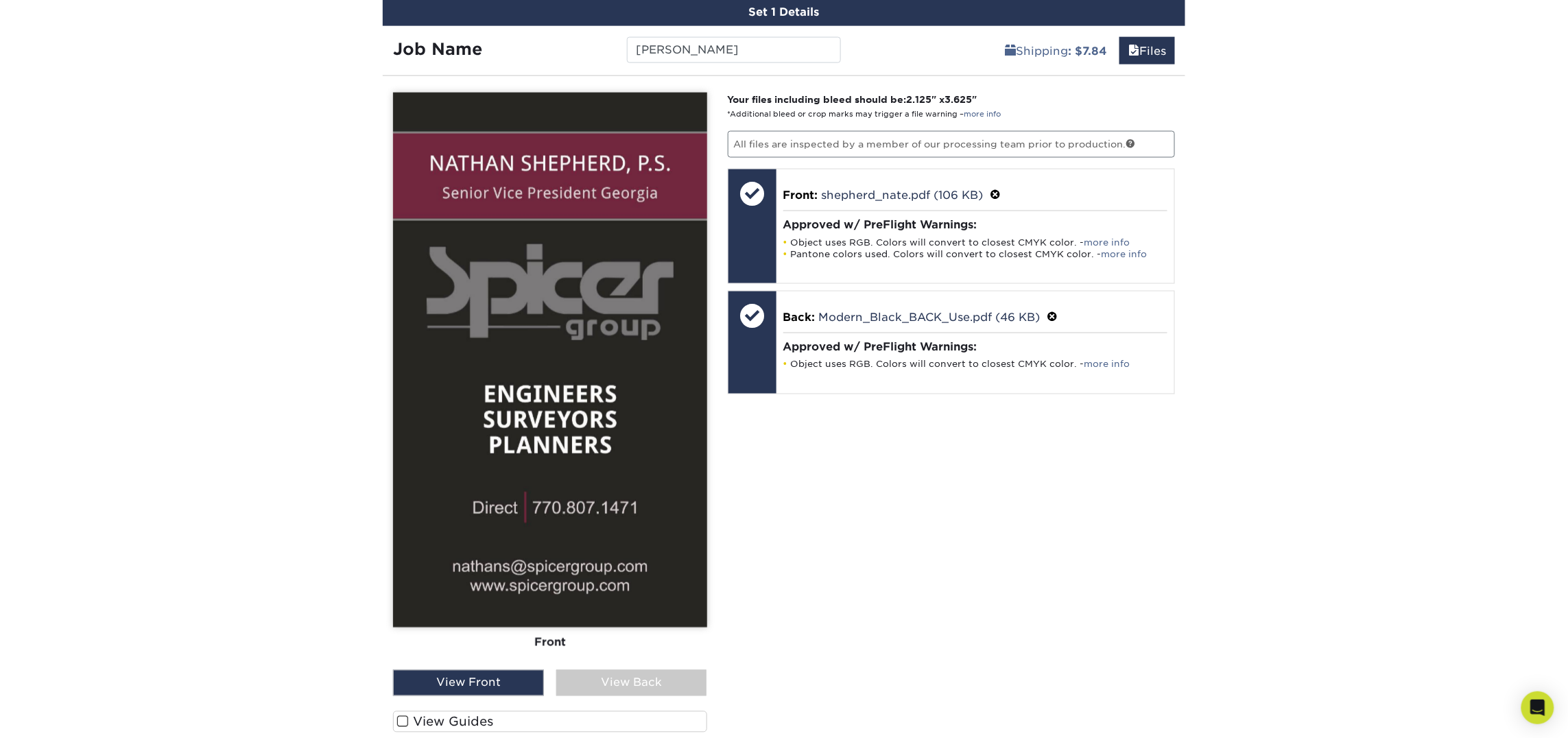
click at [643, 674] on div "View Back" at bounding box center [632, 683] width 151 height 26
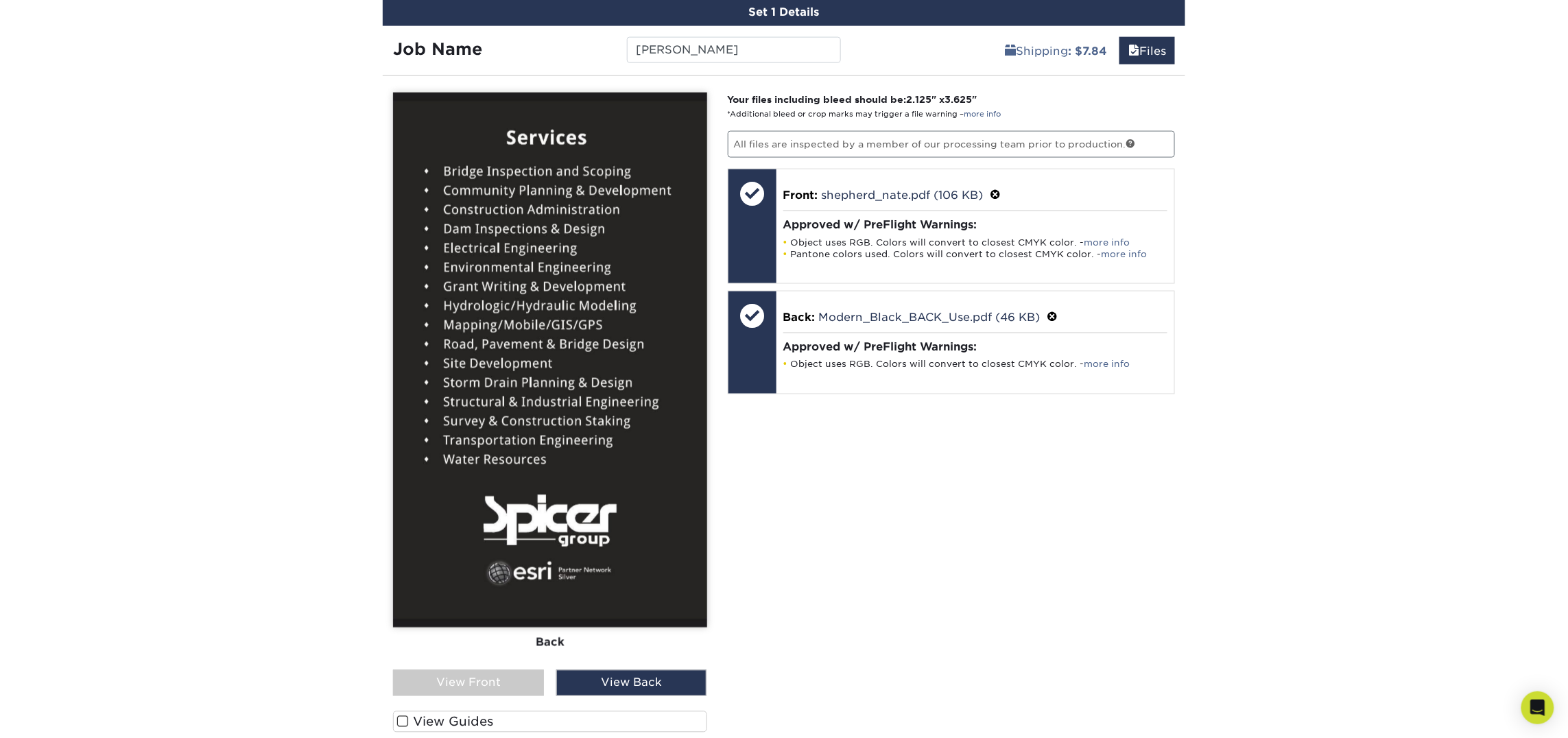
click at [438, 679] on div "View Front" at bounding box center [469, 683] width 151 height 26
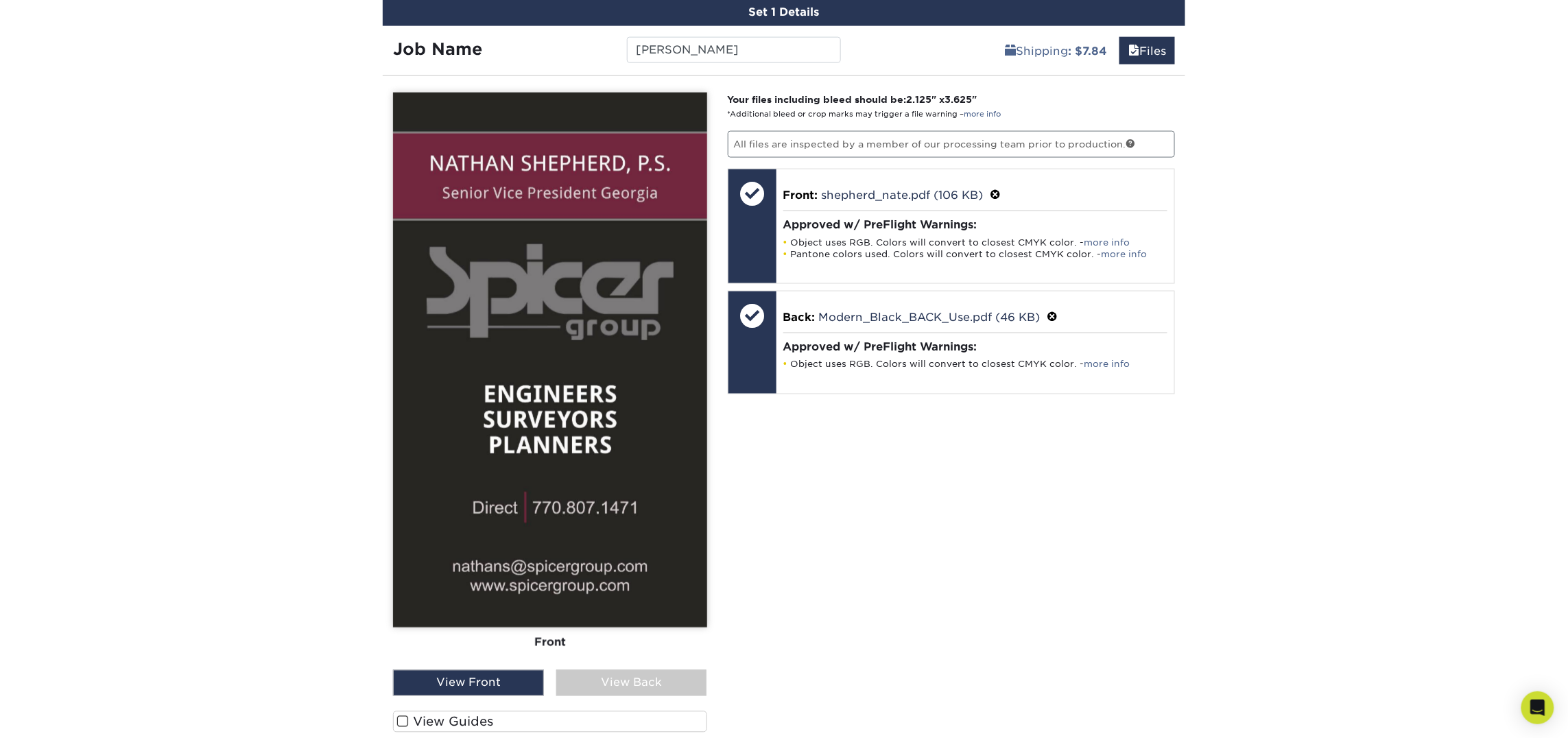
click at [588, 679] on div "View Back" at bounding box center [632, 683] width 151 height 26
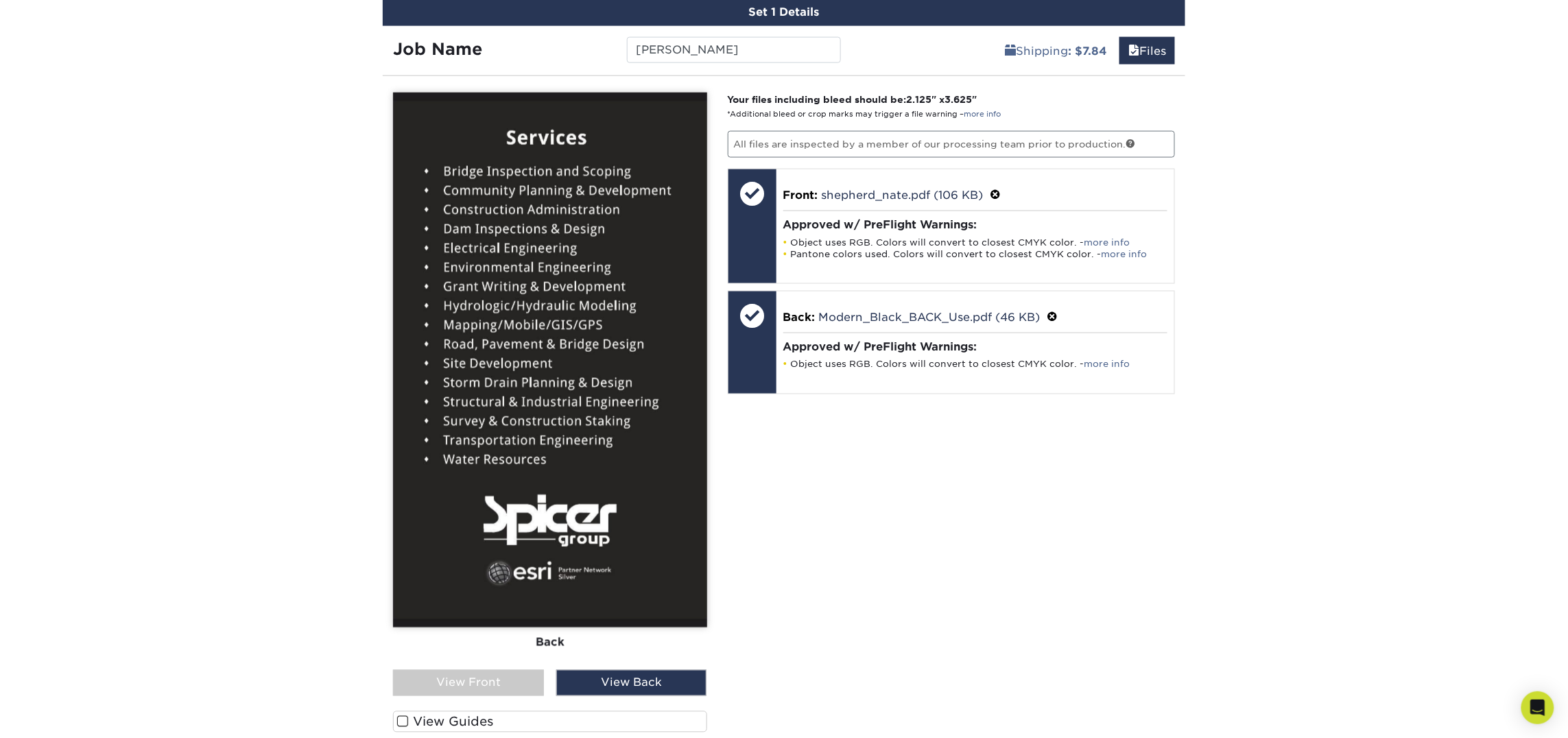
click at [518, 679] on div "View Front" at bounding box center [469, 683] width 151 height 26
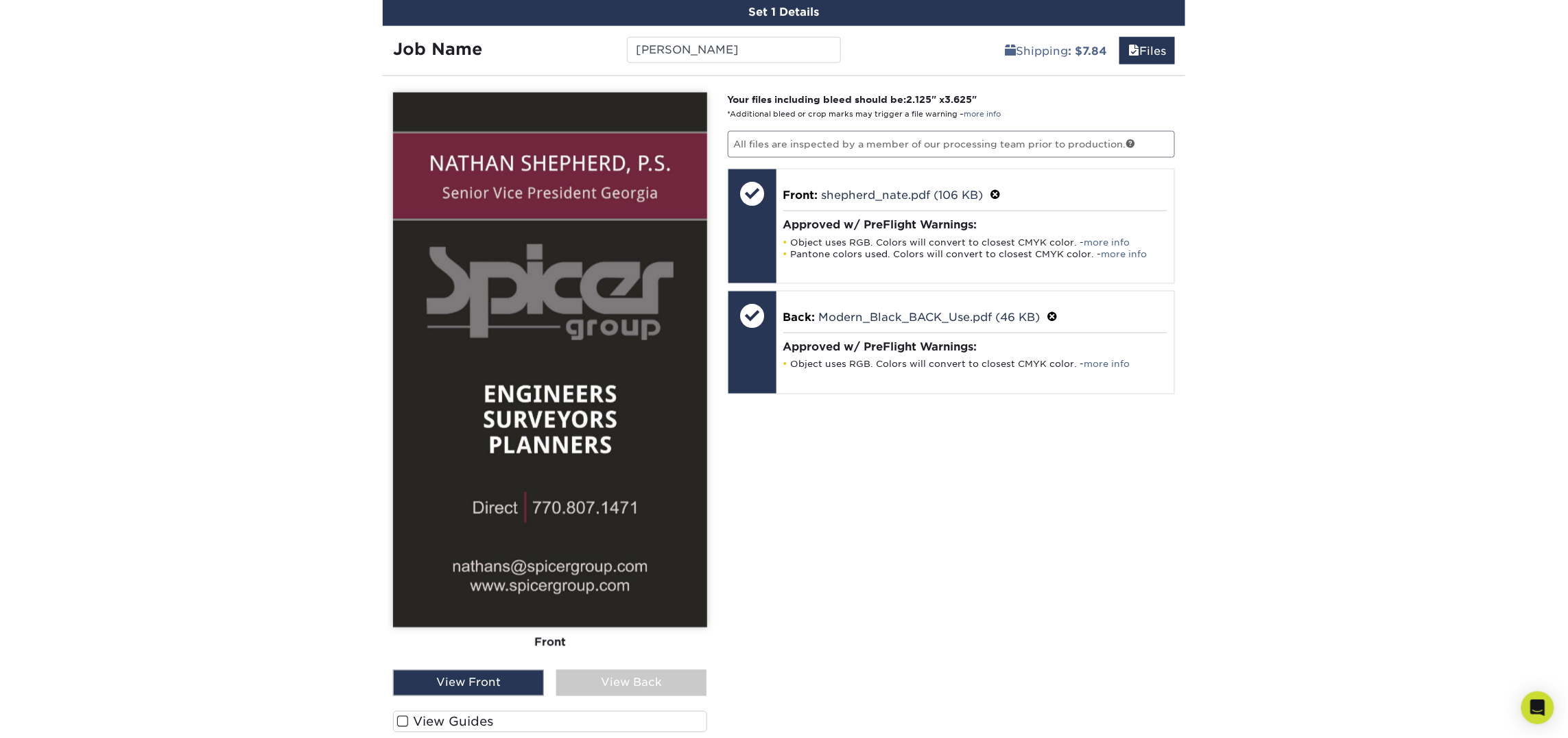
click at [603, 678] on div "View Back" at bounding box center [632, 683] width 151 height 26
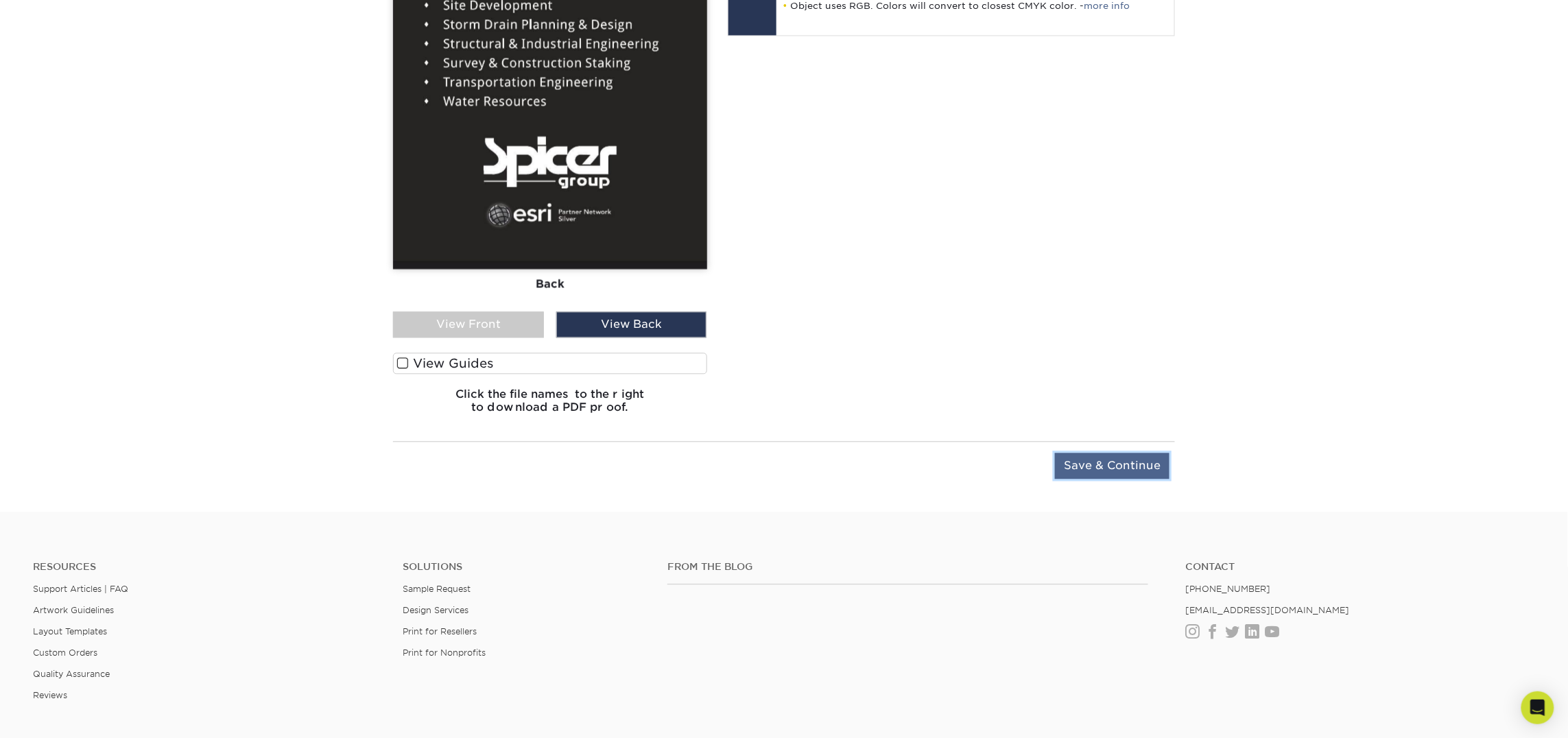
click at [1093, 471] on input "Save & Continue" at bounding box center [1112, 466] width 115 height 26
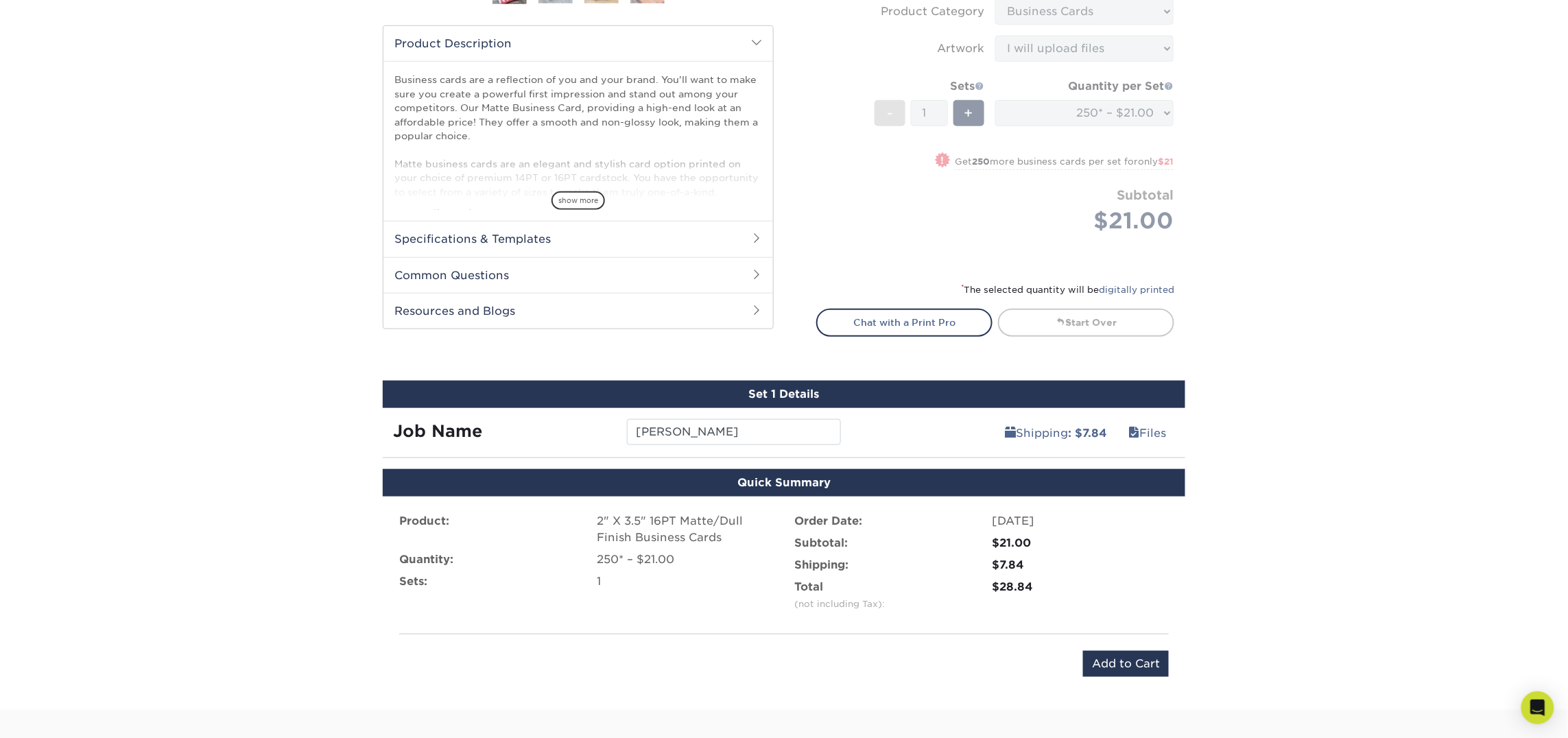
scroll to position [409, 0]
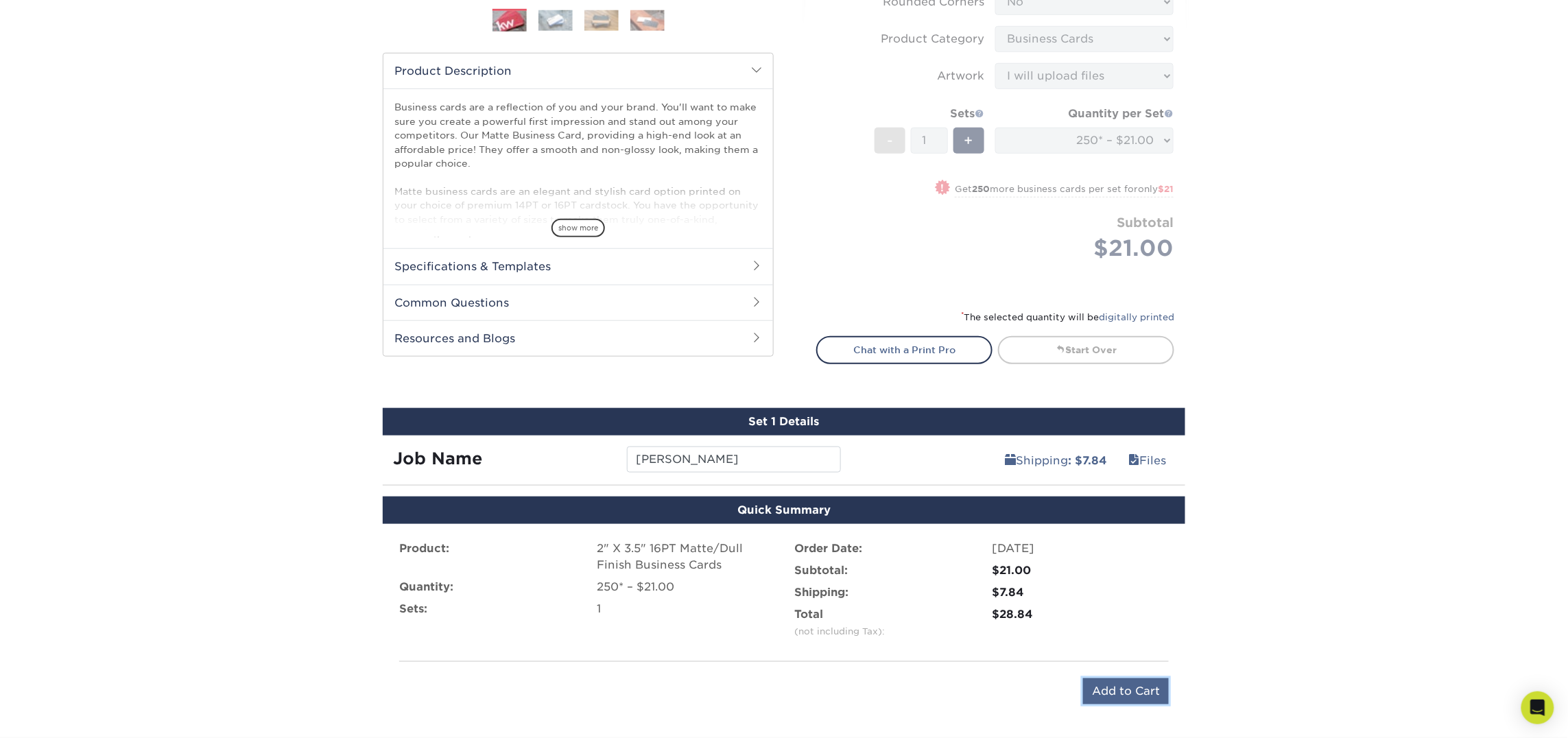
click at [1137, 686] on input "Add to Cart" at bounding box center [1125, 691] width 86 height 26
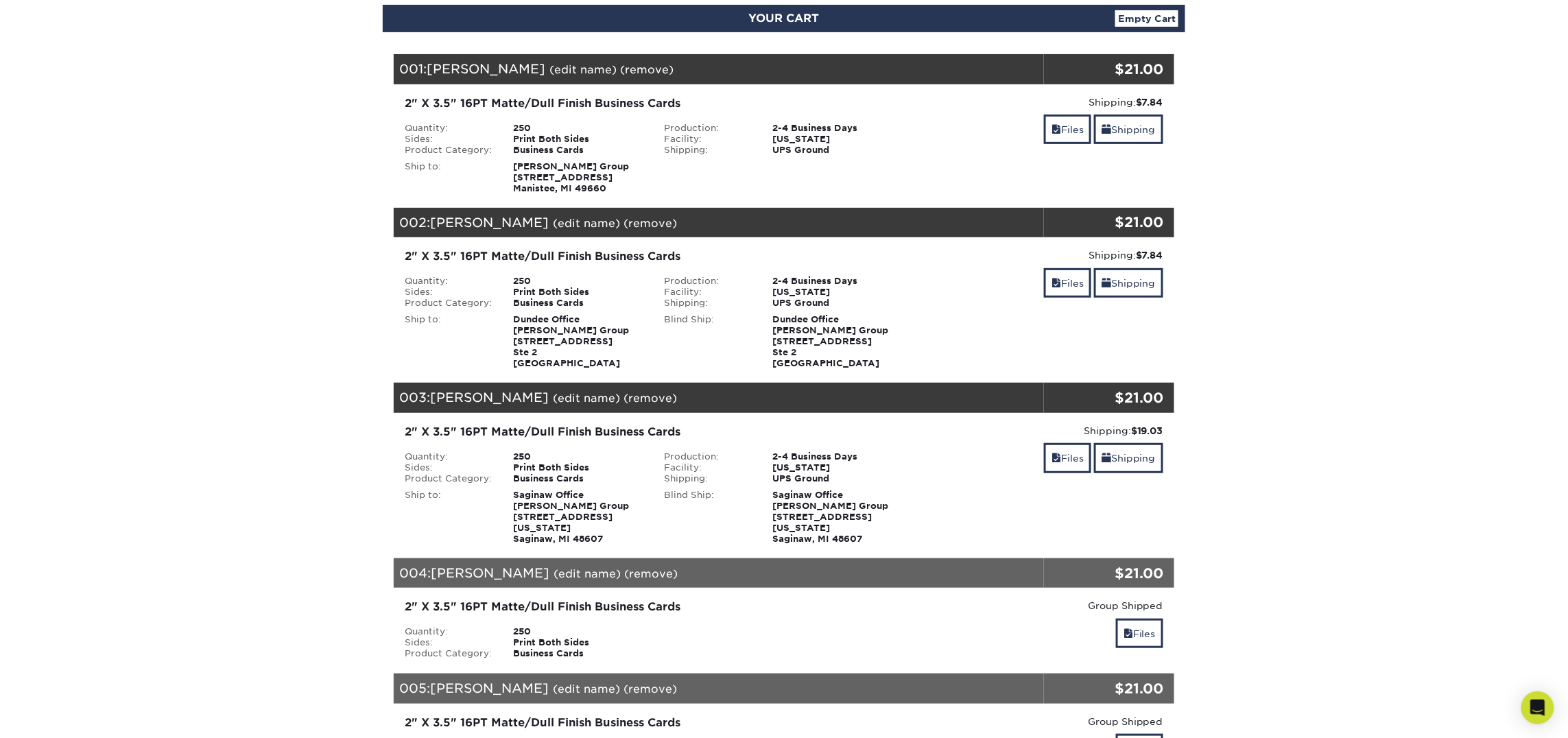
scroll to position [155, 0]
click at [1053, 126] on span at bounding box center [1057, 129] width 10 height 11
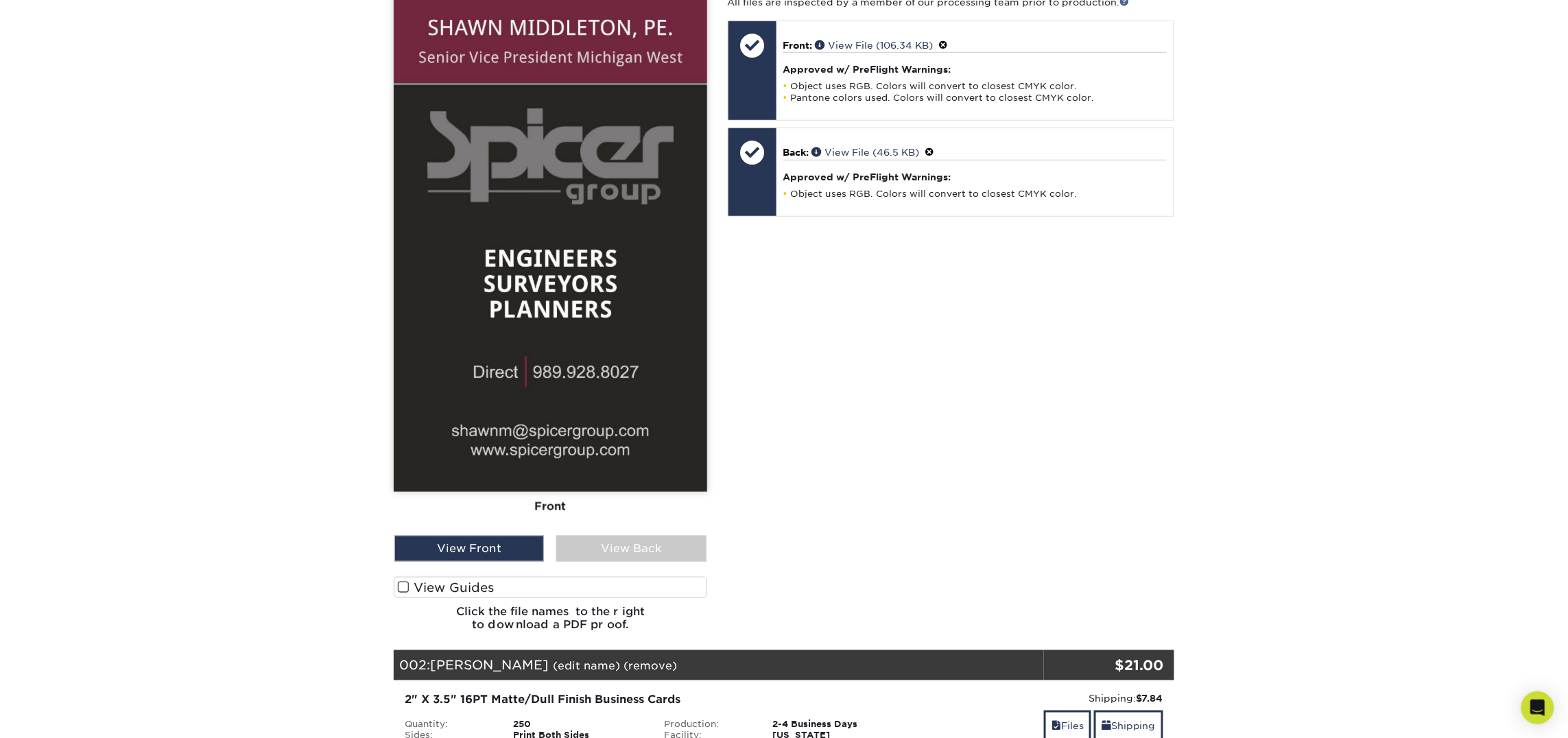
scroll to position [0, 0]
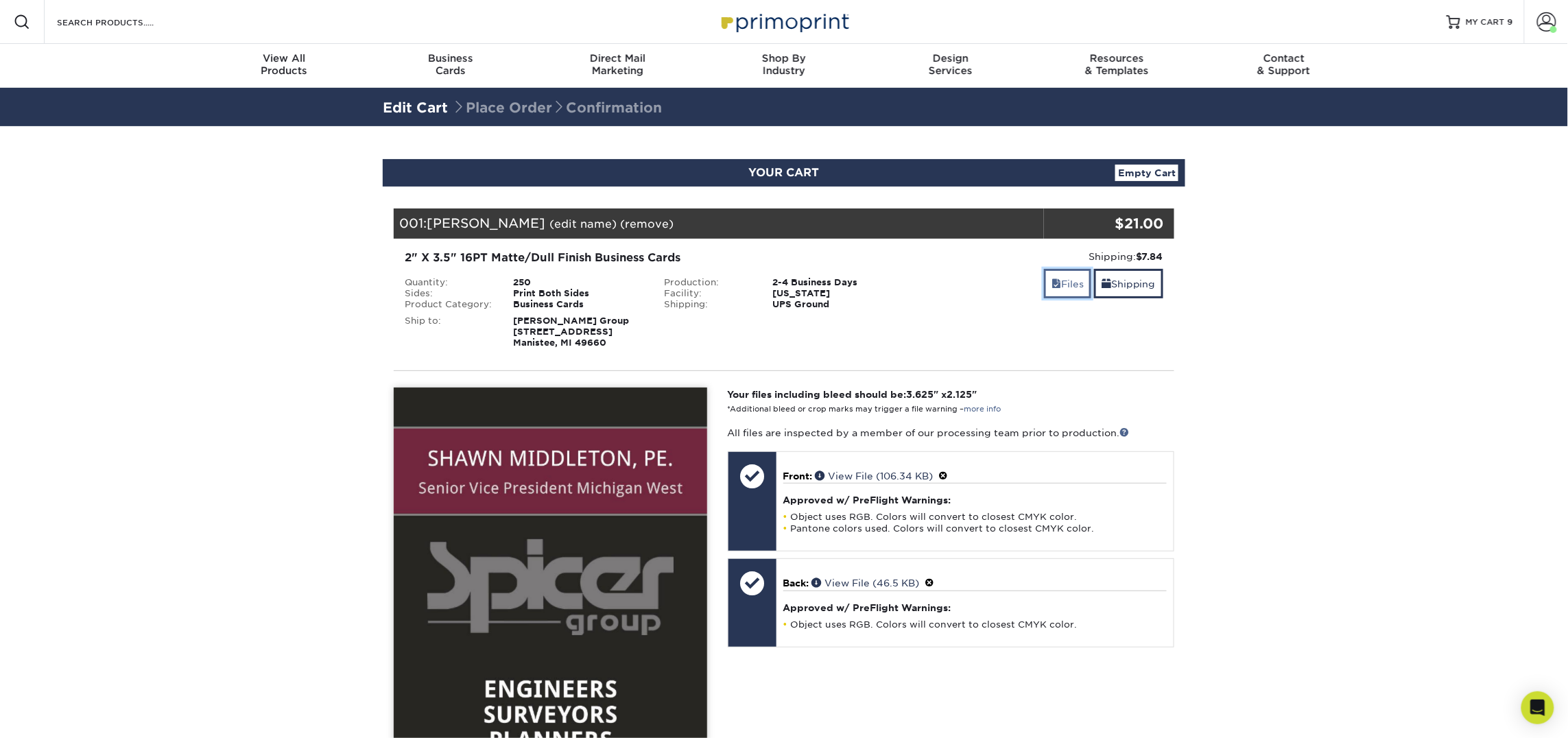
click at [1052, 287] on span at bounding box center [1057, 284] width 10 height 11
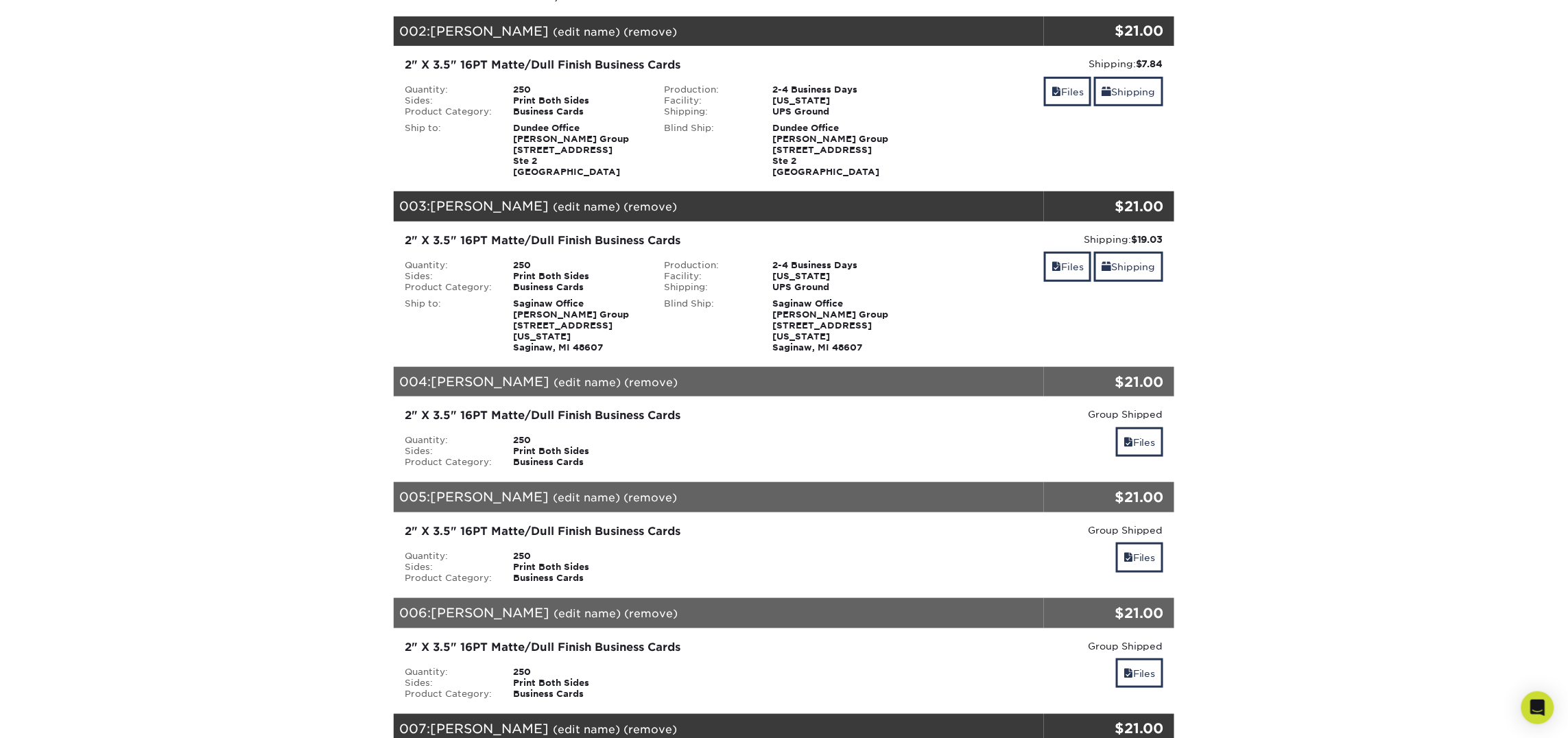
scroll to position [357, 0]
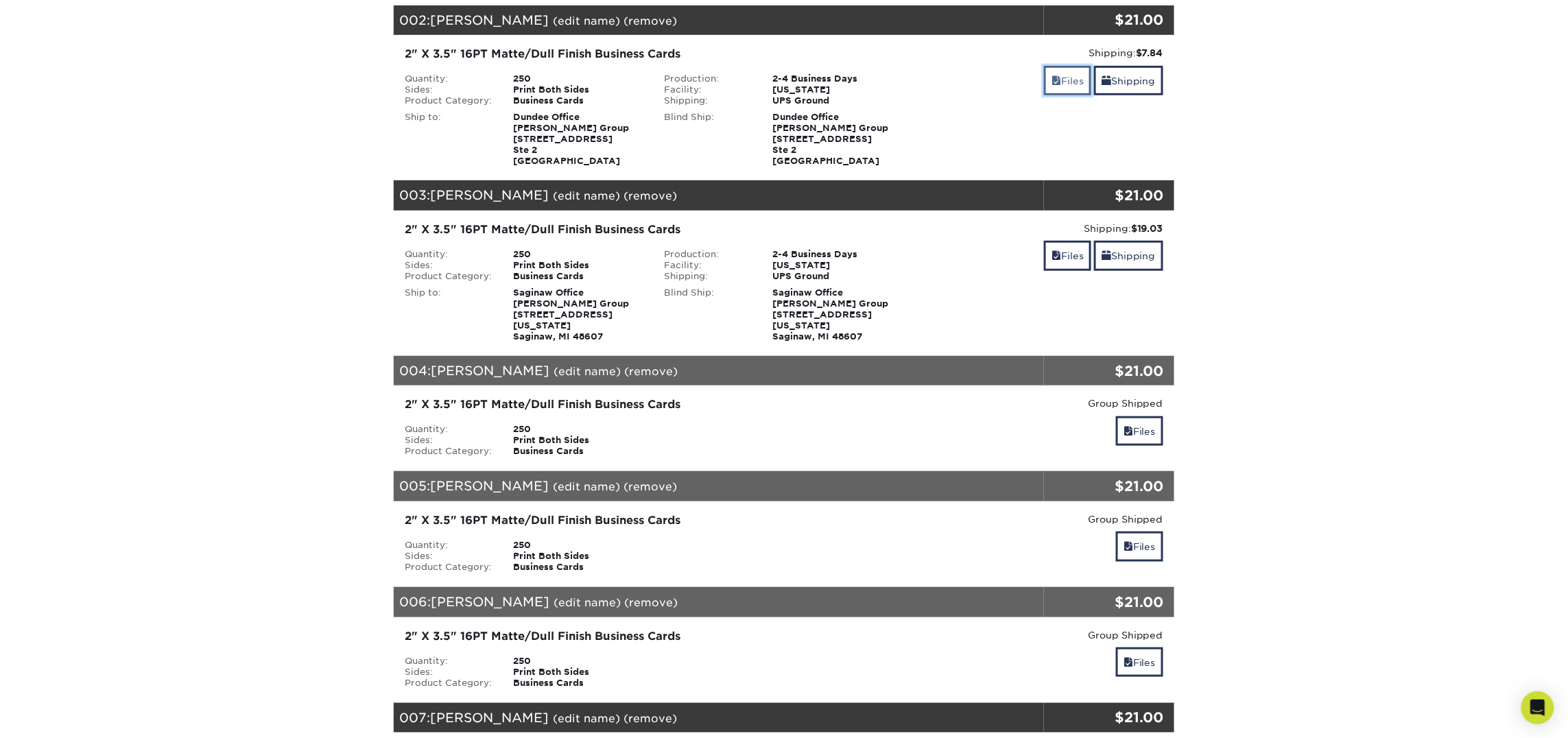
click at [1074, 85] on link "Files" at bounding box center [1068, 80] width 47 height 30
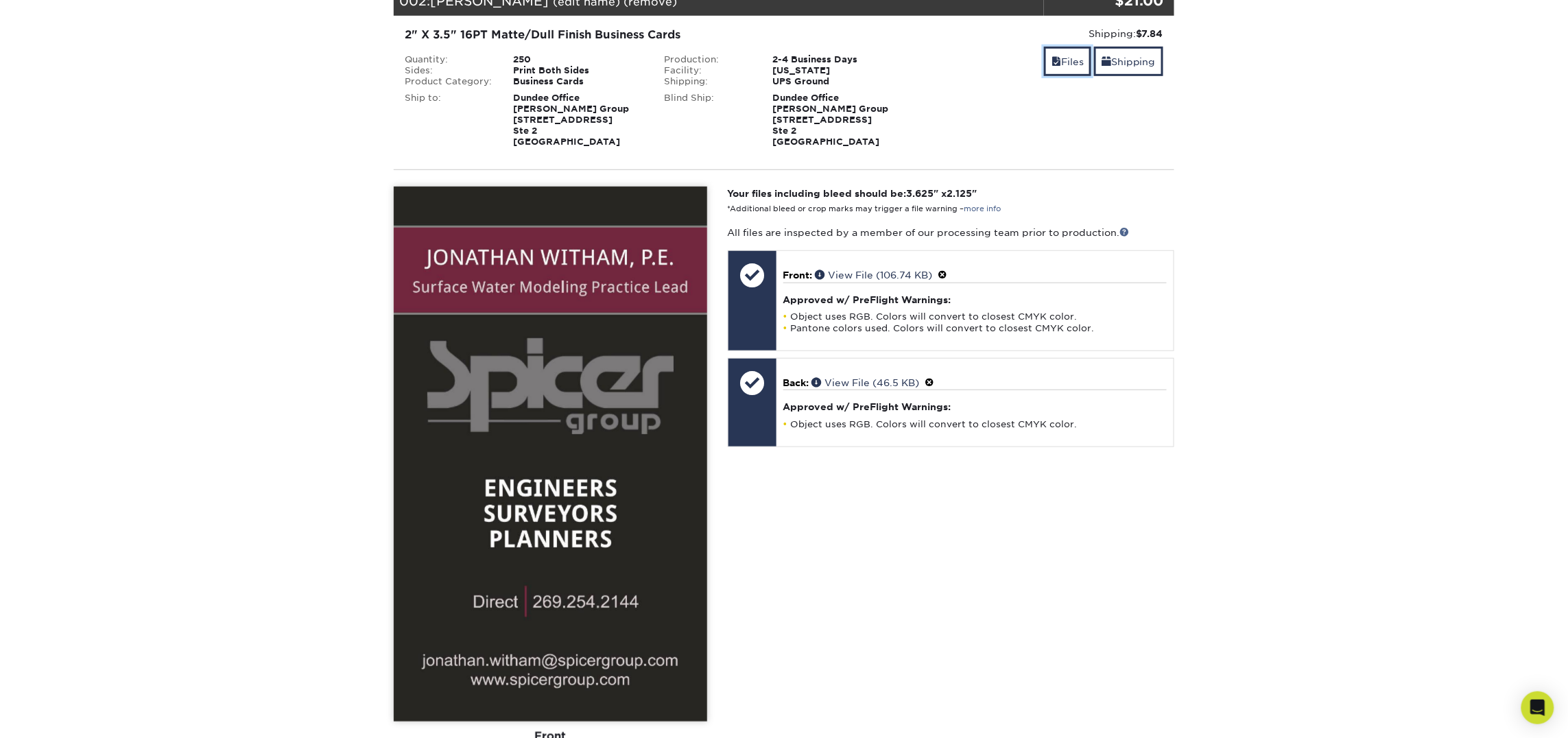
scroll to position [383, 0]
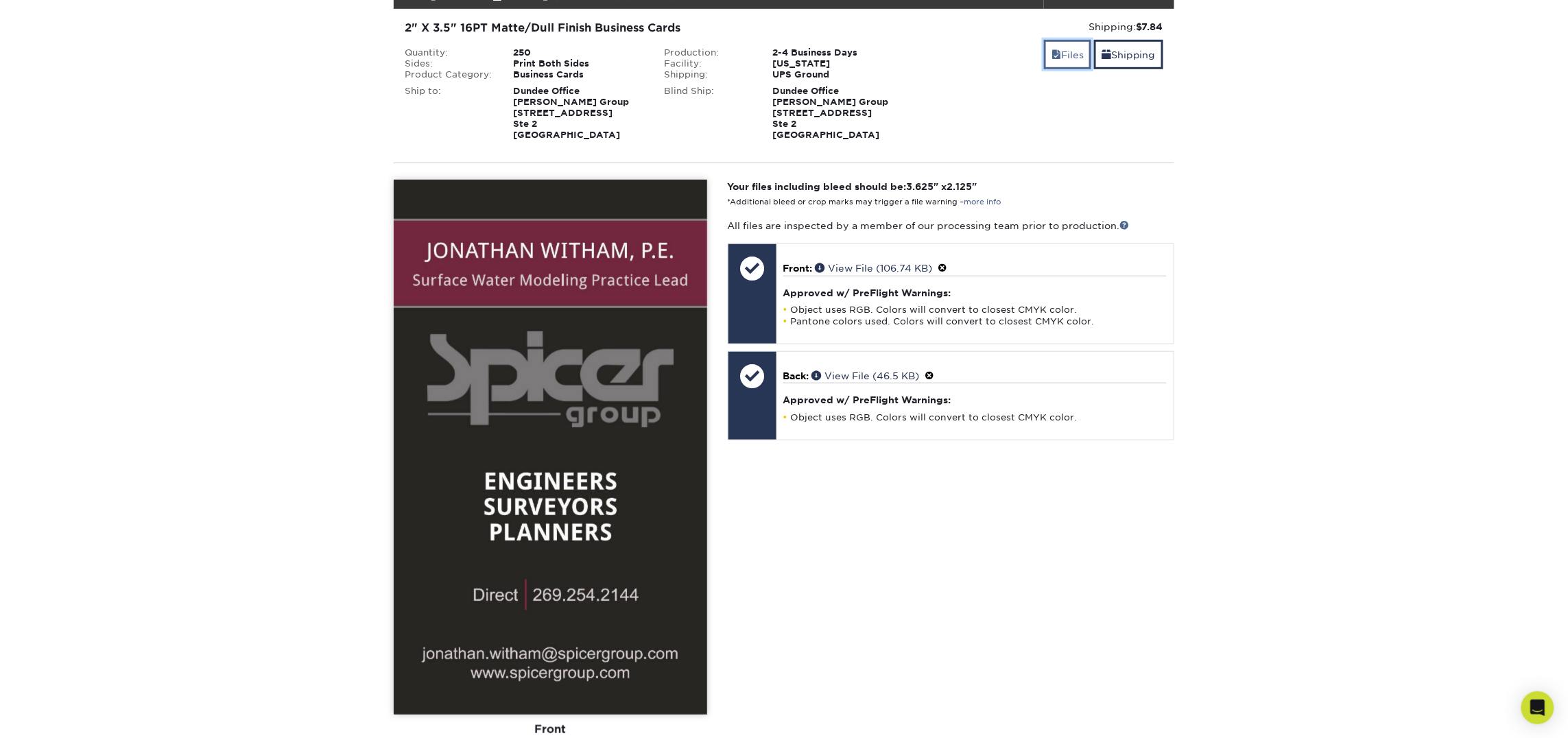
click at [1065, 56] on link "Files" at bounding box center [1068, 54] width 47 height 30
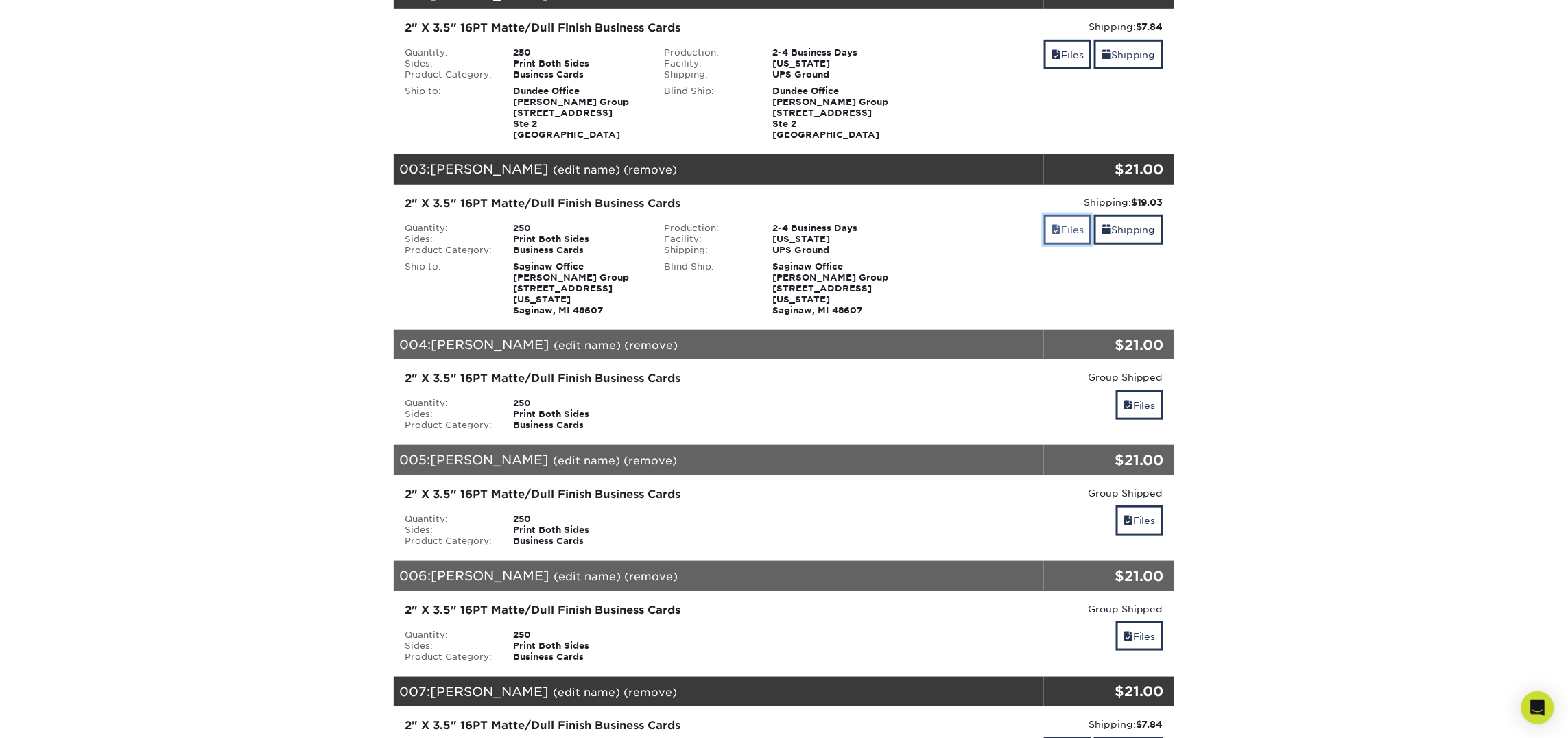
click at [1063, 232] on link "Files" at bounding box center [1068, 229] width 47 height 30
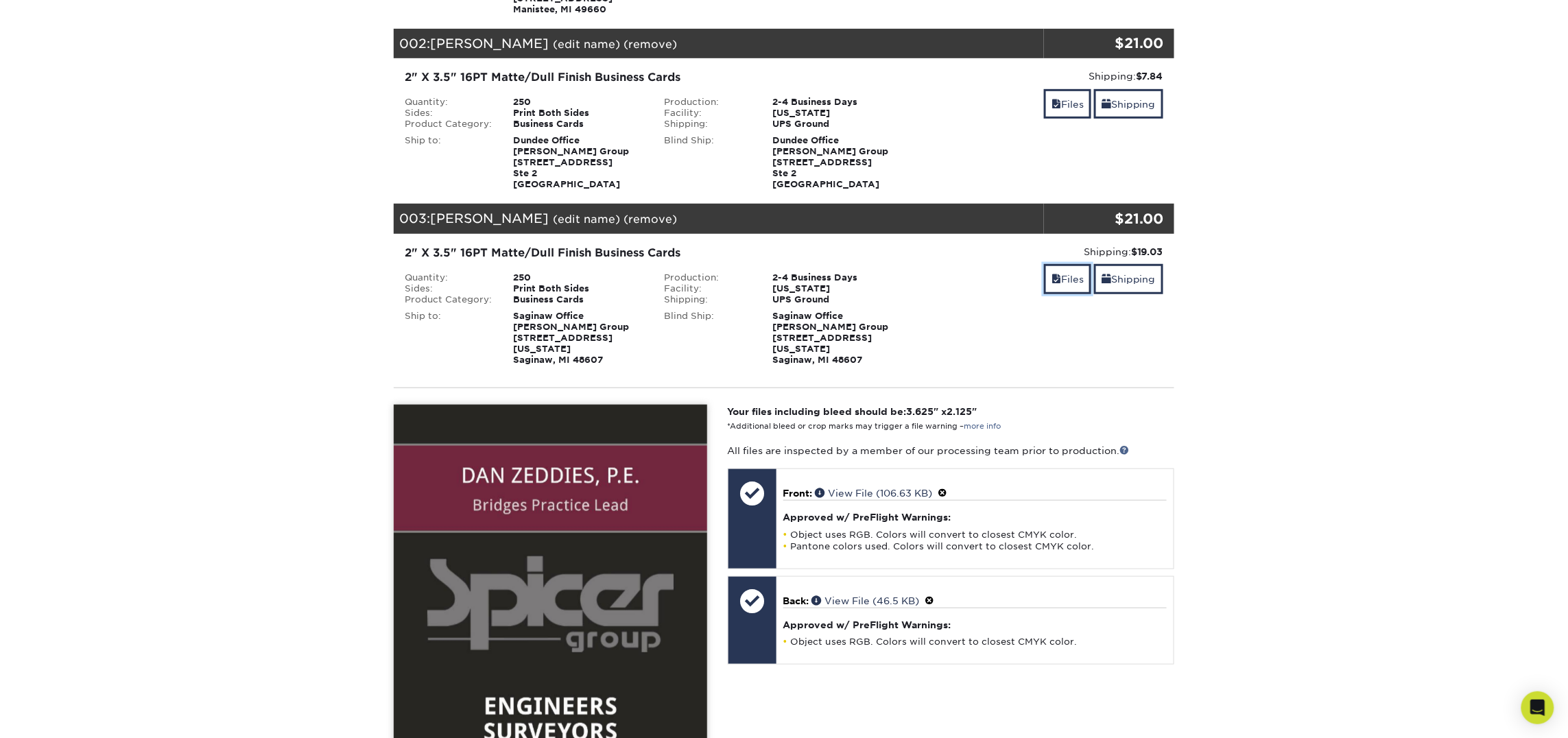
scroll to position [331, 0]
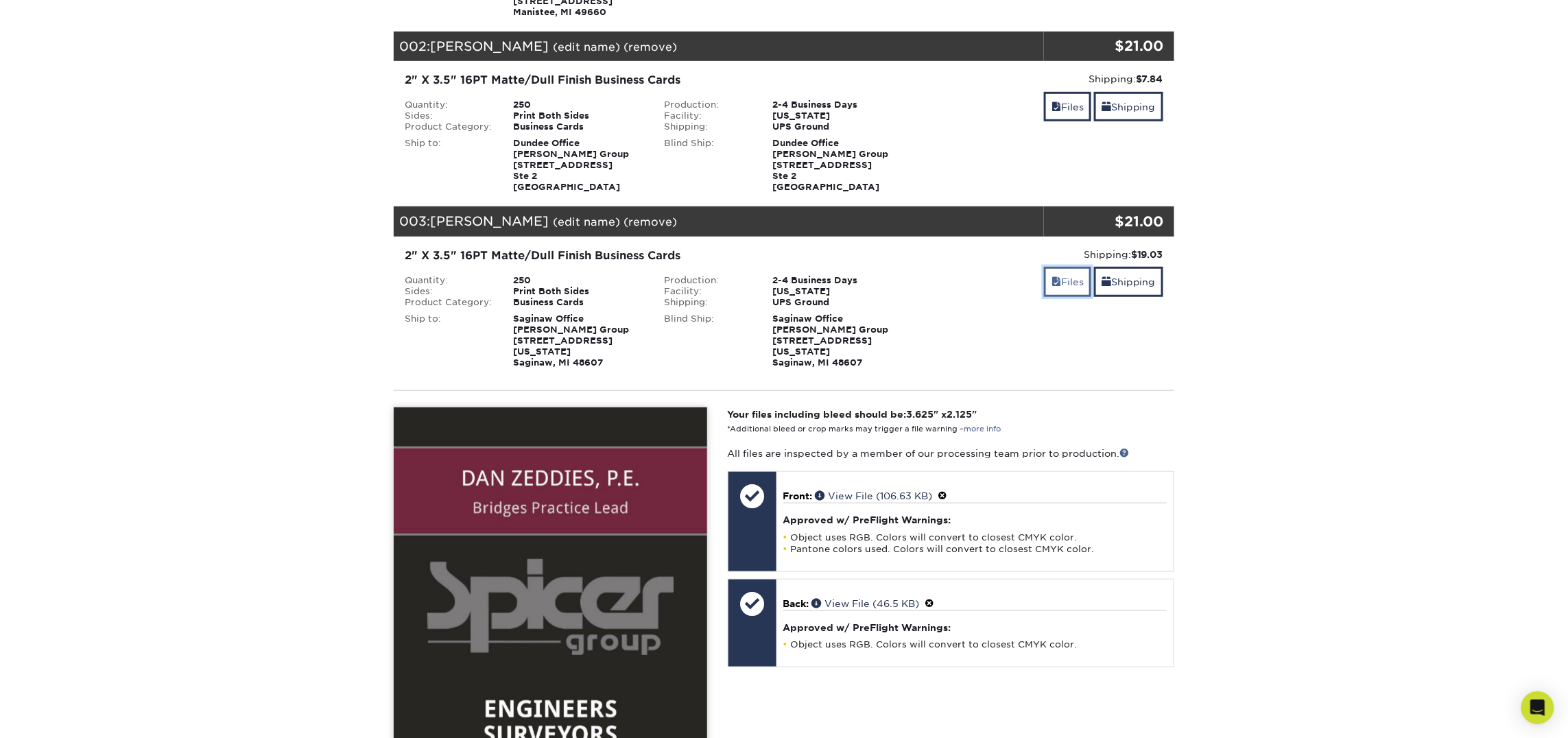
click at [1056, 278] on span at bounding box center [1057, 282] width 10 height 11
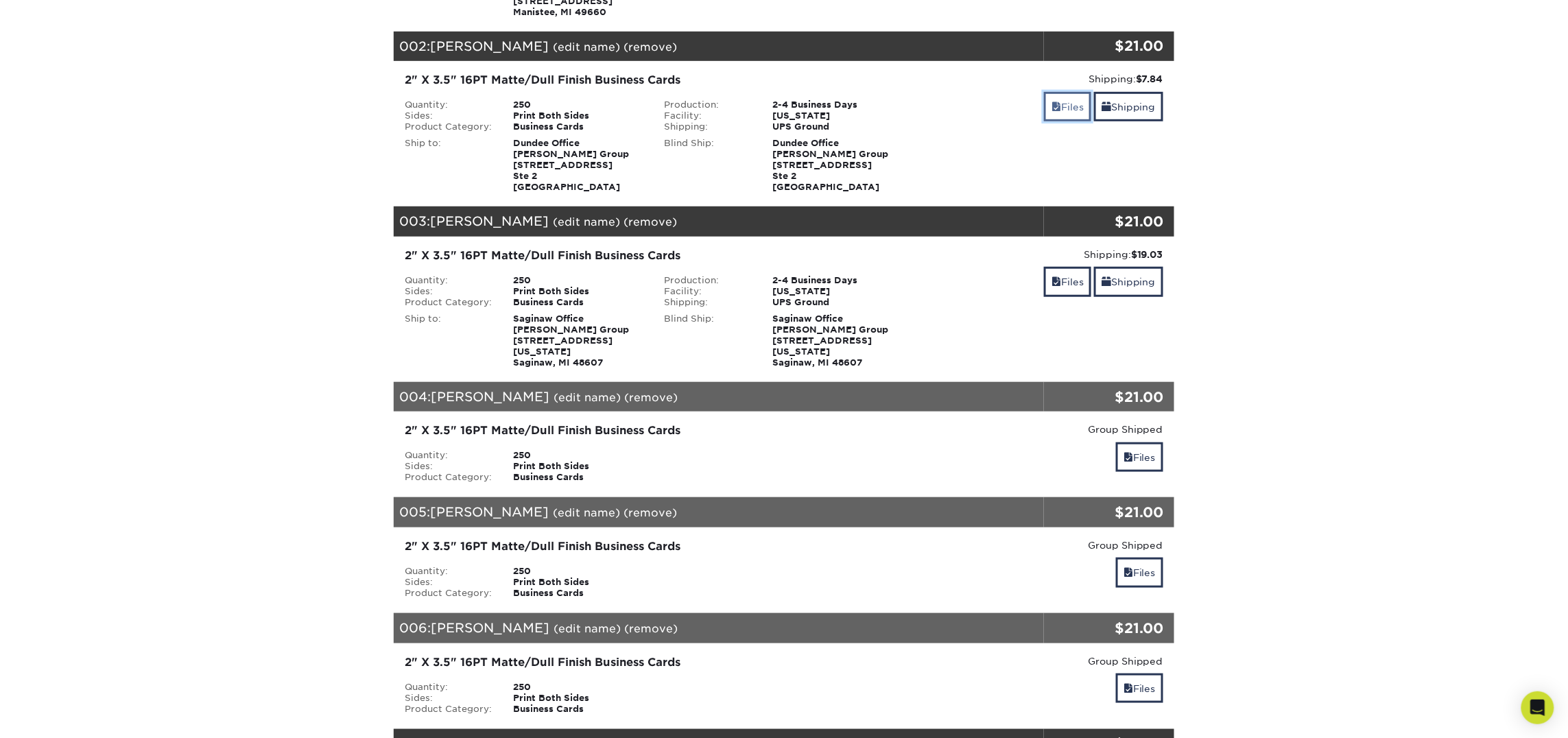
click at [1063, 104] on link "Files" at bounding box center [1068, 107] width 47 height 30
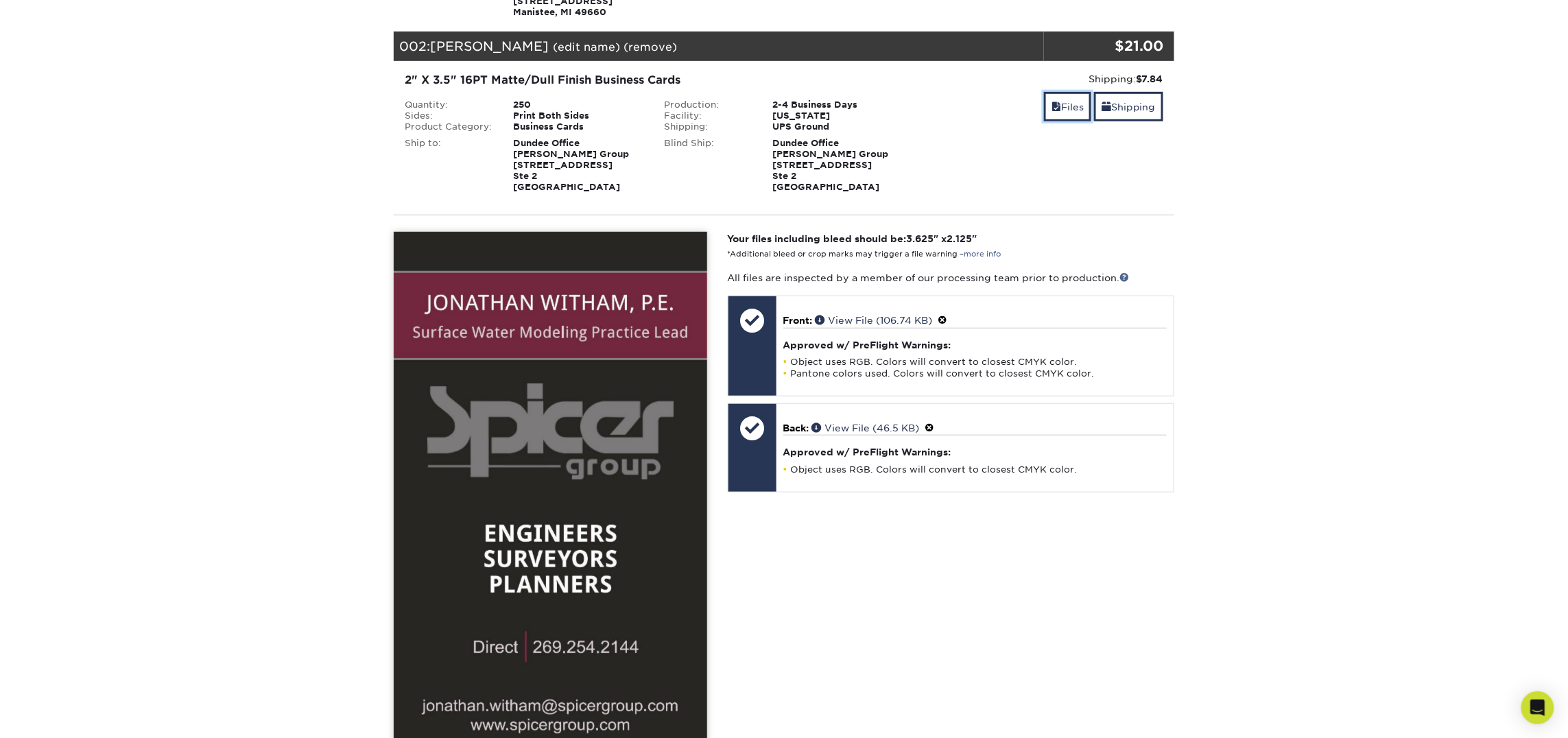
scroll to position [335, 0]
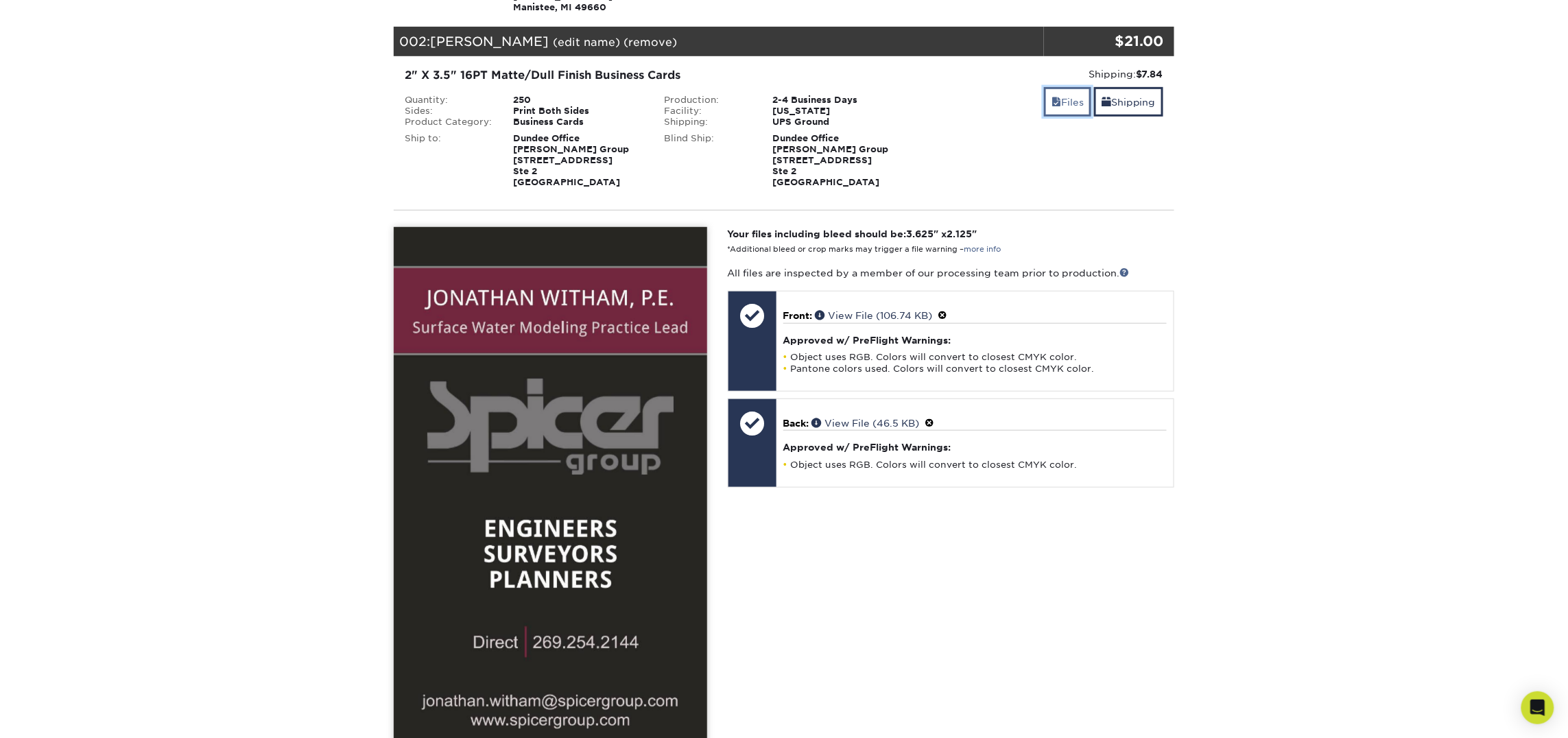
click at [1061, 91] on link "Files" at bounding box center [1068, 102] width 47 height 30
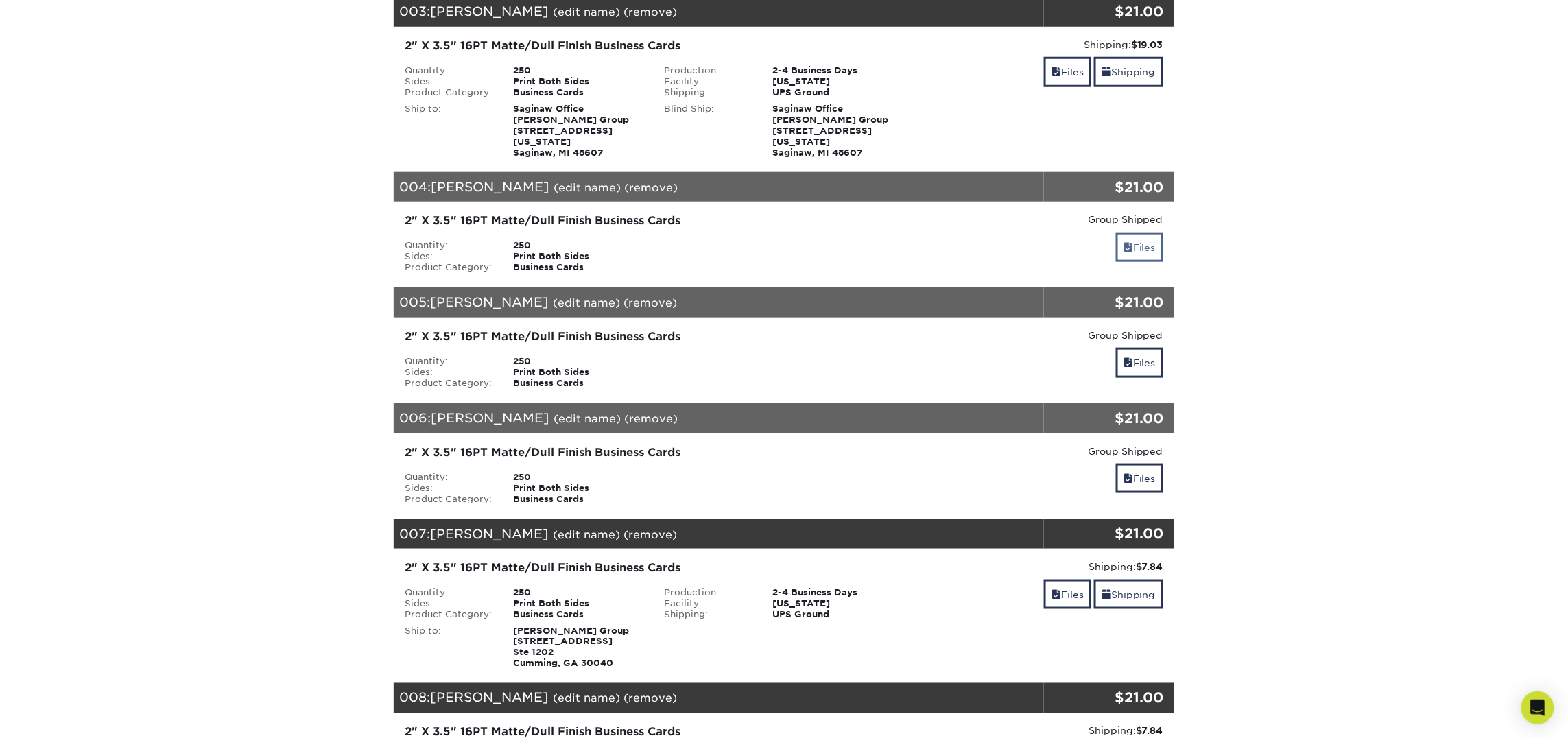
scroll to position [544, 0]
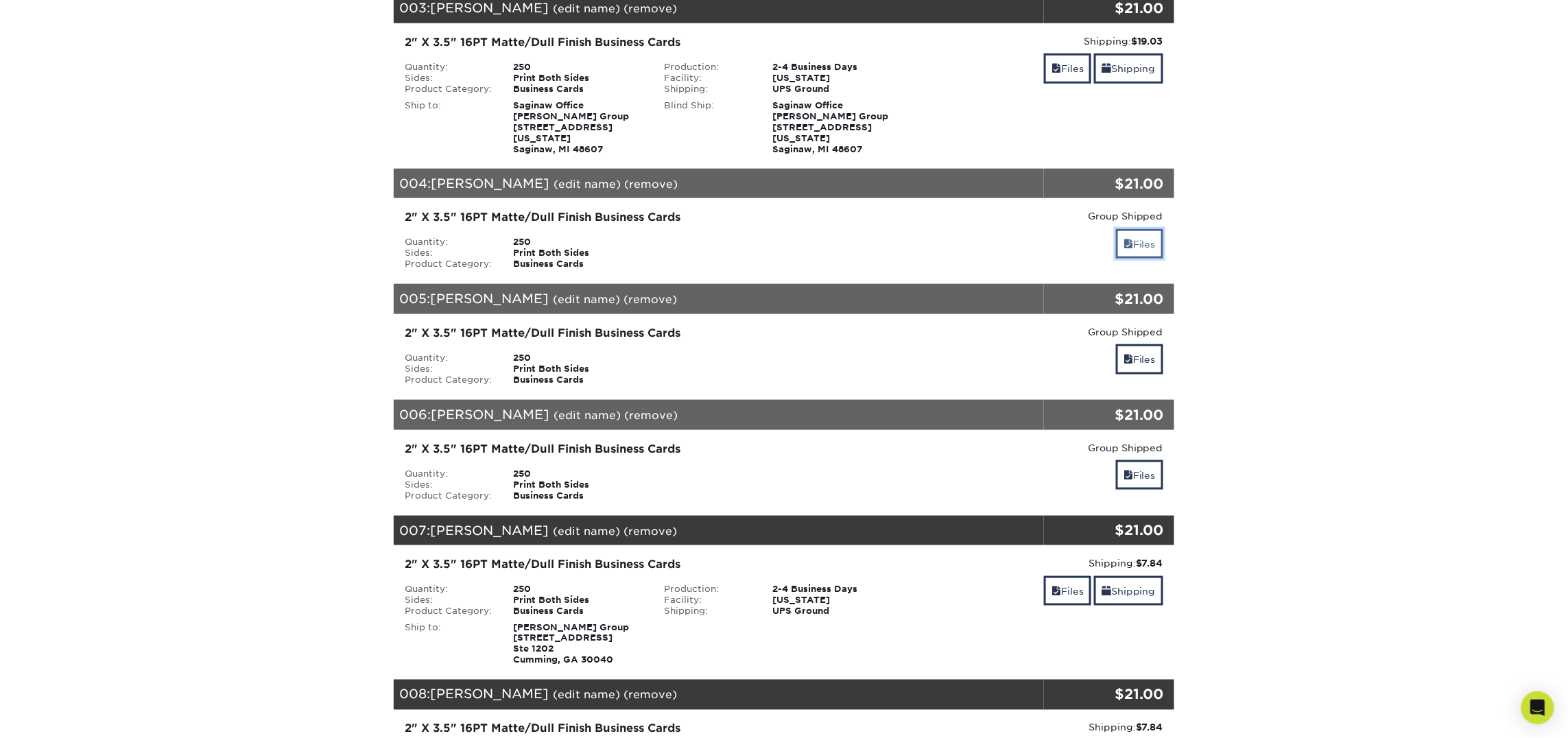
click at [1141, 233] on link "Files" at bounding box center [1139, 243] width 47 height 30
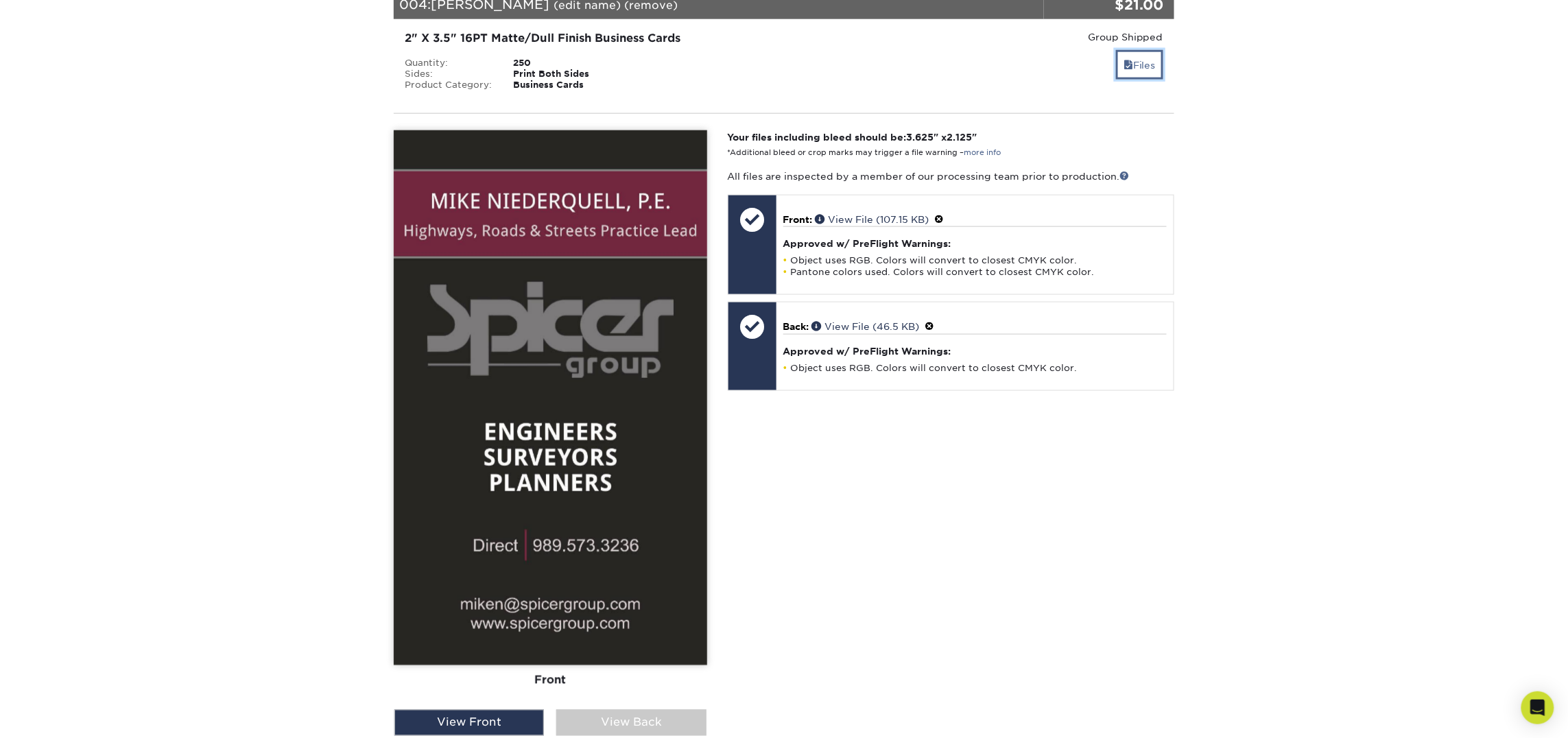
scroll to position [733, 0]
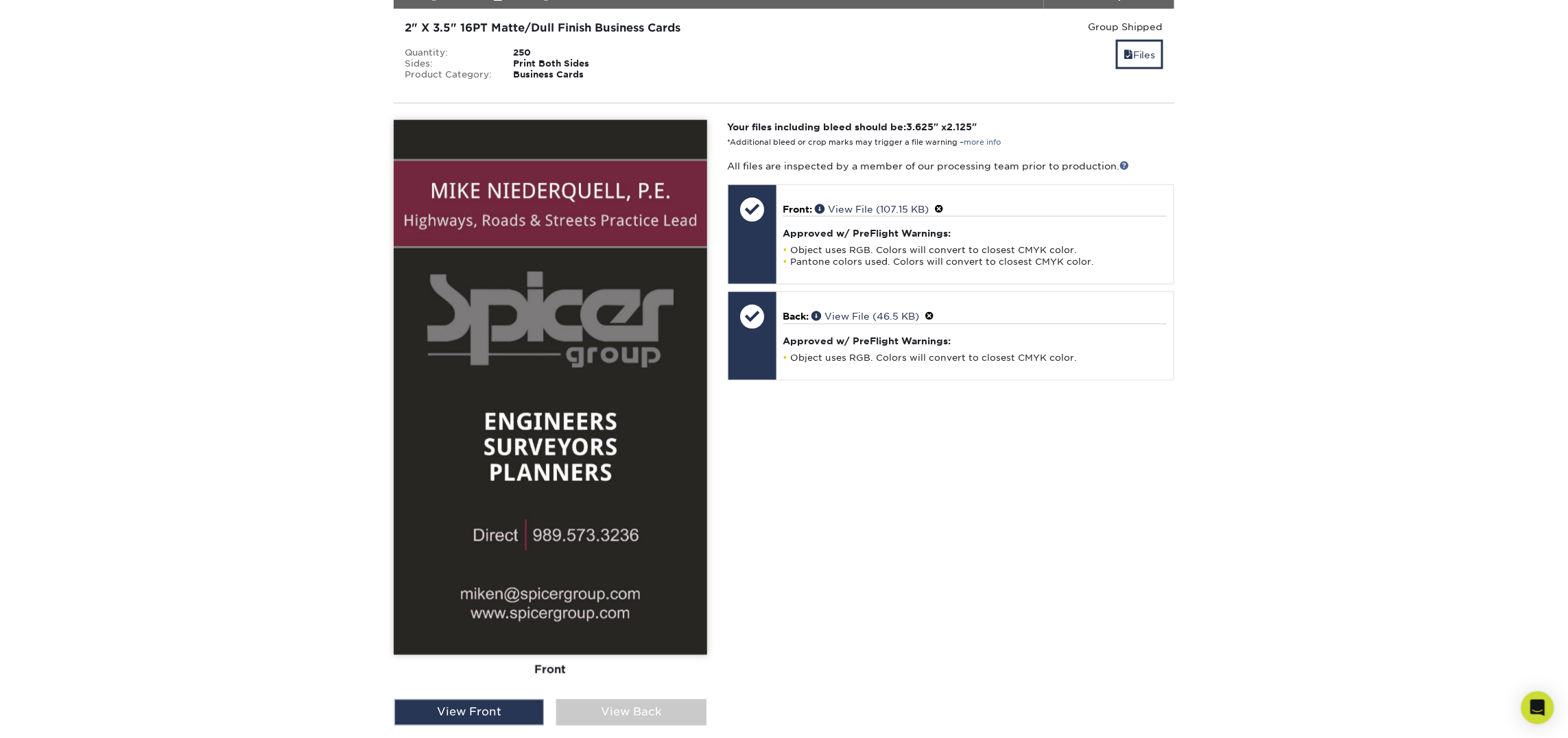
click at [298, 401] on section "YOUR CART Empty Cart Your Cart is Empty View Account Active Orders Order Histor…" at bounding box center [784, 600] width 1568 height 2413
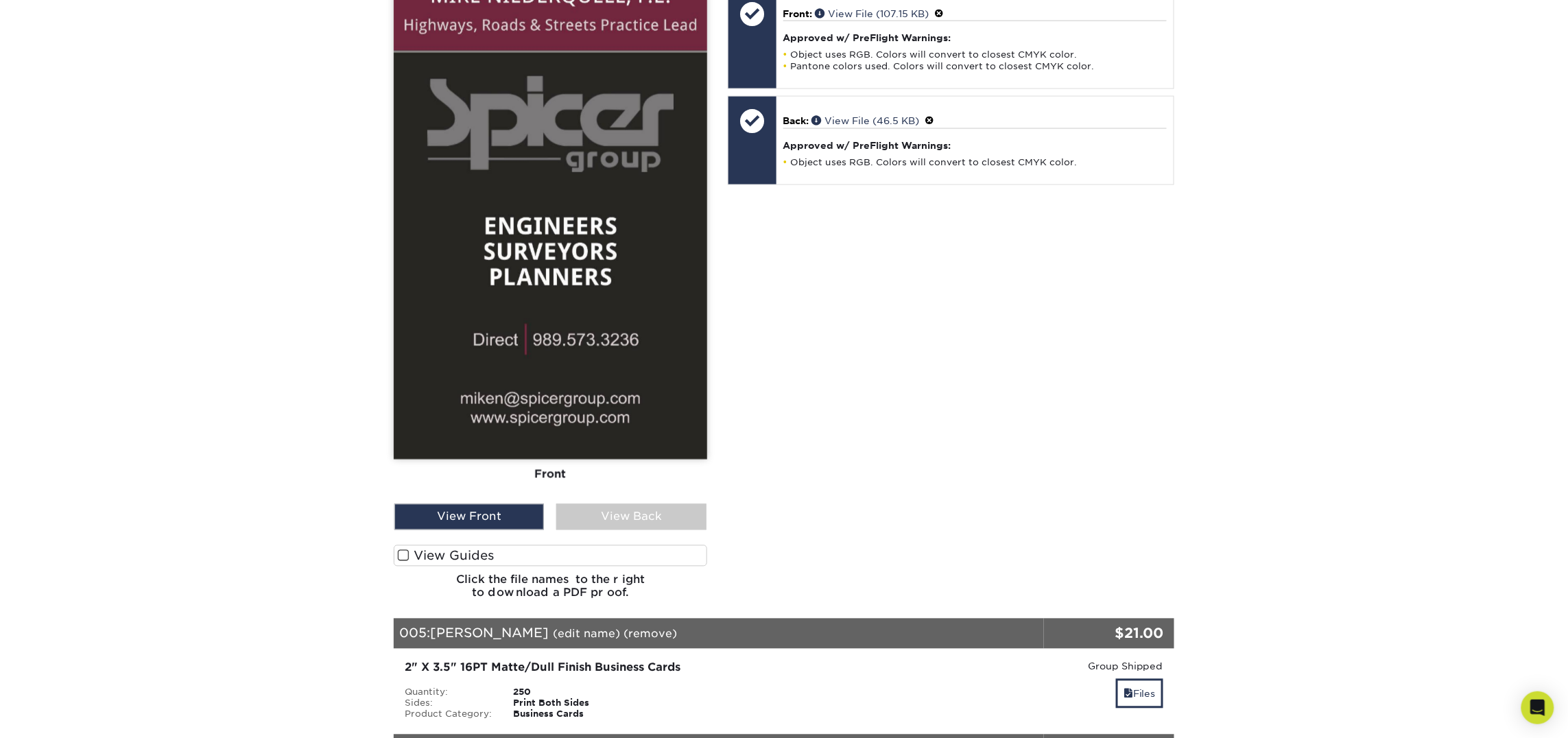
scroll to position [932, 0]
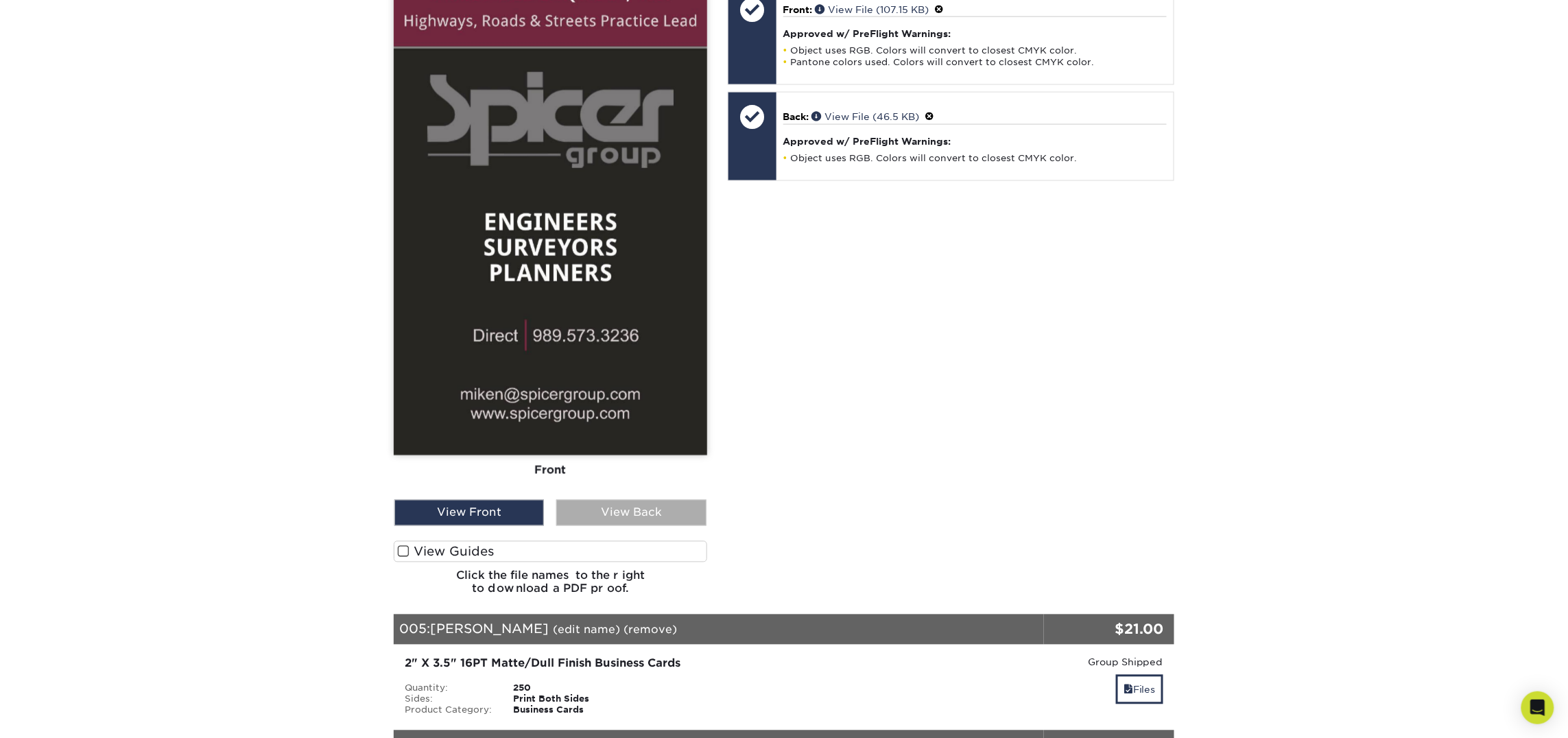
click at [617, 500] on div "View Back" at bounding box center [631, 513] width 150 height 26
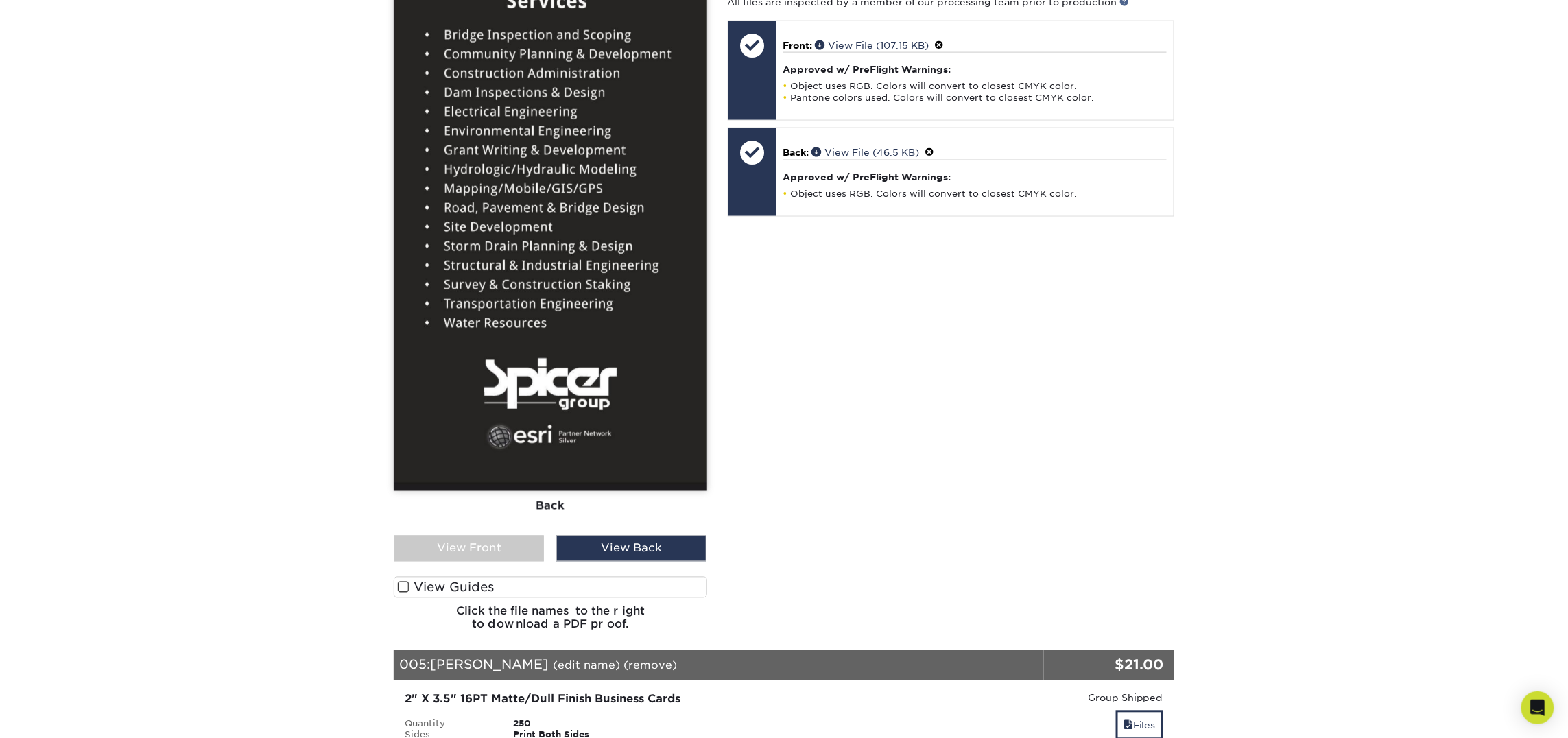
scroll to position [899, 0]
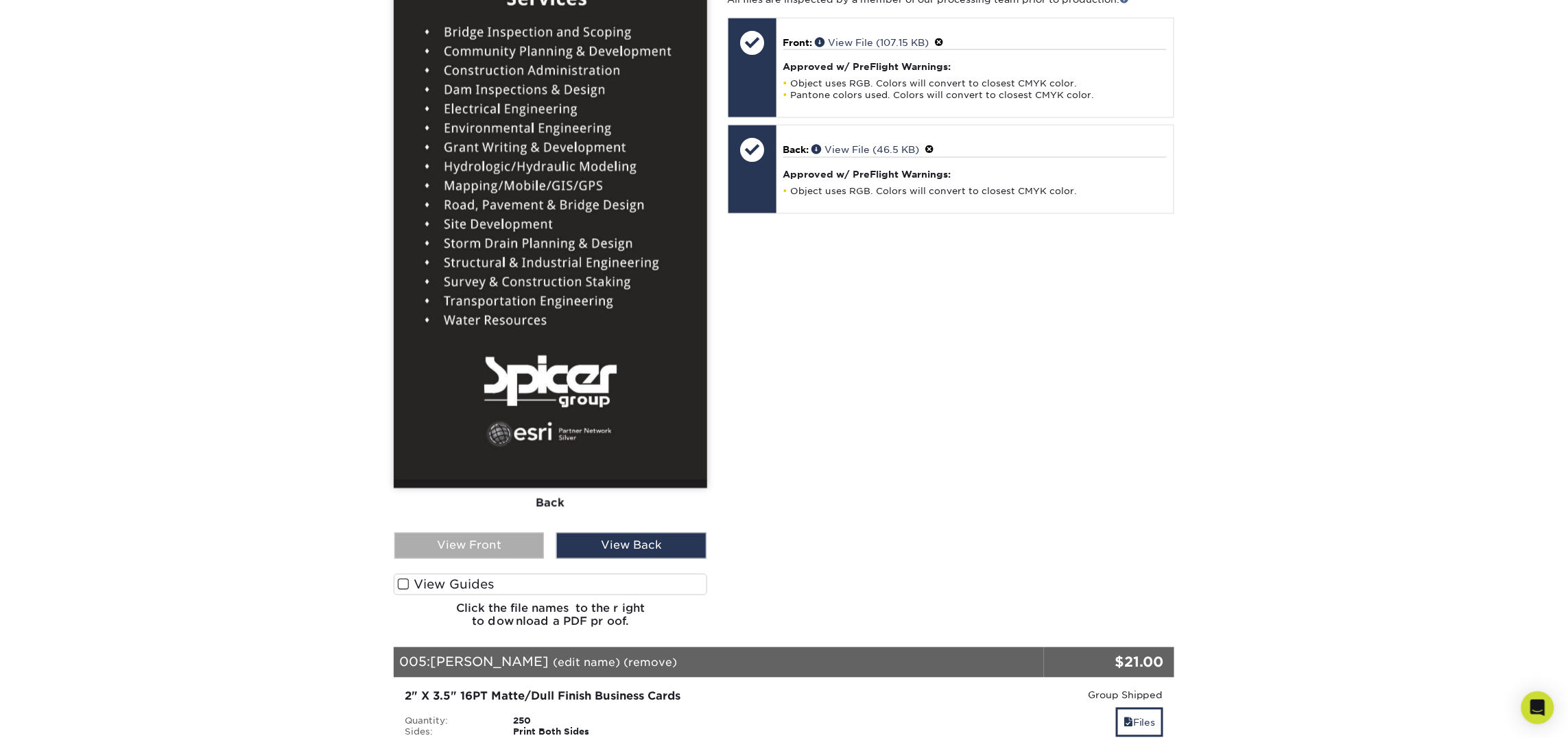
click at [500, 540] on div "View Front" at bounding box center [470, 546] width 150 height 26
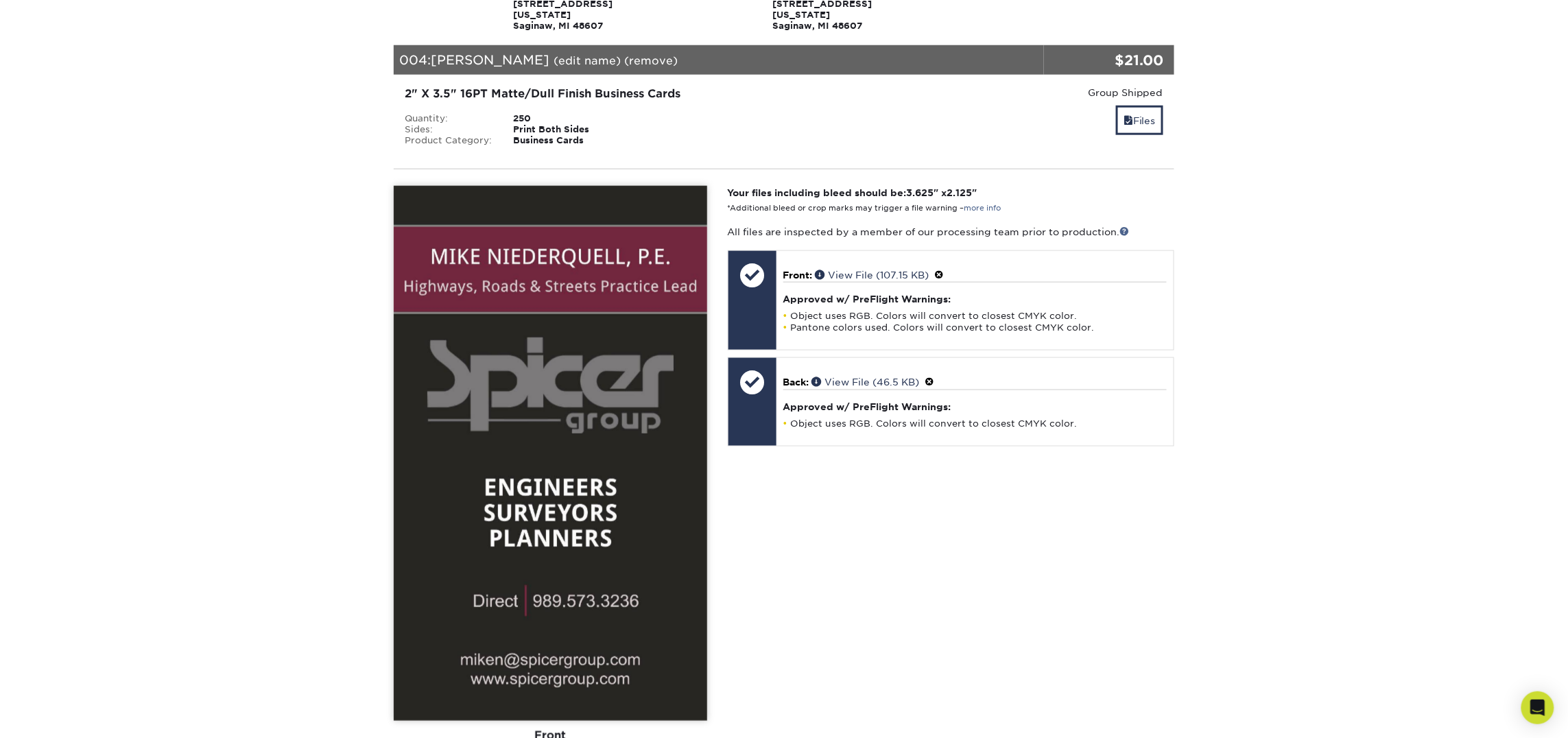
scroll to position [665, 0]
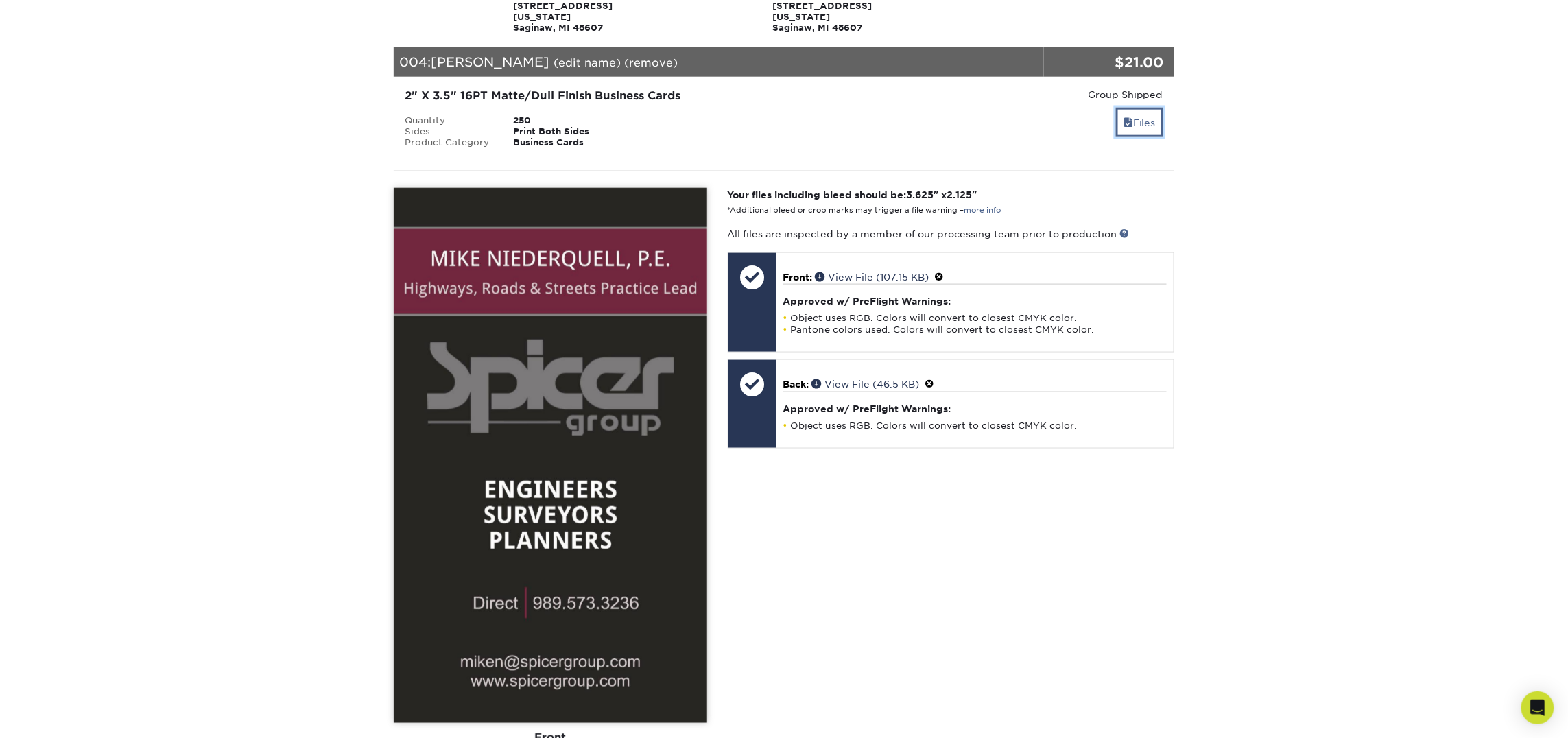
click at [1142, 109] on link "Files" at bounding box center [1139, 122] width 47 height 30
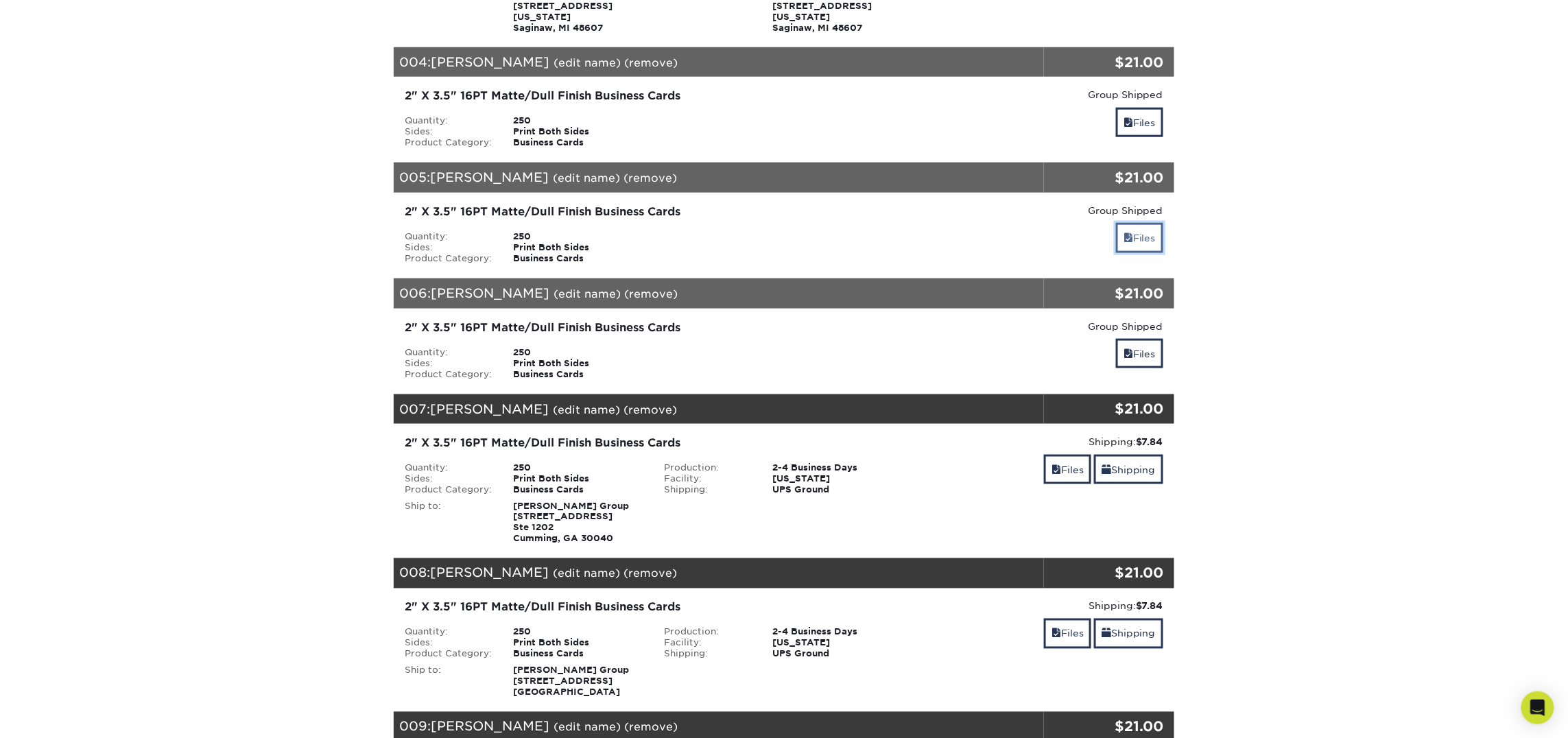
click at [1136, 226] on link "Files" at bounding box center [1139, 237] width 47 height 30
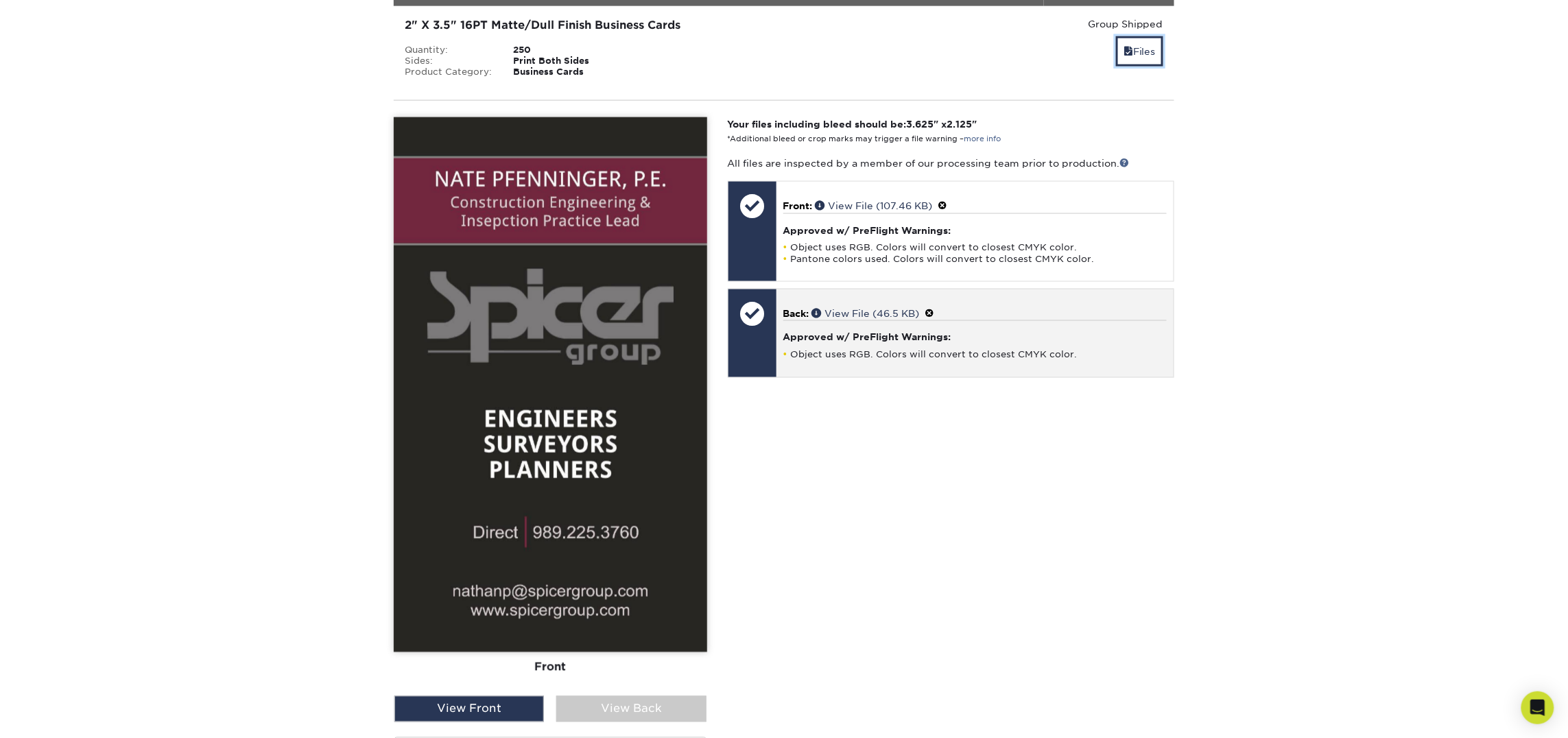
scroll to position [839, 0]
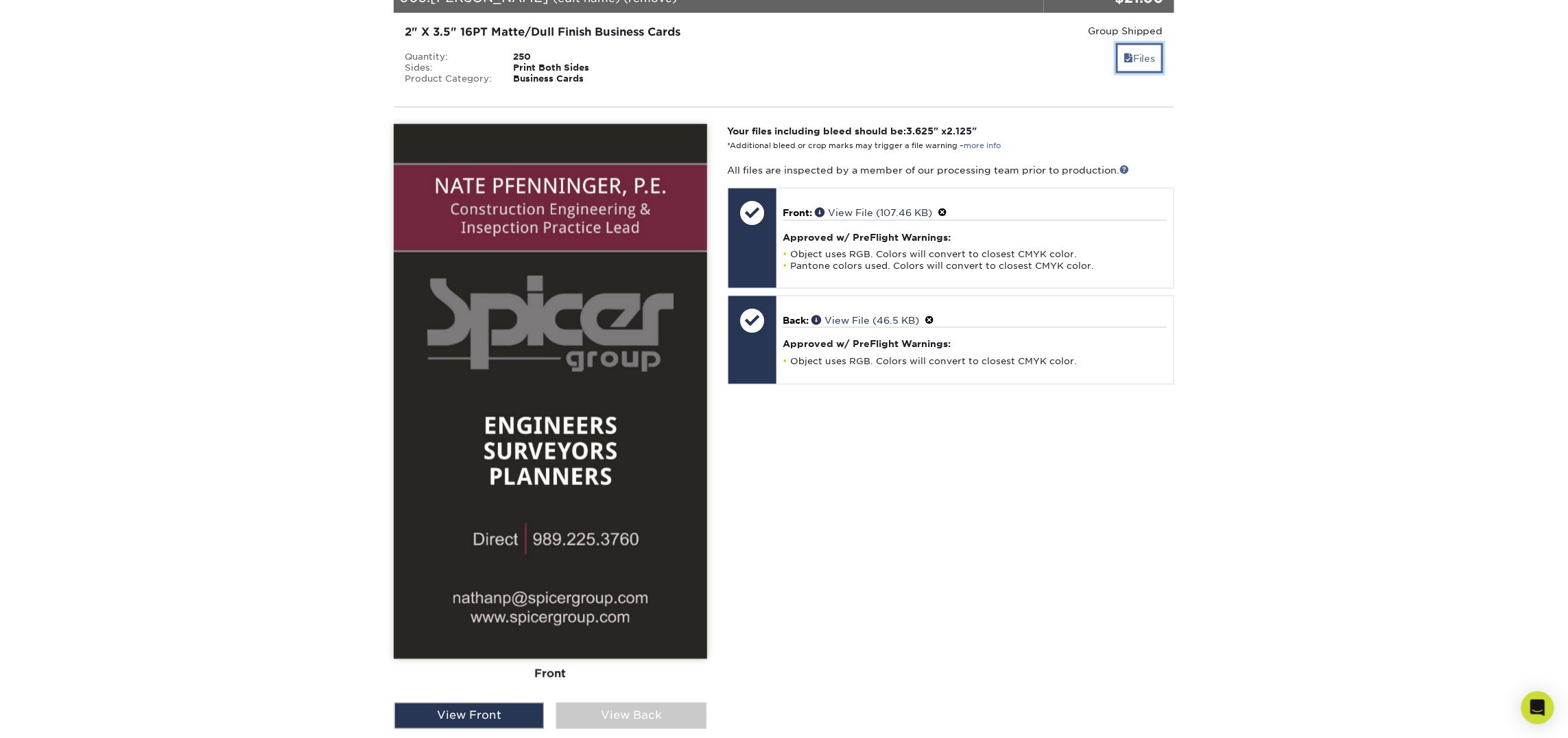
click at [1145, 48] on link "Files" at bounding box center [1139, 58] width 47 height 30
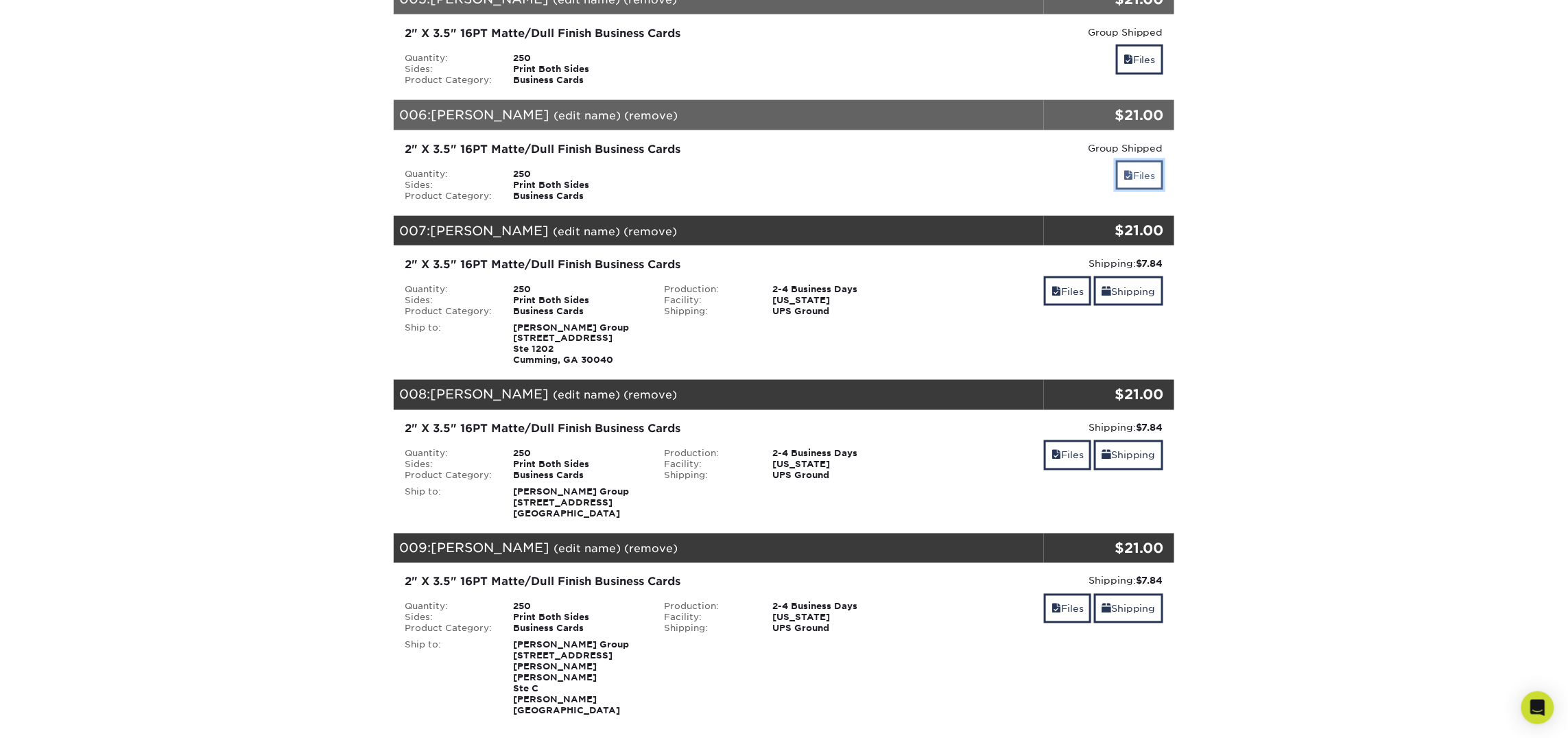
click at [1140, 165] on link "Files" at bounding box center [1139, 175] width 47 height 30
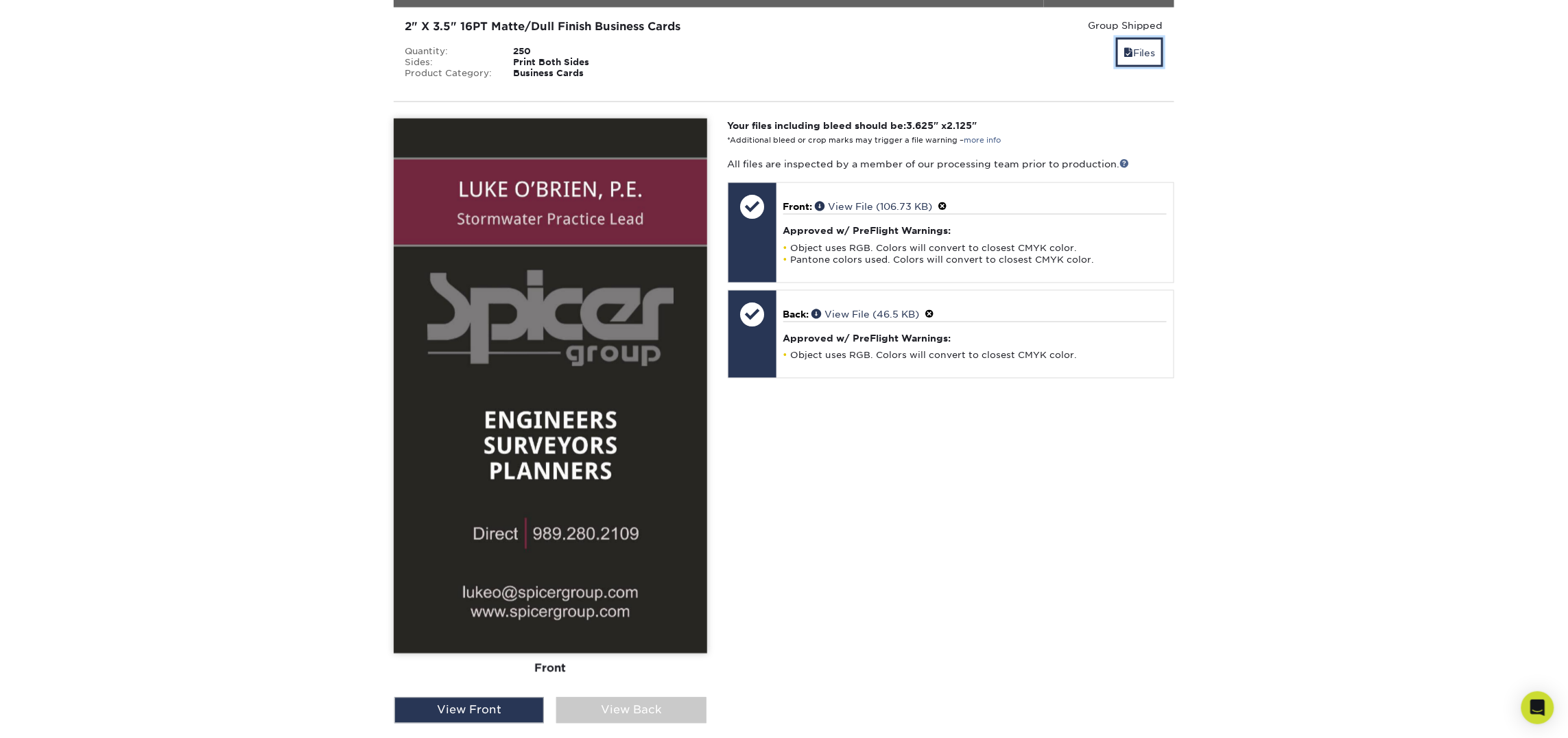
scroll to position [968, 0]
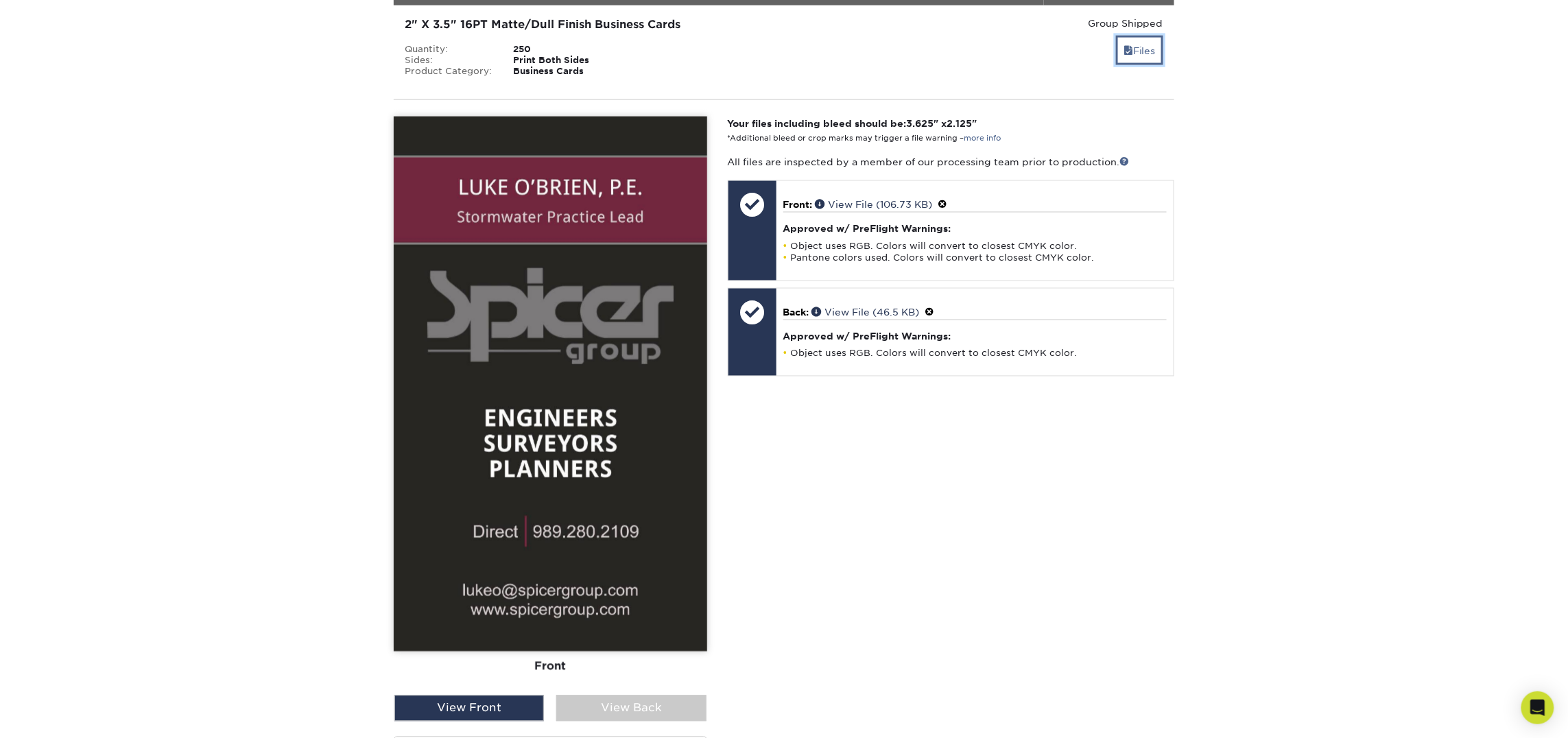
click at [1139, 36] on link "Files" at bounding box center [1139, 50] width 47 height 30
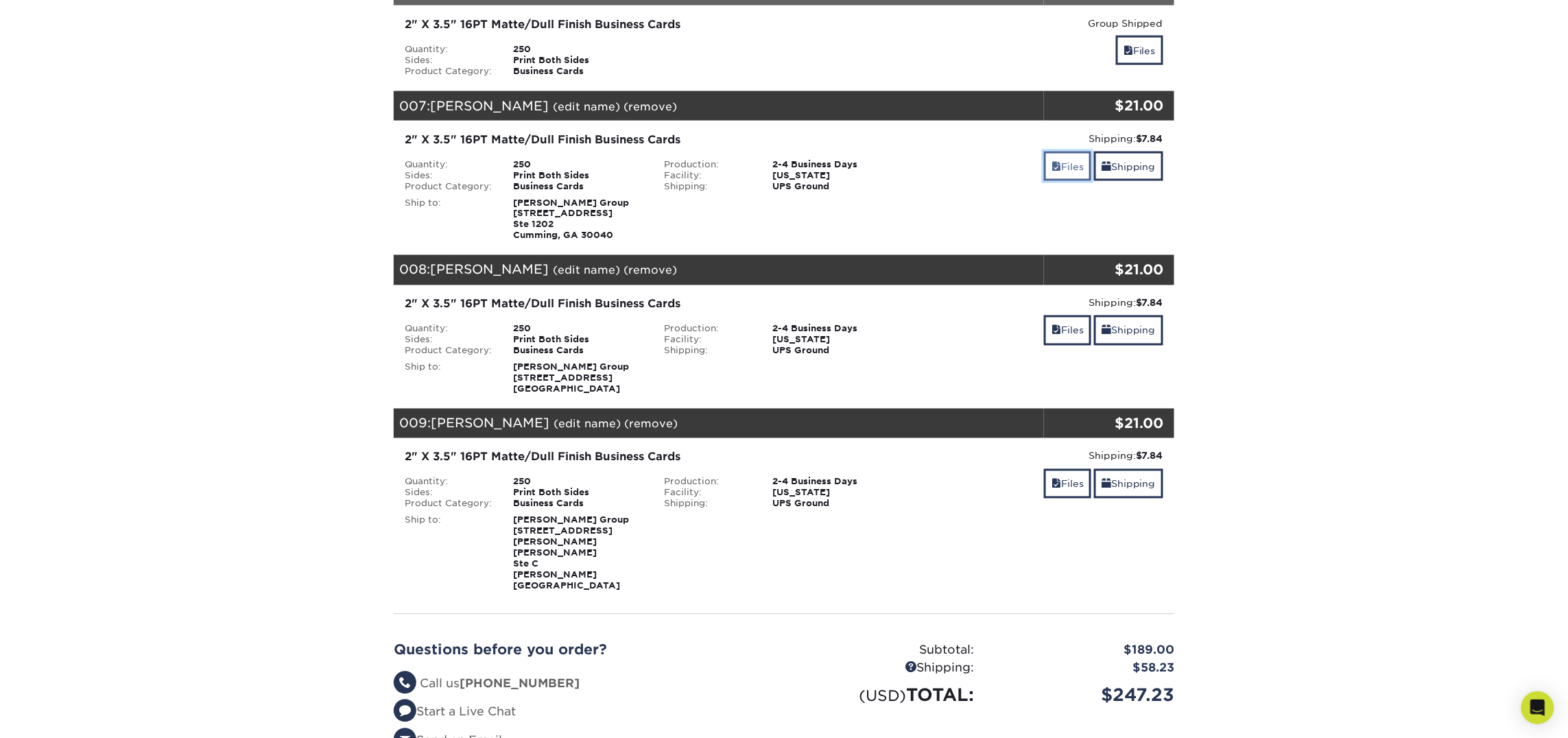
click at [1063, 155] on link "Files" at bounding box center [1068, 166] width 47 height 30
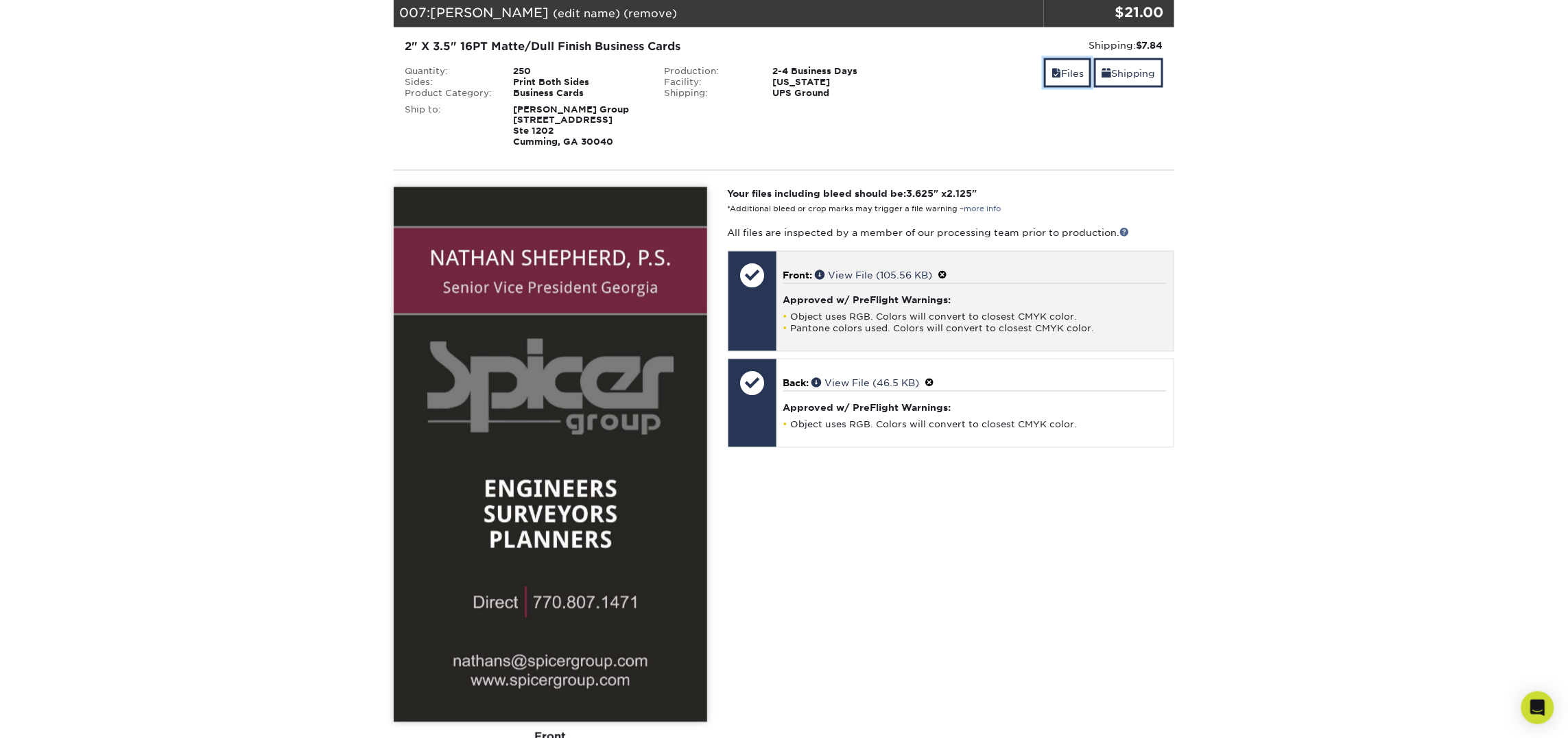
scroll to position [1060, 0]
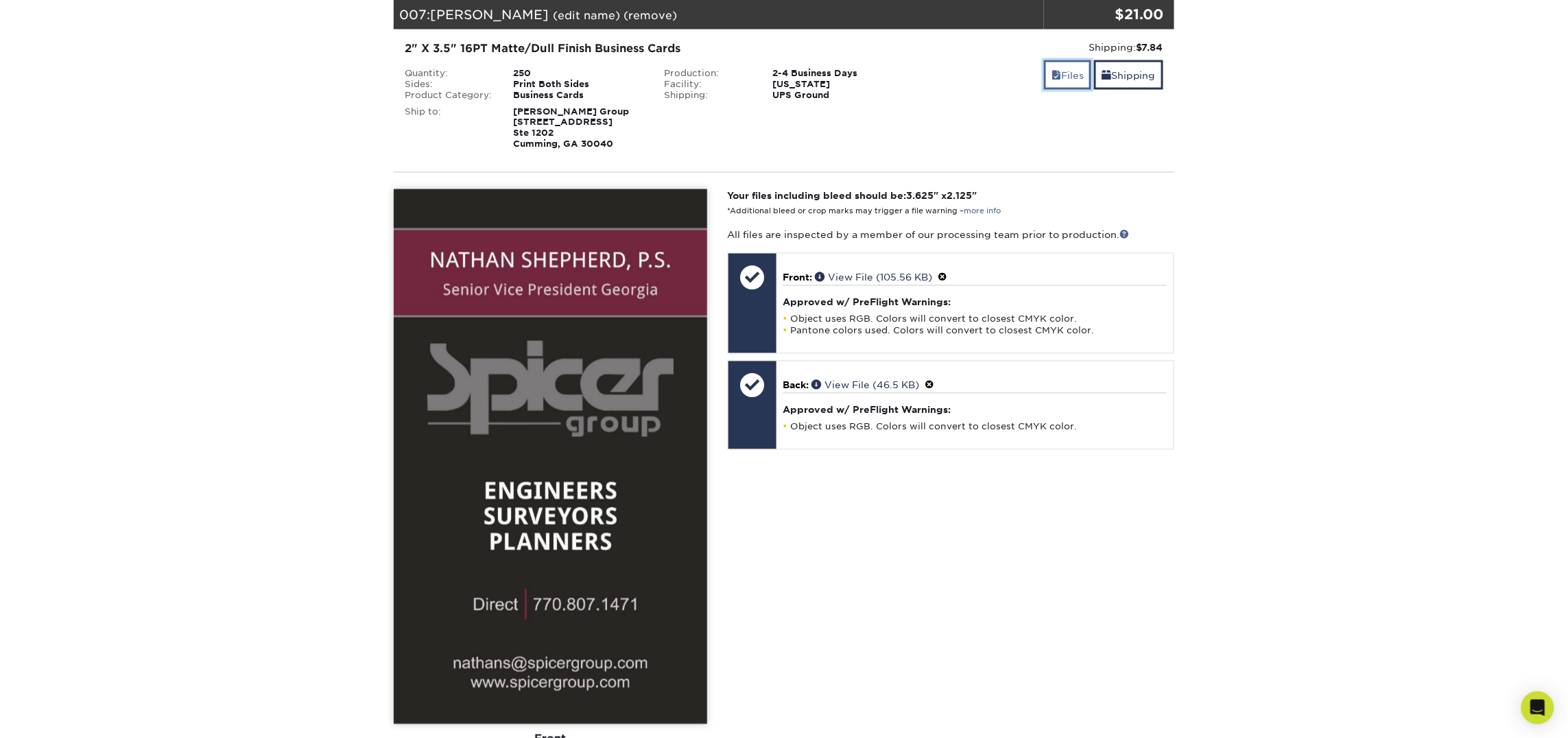
click at [1062, 68] on link "Files" at bounding box center [1068, 75] width 47 height 30
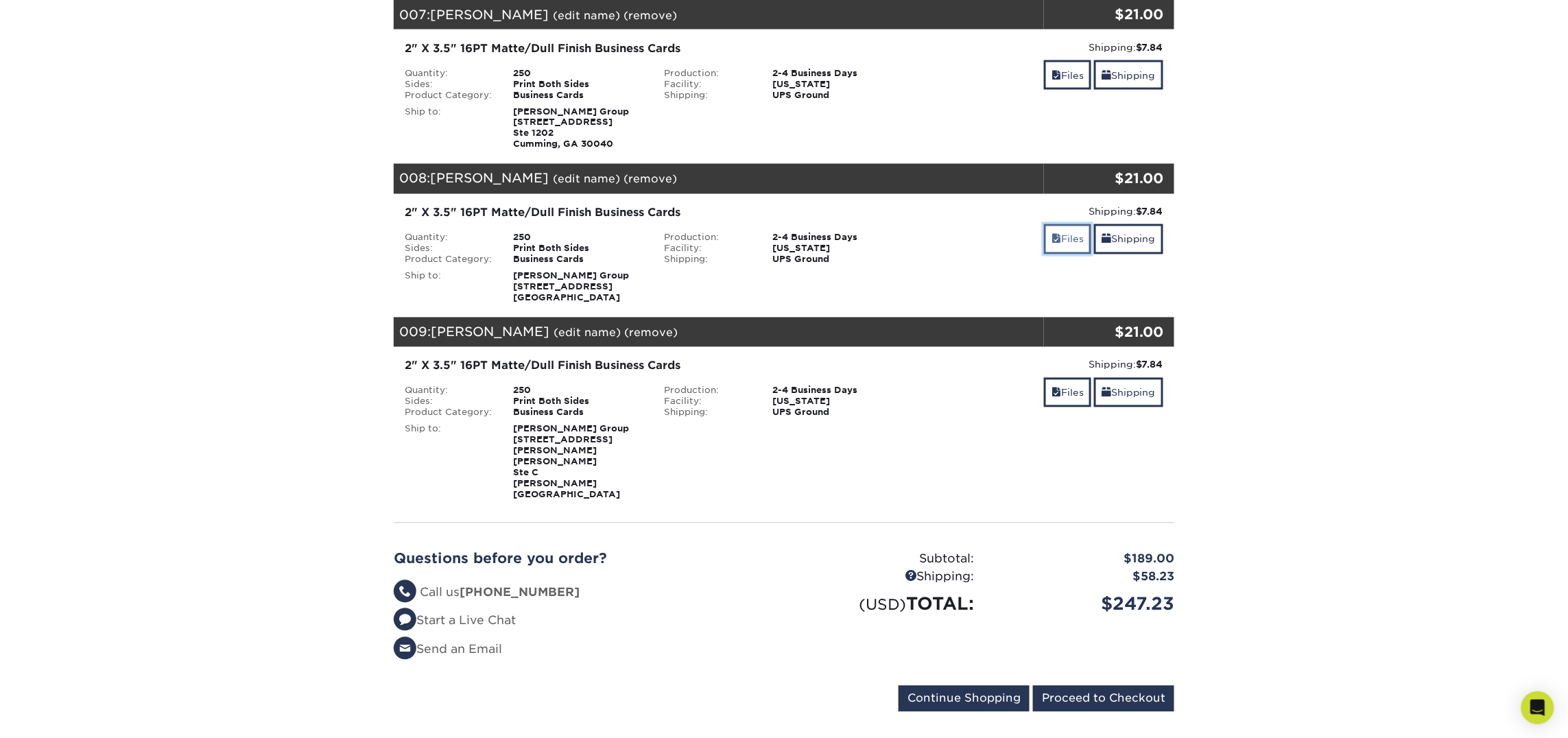
click at [1059, 227] on link "Files" at bounding box center [1068, 238] width 47 height 30
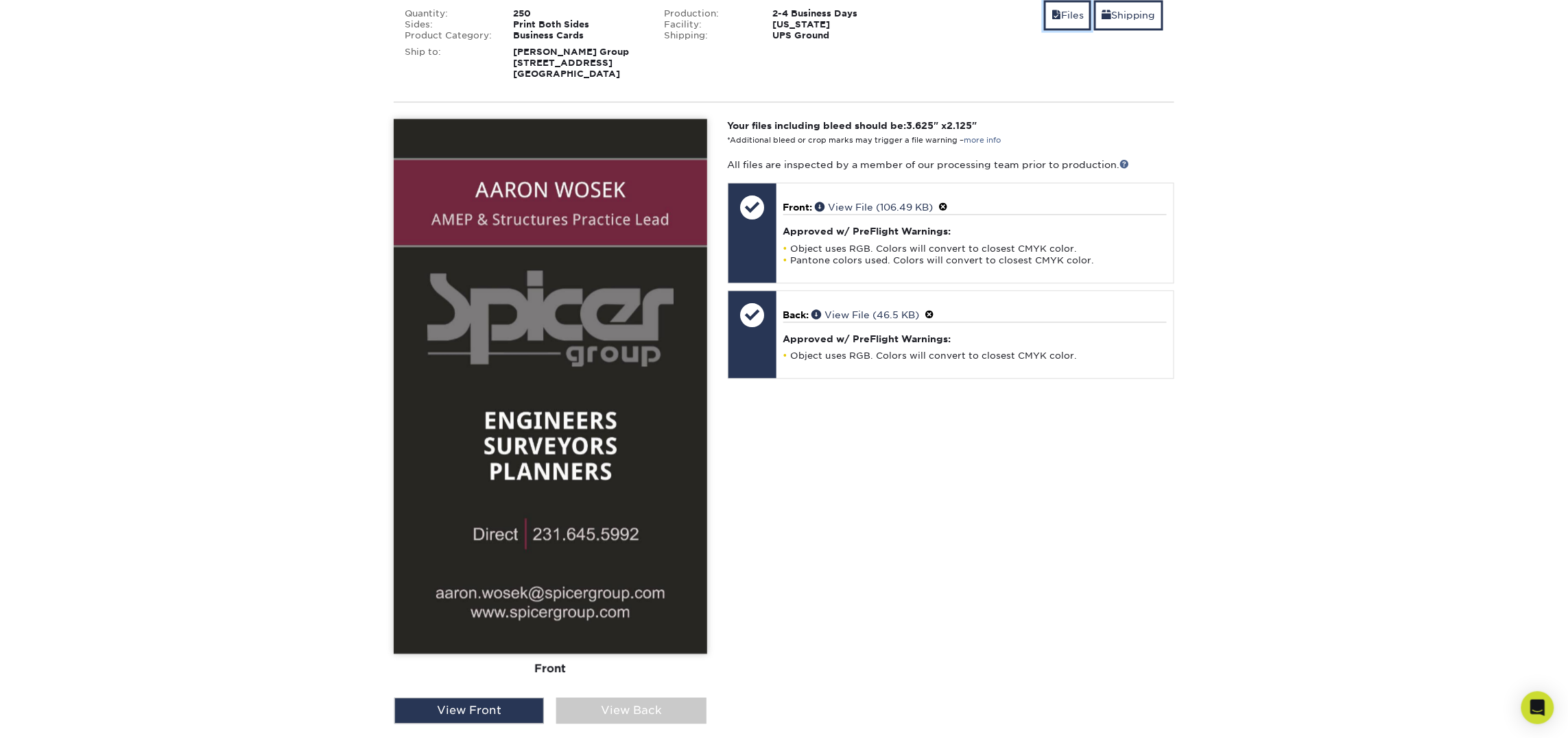
scroll to position [1273, 0]
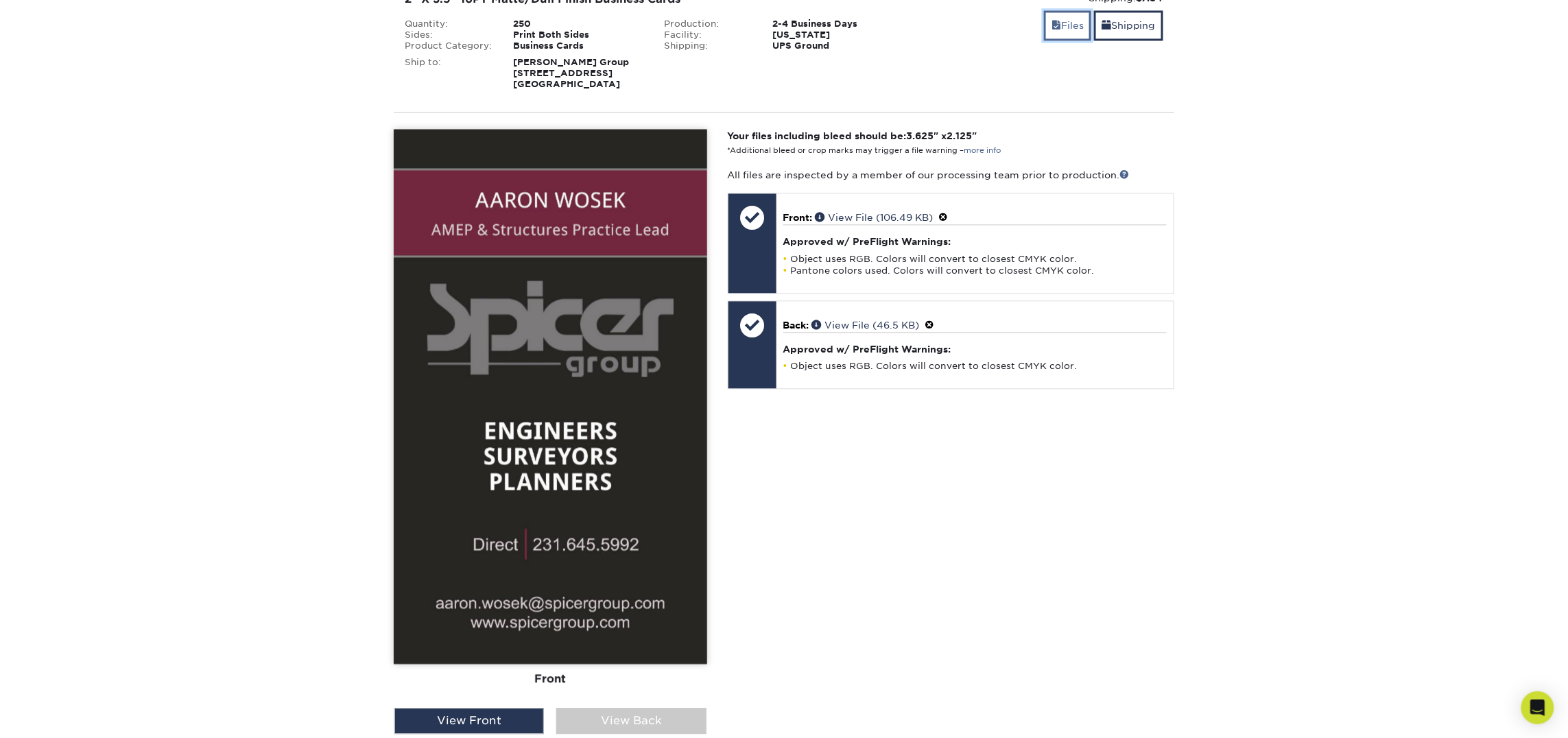
click at [1052, 20] on span at bounding box center [1057, 25] width 10 height 11
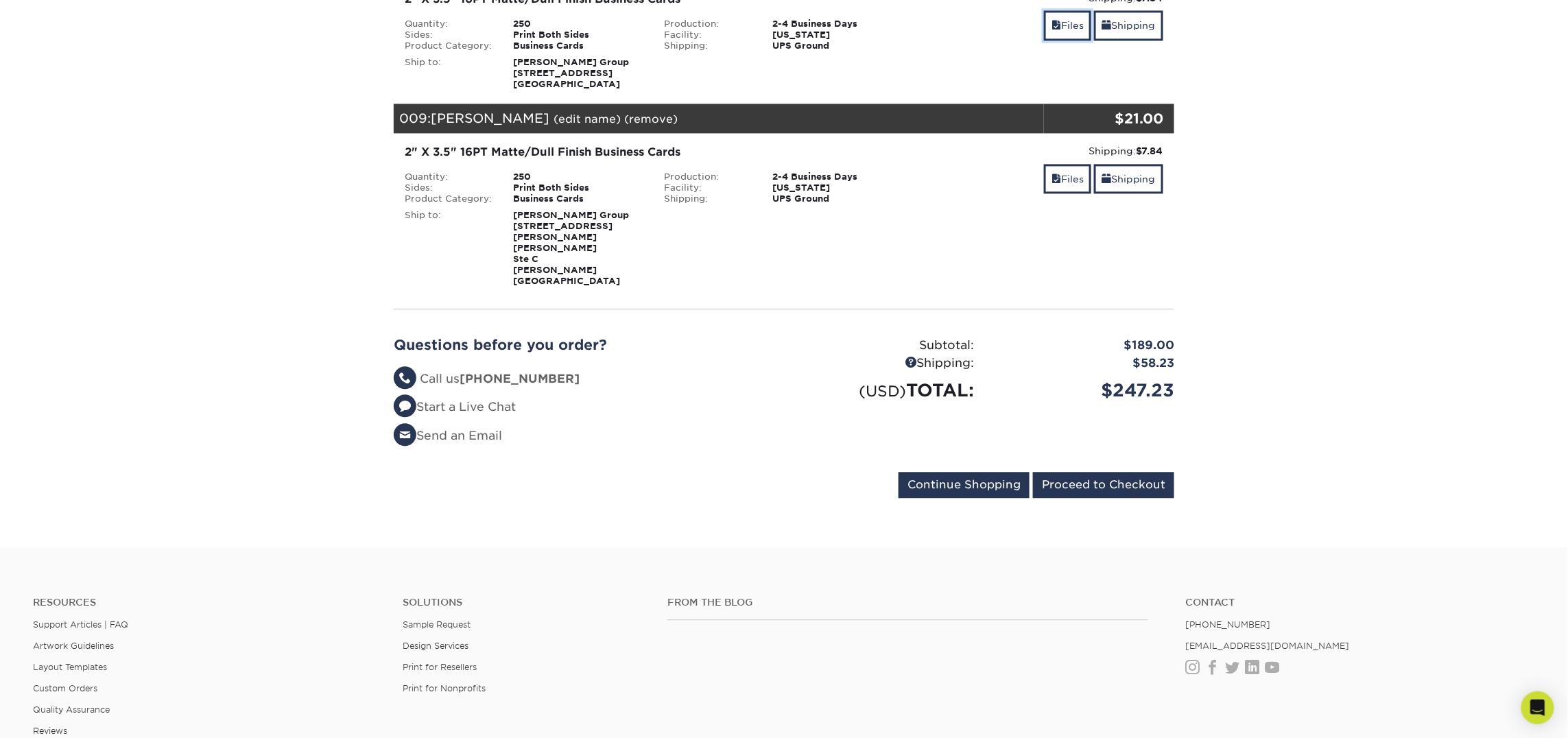
scroll to position [1282, 0]
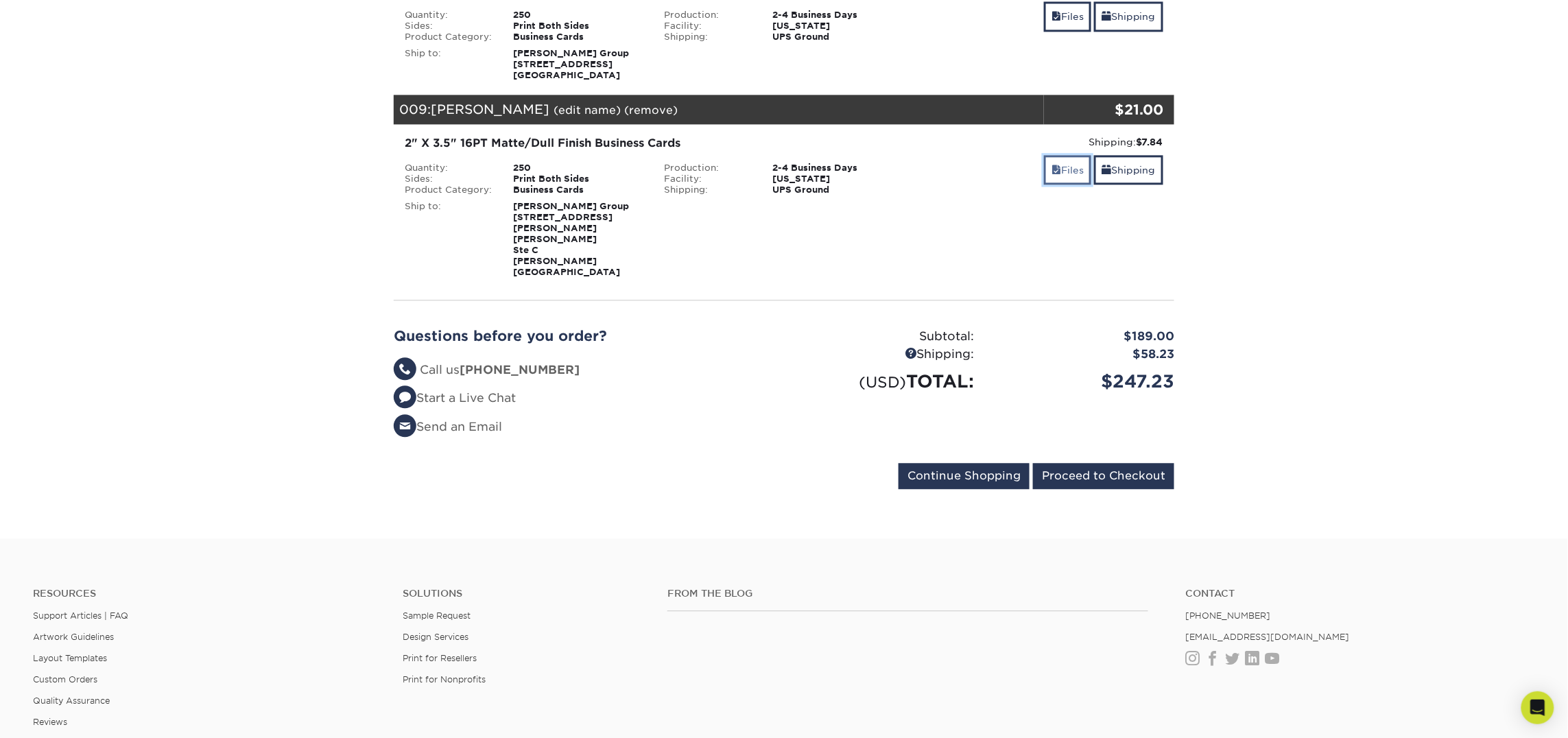
click at [1062, 155] on link "Files" at bounding box center [1068, 169] width 47 height 30
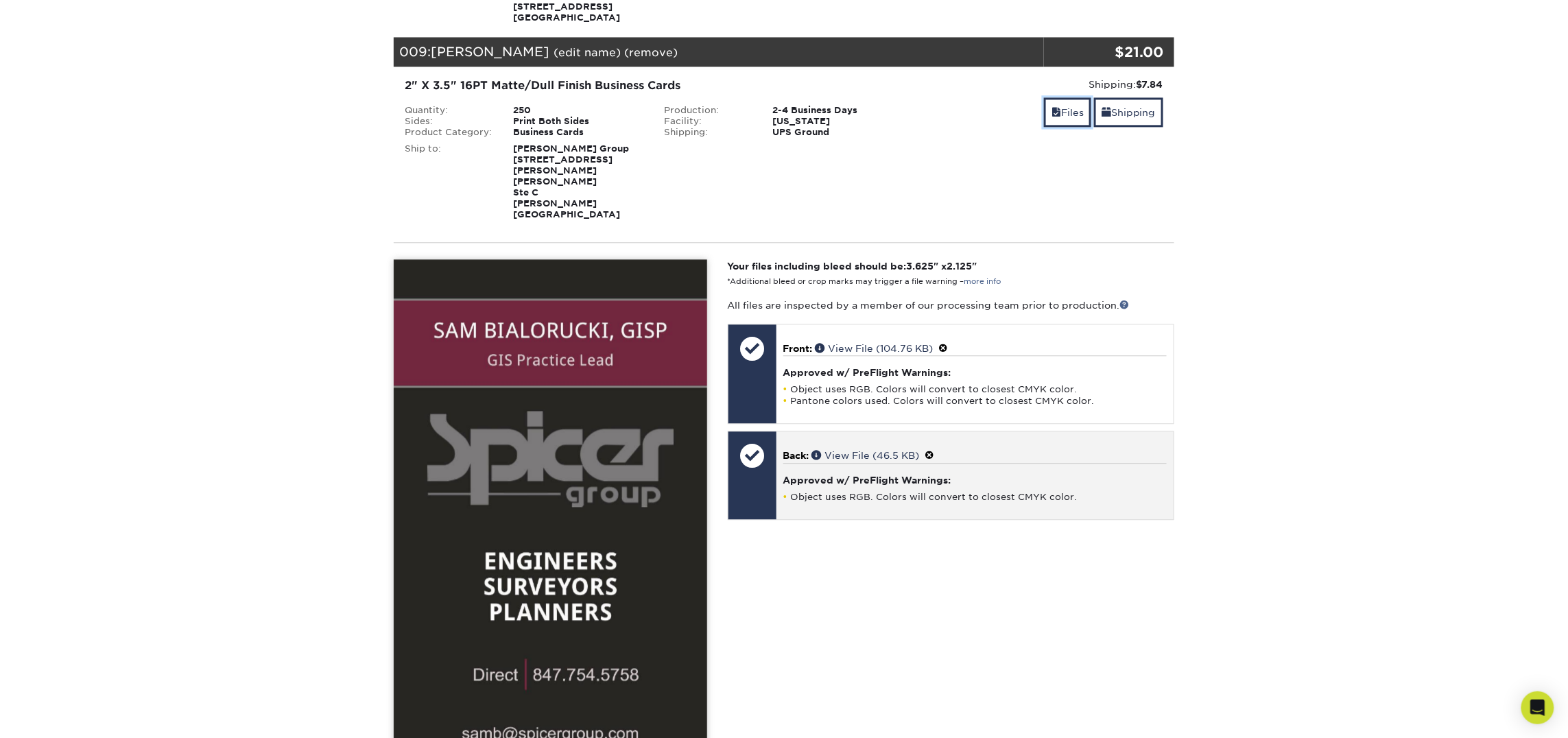
scroll to position [1337, 0]
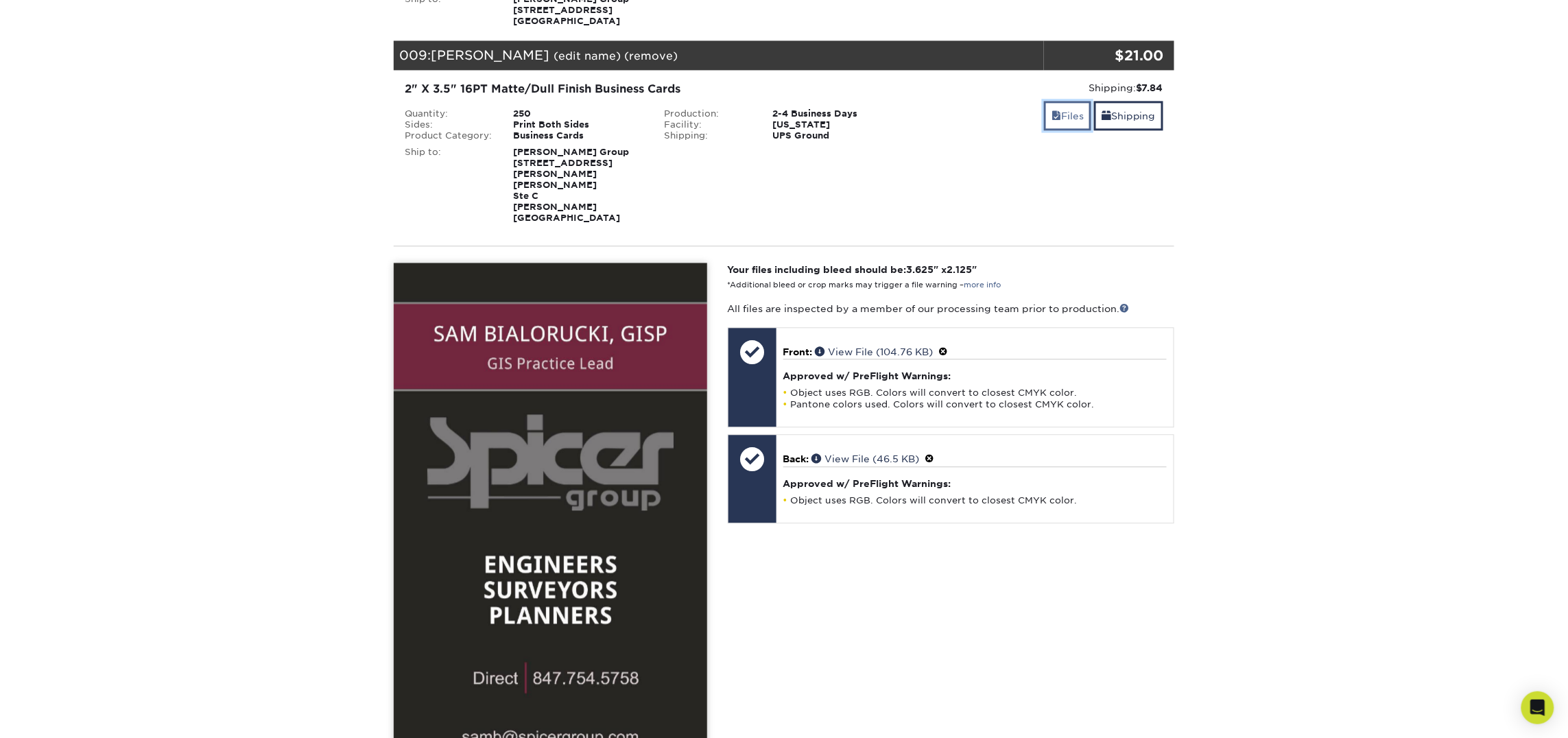
click at [1071, 102] on link "Files" at bounding box center [1068, 115] width 47 height 30
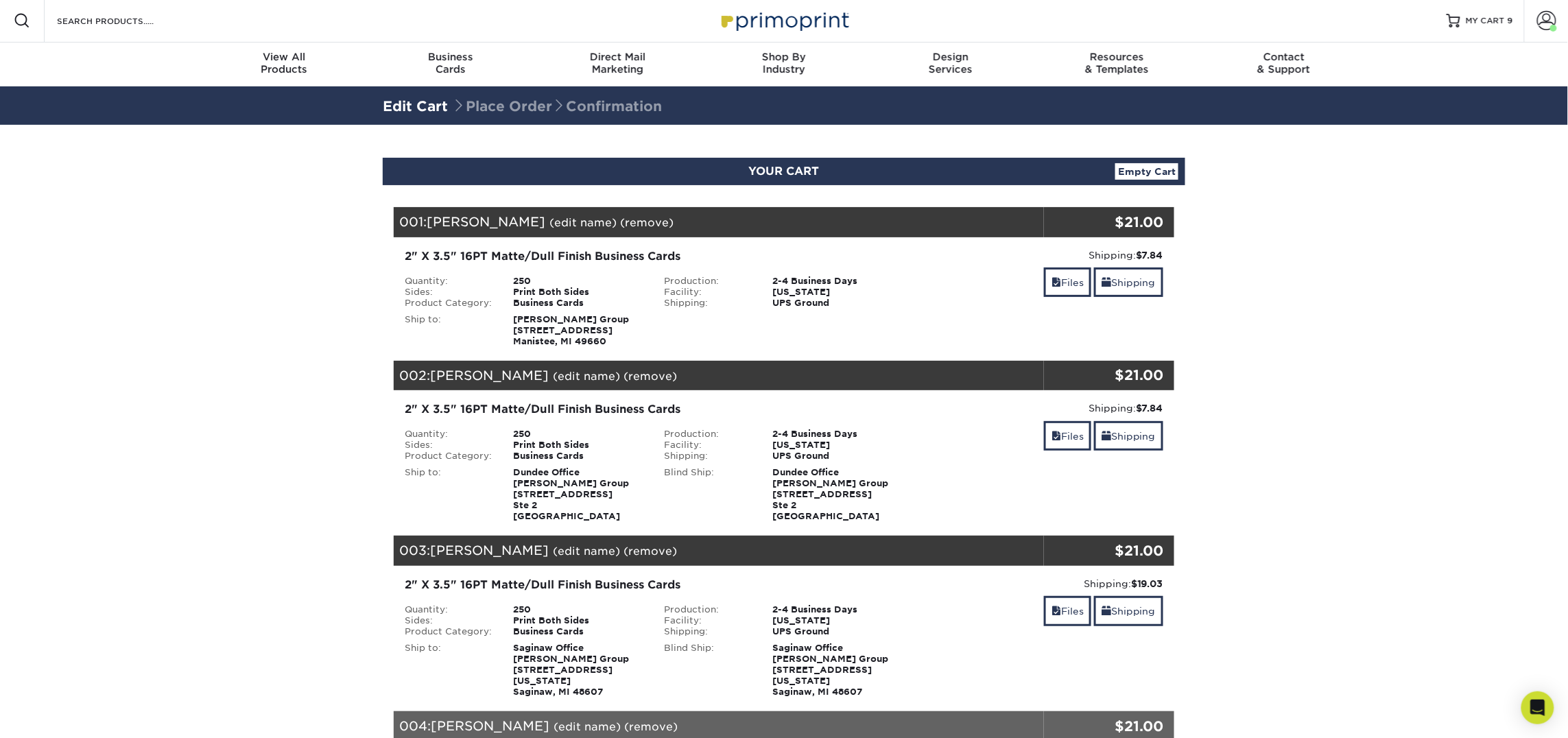
scroll to position [0, 0]
